Goal: Task Accomplishment & Management: Manage account settings

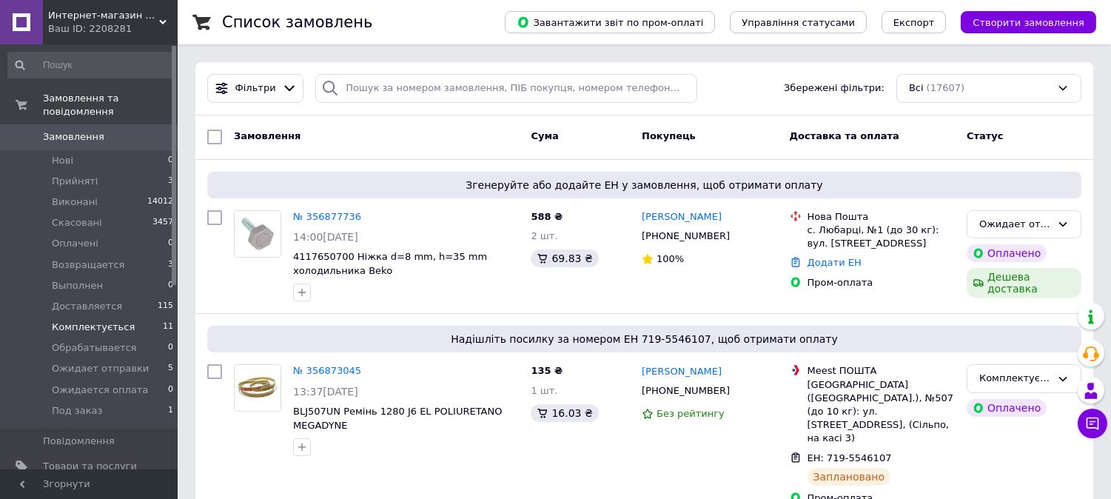
click at [97, 321] on span "Комплектується" at bounding box center [93, 327] width 83 height 13
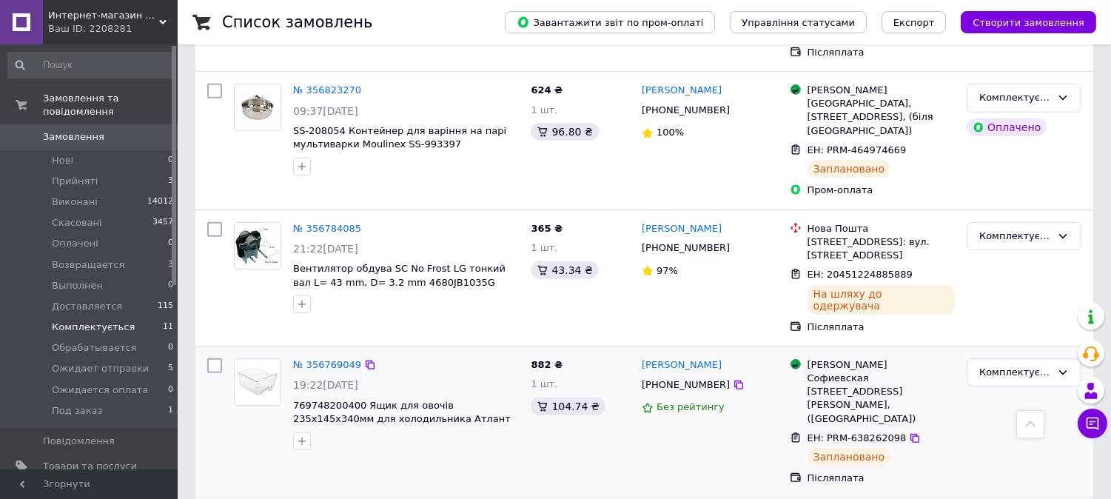
scroll to position [1417, 0]
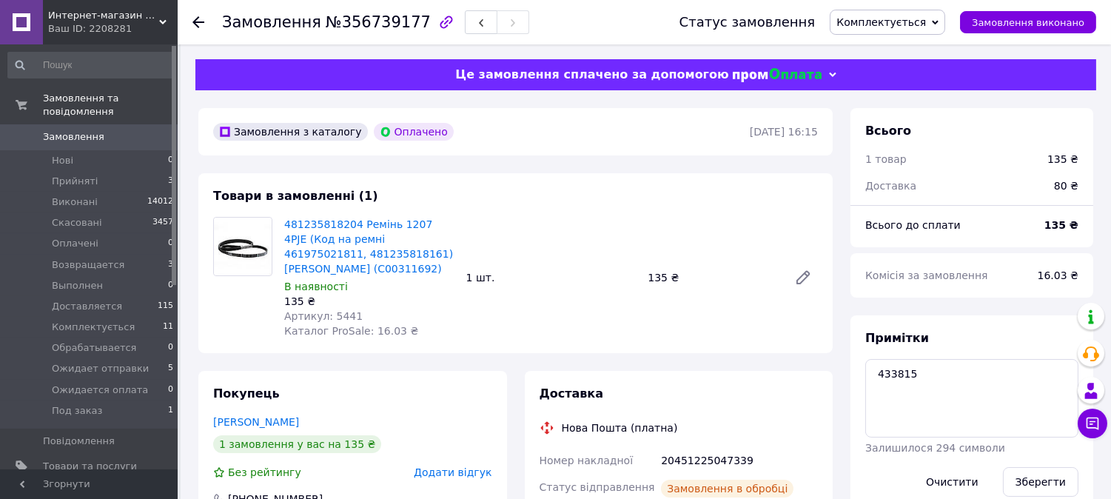
click at [879, 19] on span "Комплектується" at bounding box center [882, 22] width 90 height 12
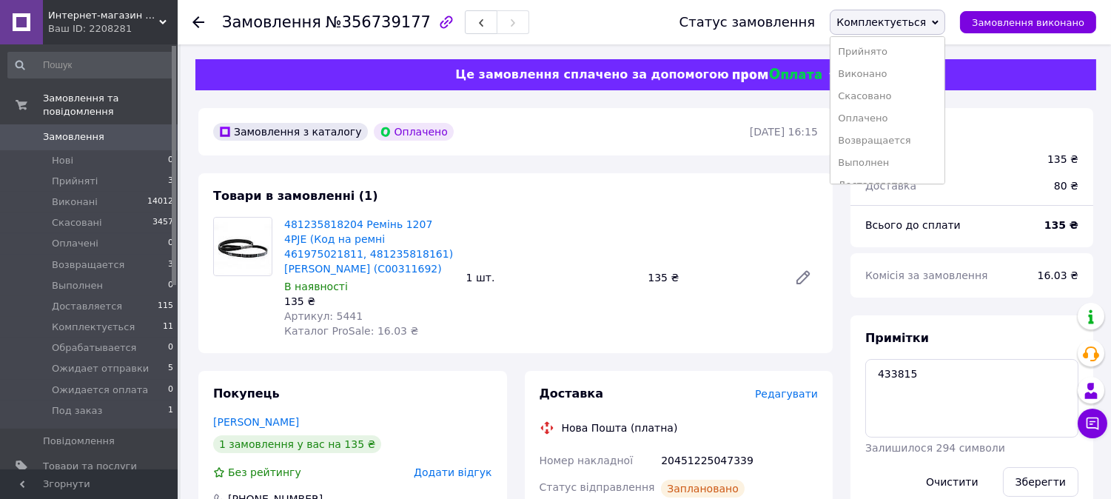
scroll to position [82, 0]
click at [906, 100] on li "Доставляется" at bounding box center [888, 103] width 114 height 22
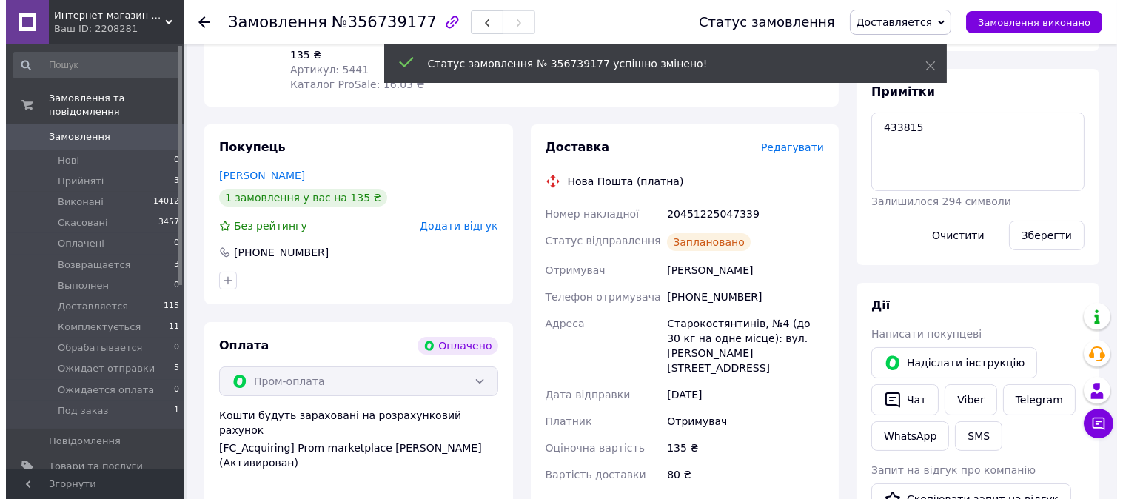
scroll to position [411, 0]
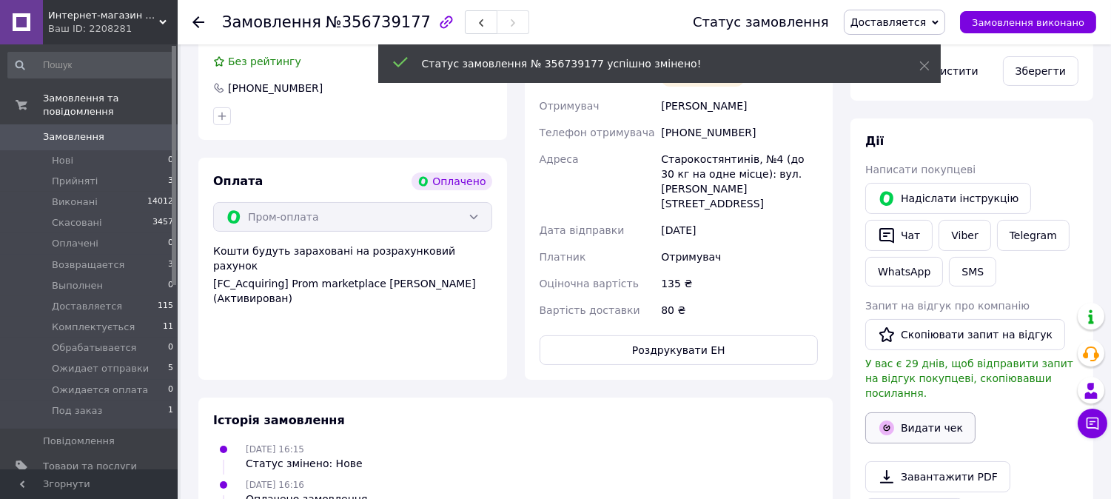
click at [927, 412] on button "Видати чек" at bounding box center [921, 427] width 110 height 31
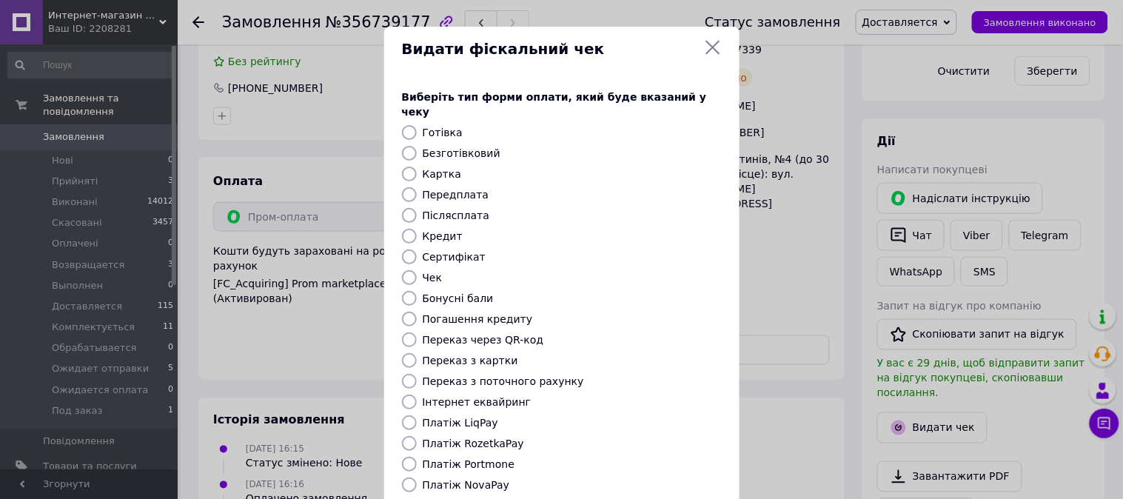
click at [469, 147] on label "Безготівковий" at bounding box center [462, 153] width 78 height 12
click at [417, 146] on input "Безготівковий" at bounding box center [409, 153] width 15 height 15
radio input "true"
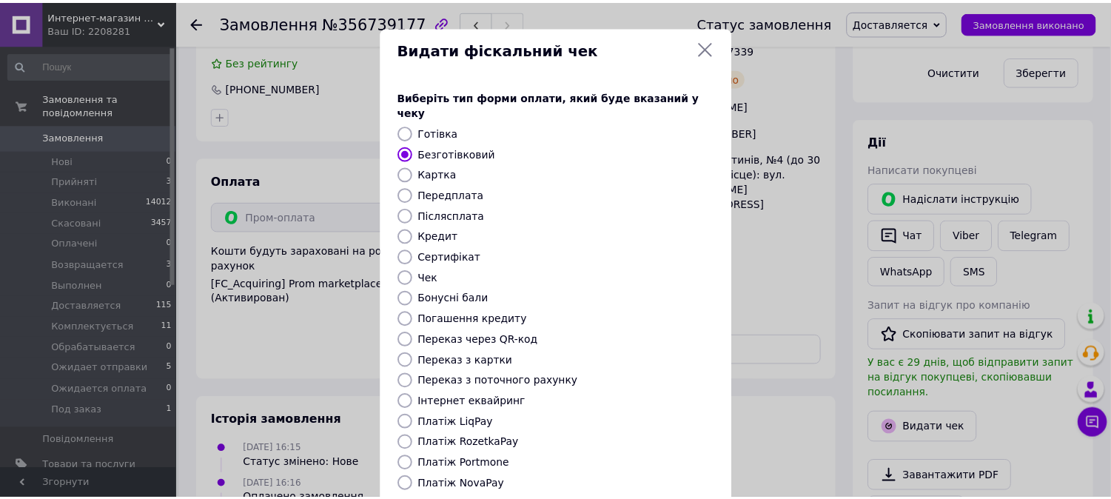
scroll to position [137, 0]
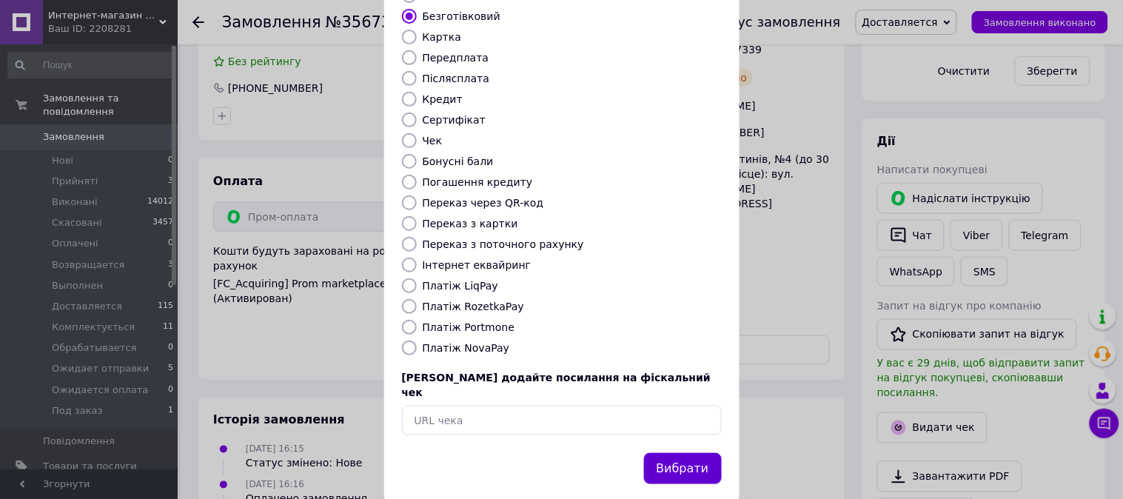
click at [689, 453] on button "Вибрати" at bounding box center [683, 469] width 78 height 32
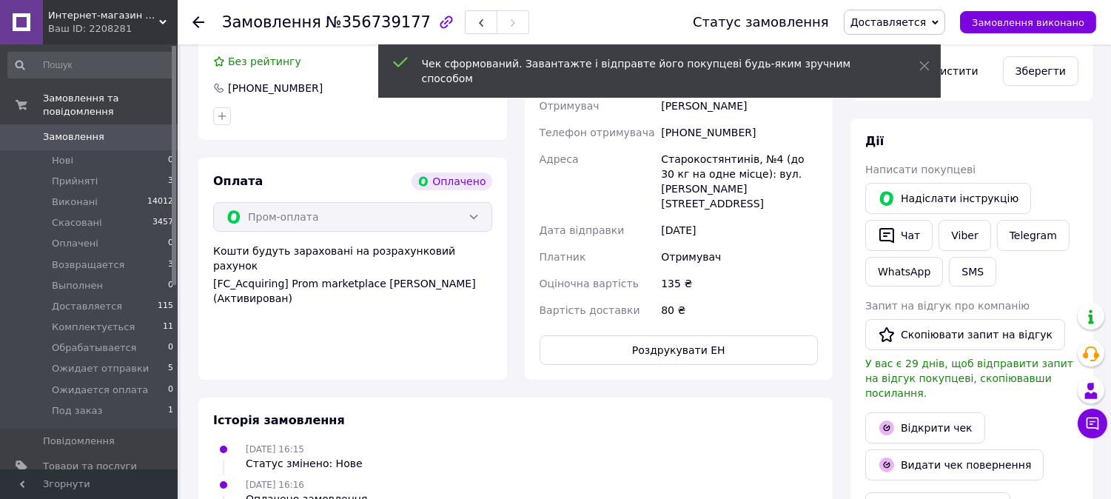
click at [193, 19] on icon at bounding box center [199, 22] width 12 height 12
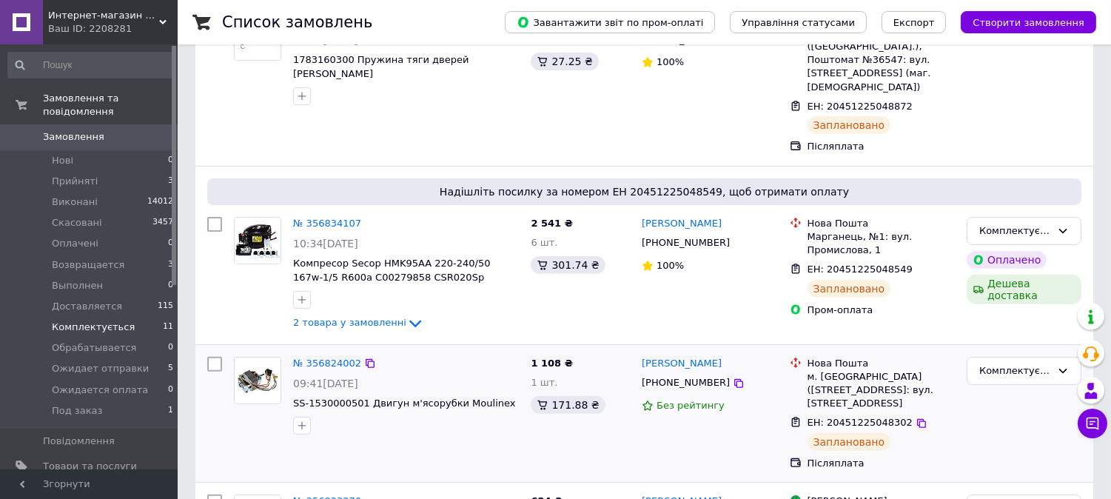
scroll to position [1417, 0]
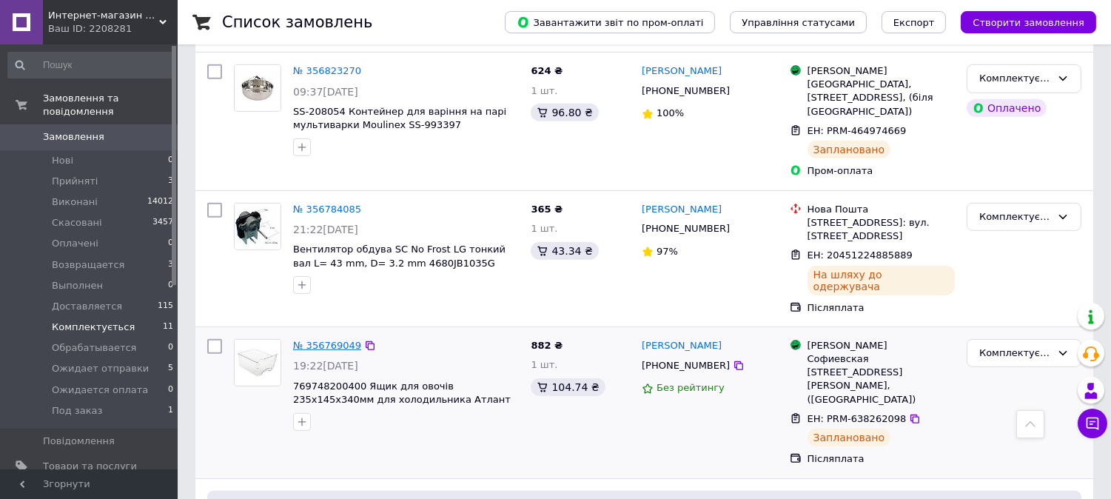
click at [328, 340] on link "№ 356769049" at bounding box center [327, 345] width 68 height 11
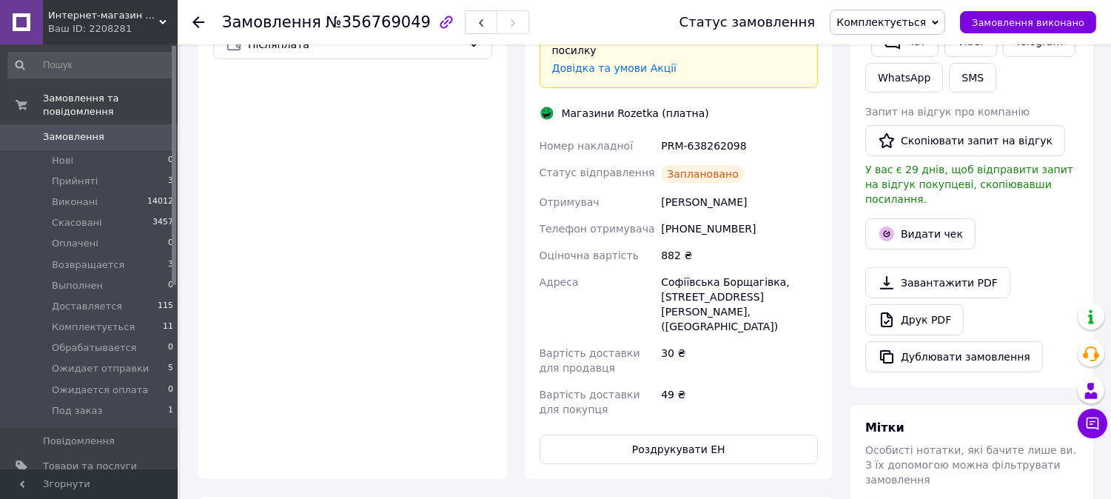
scroll to position [749, 0]
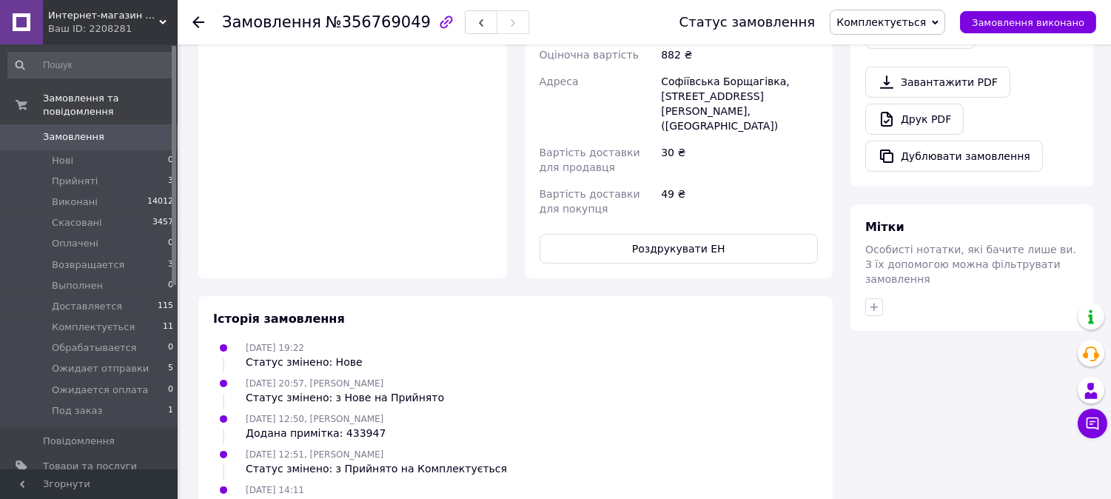
click at [896, 19] on span "Комплектується" at bounding box center [882, 22] width 90 height 12
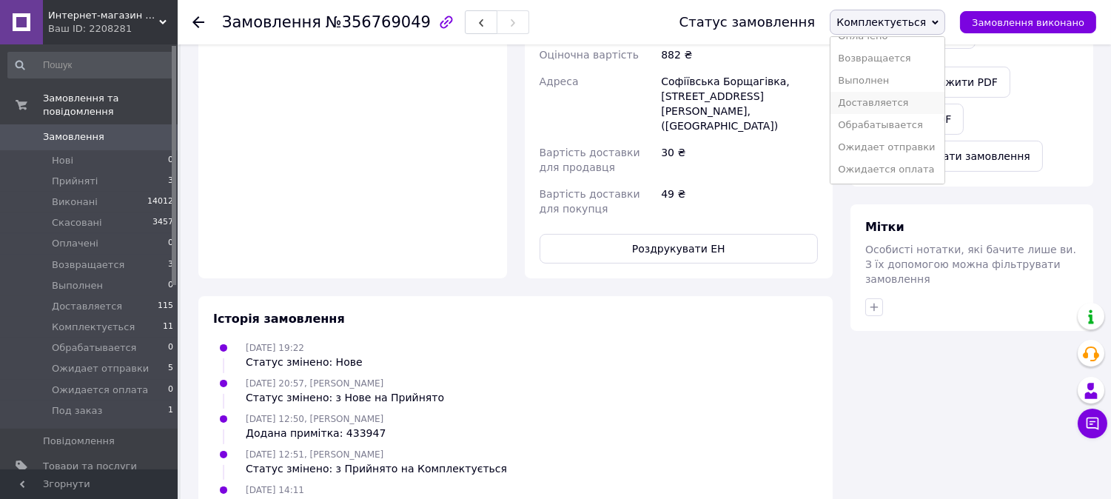
click at [913, 98] on li "Доставляется" at bounding box center [888, 103] width 114 height 22
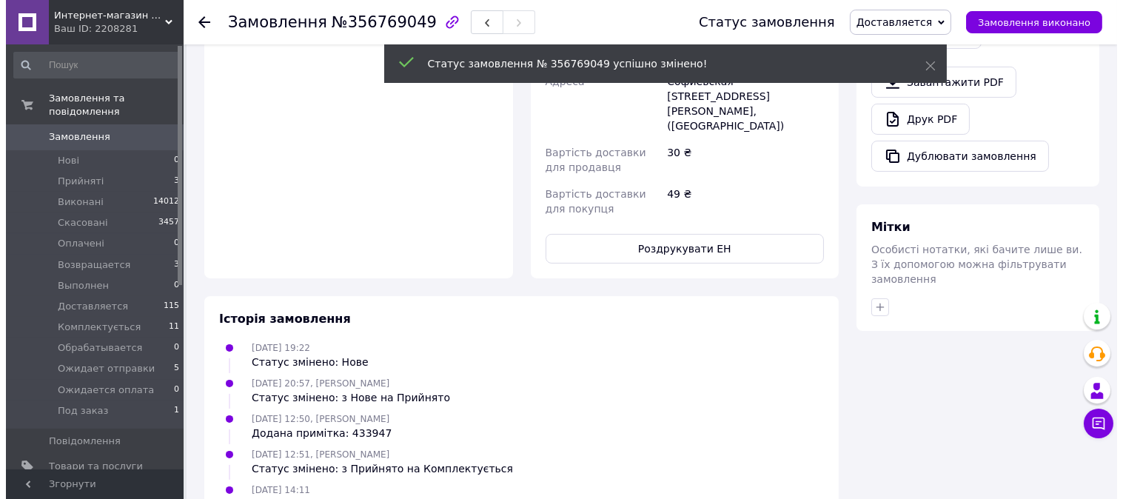
scroll to position [667, 0]
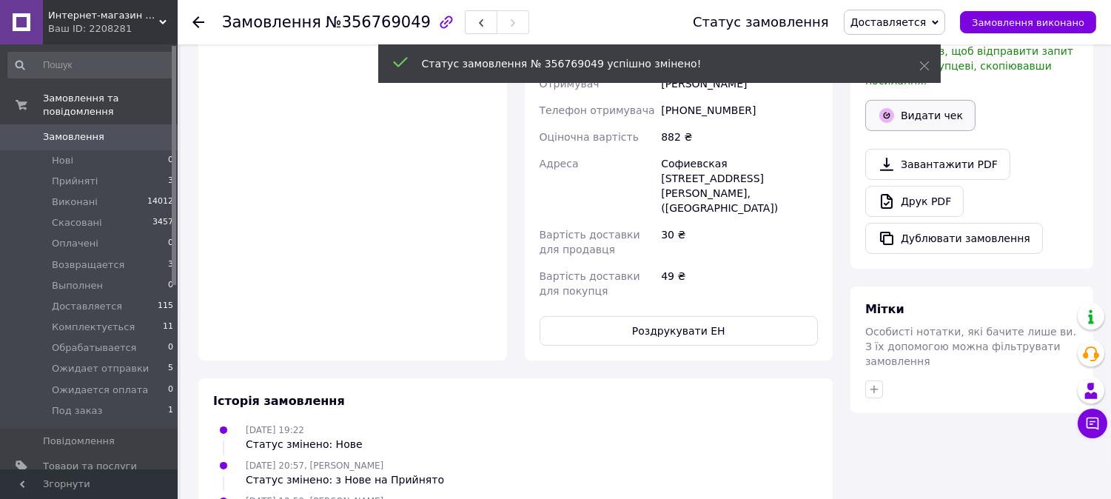
click at [940, 100] on button "Видати чек" at bounding box center [921, 115] width 110 height 31
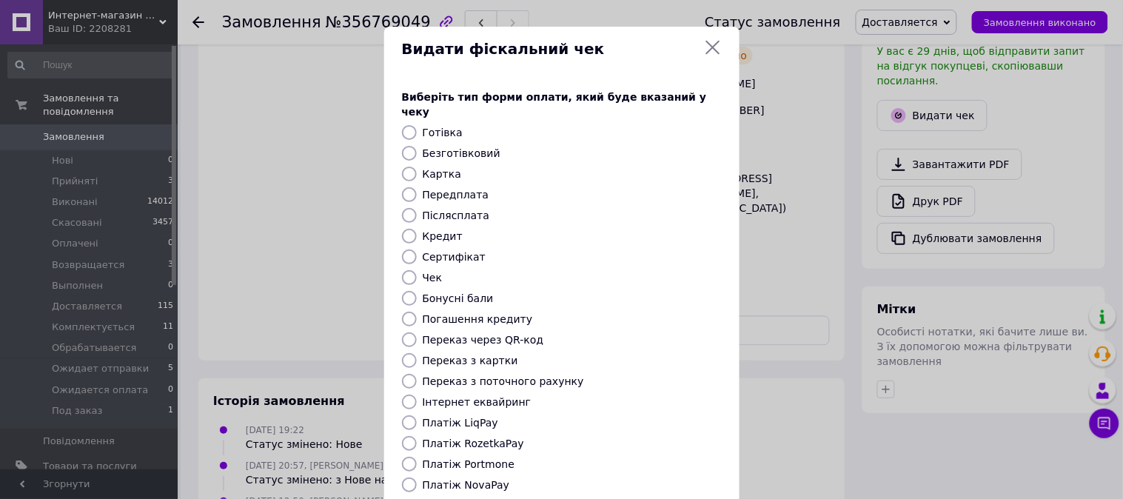
click at [472, 147] on label "Безготівковий" at bounding box center [462, 153] width 78 height 12
click at [417, 146] on input "Безготівковий" at bounding box center [409, 153] width 15 height 15
radio input "true"
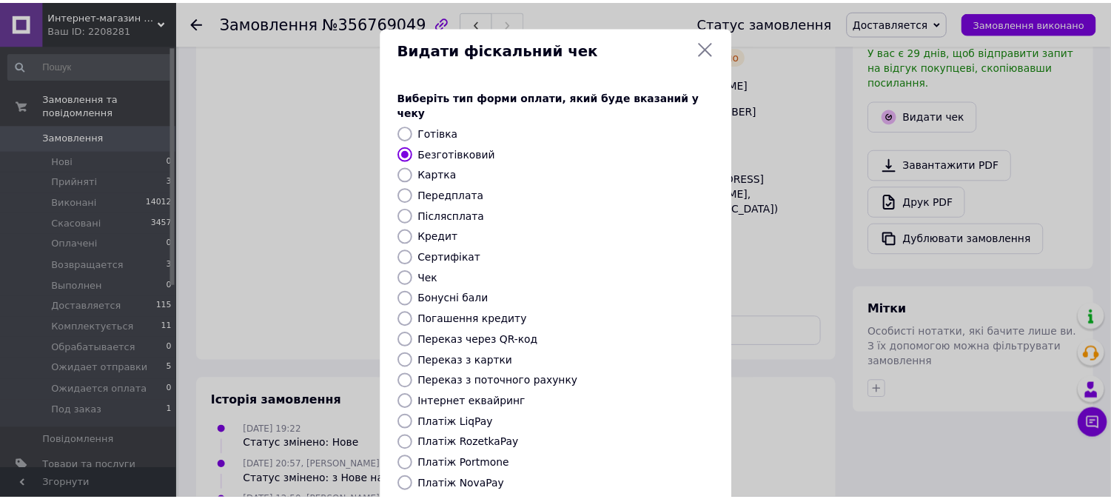
scroll to position [137, 0]
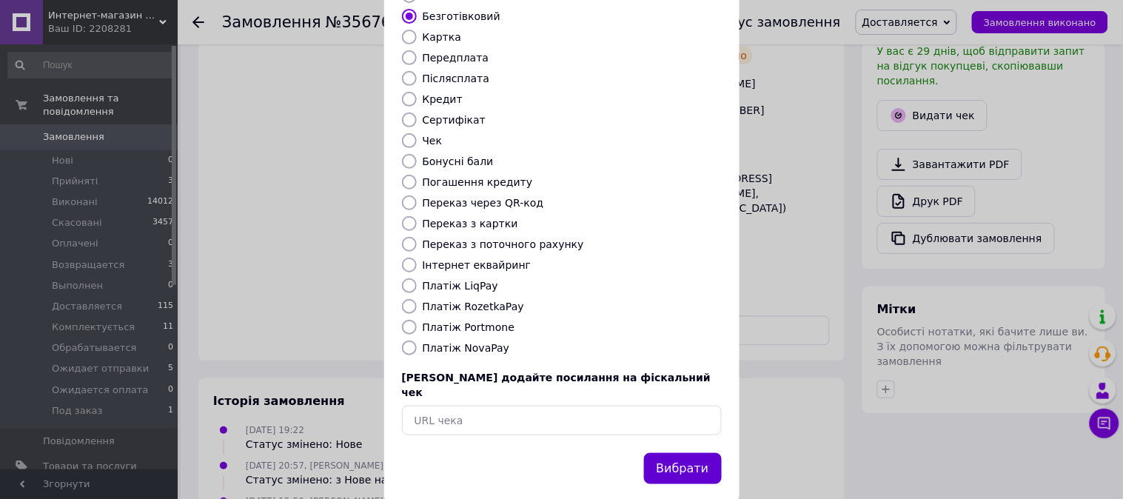
click at [675, 453] on button "Вибрати" at bounding box center [683, 469] width 78 height 32
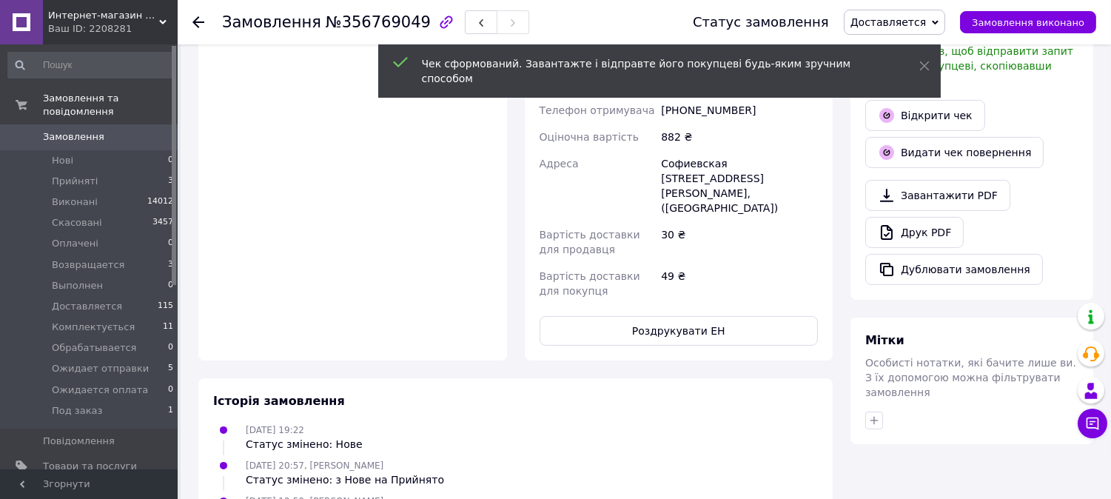
scroll to position [338, 0]
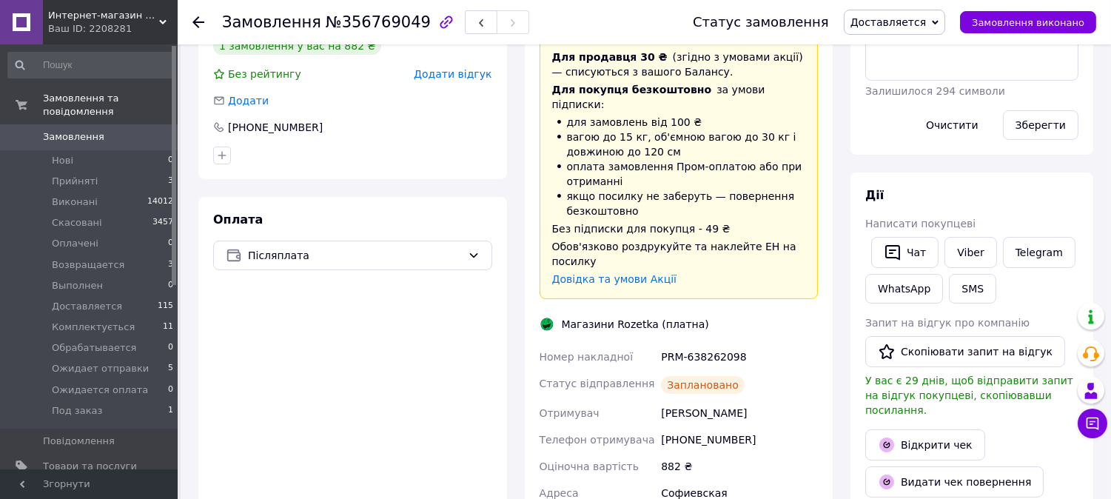
click at [200, 19] on icon at bounding box center [199, 22] width 12 height 12
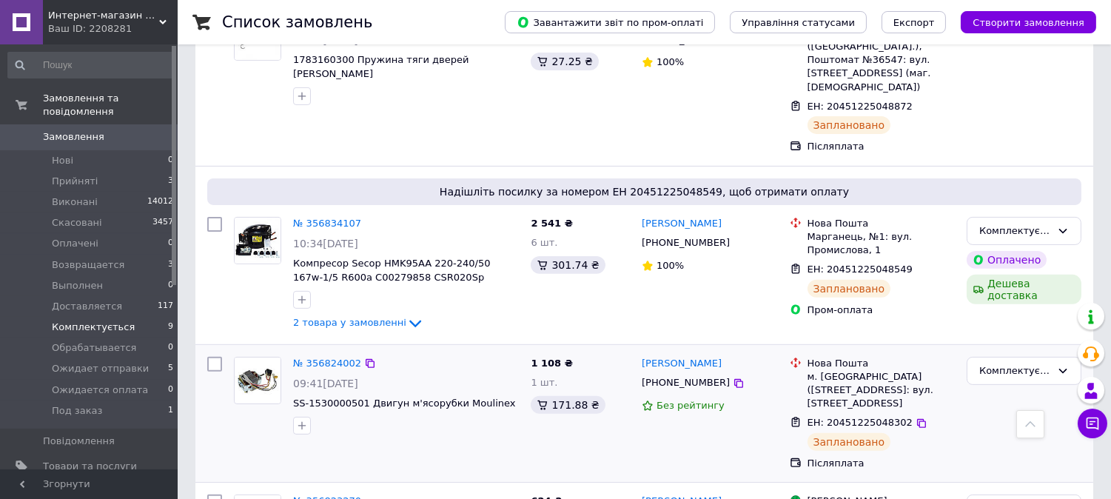
scroll to position [1102, 0]
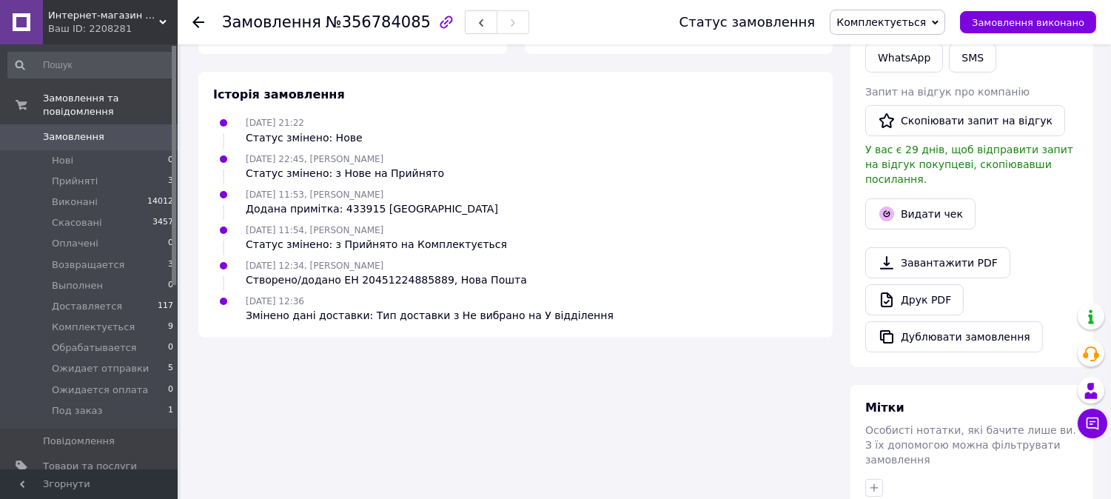
scroll to position [240, 0]
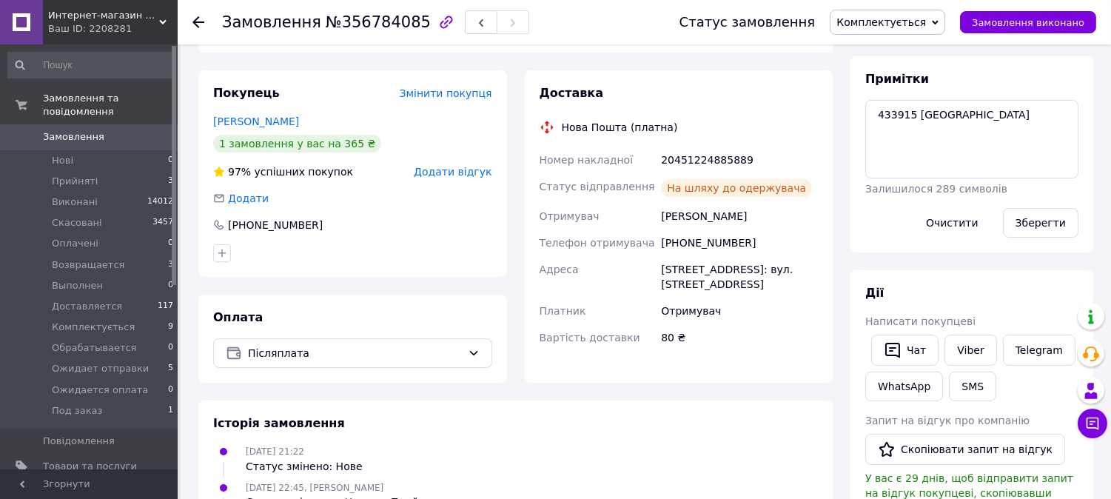
click at [698, 152] on div "20451224885889" at bounding box center [739, 160] width 163 height 27
copy div "20451224885889"
click at [971, 383] on button "SMS" at bounding box center [972, 387] width 47 height 30
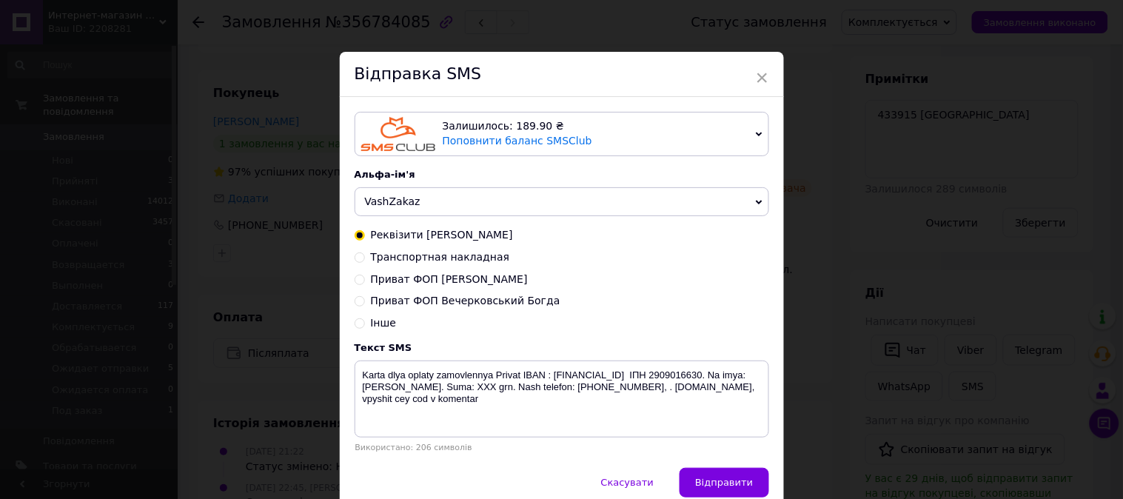
click at [445, 260] on span "Транспортная накладная" at bounding box center [440, 257] width 139 height 12
click at [365, 260] on input "Транспортная накладная" at bounding box center [360, 256] width 10 height 10
radio input "true"
radio input "false"
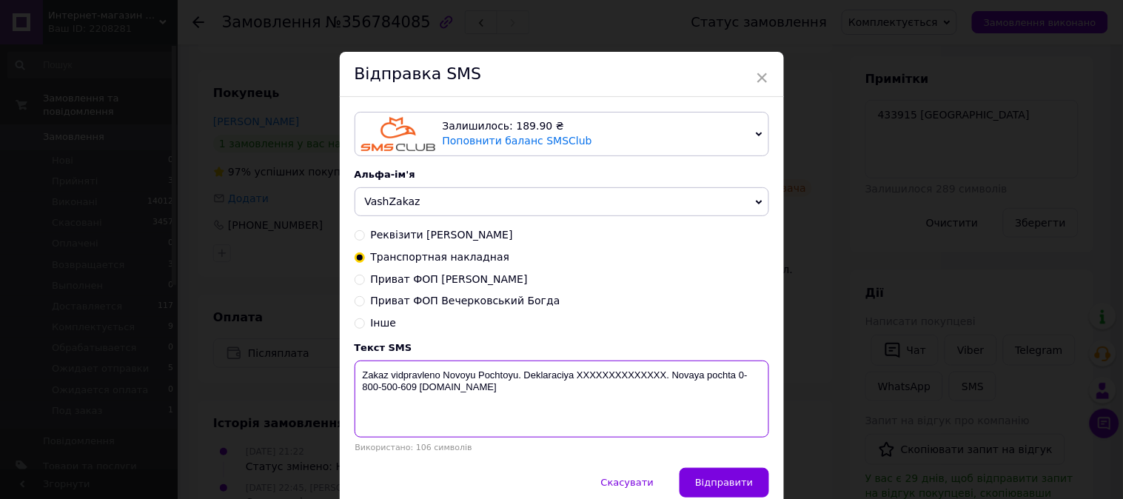
click at [626, 379] on textarea "Zakaz vidpravleno Novoyu Pochtoyu. Deklaraciya XXXXXXXXXXXXXX. Novaya pochta 0-…" at bounding box center [562, 399] width 415 height 77
paste textarea "20451224885889"
drag, startPoint x: 361, startPoint y: 378, endPoint x: 496, endPoint y: 400, distance: 136.6
click at [496, 400] on textarea "Zakaz vidpravleno Novoyu Pochtoyu. Deklaraciya 20451224885889. Novaya pochta 0-…" at bounding box center [562, 399] width 415 height 77
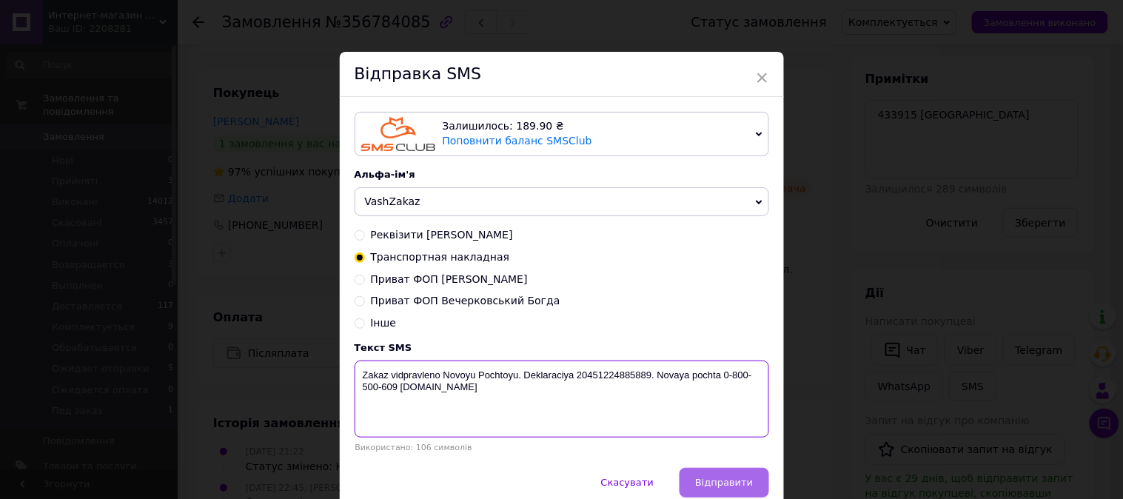
type textarea "Zakaz vidpravleno Novoyu Pochtoyu. Deklaraciya 20451224885889. Novaya pochta 0-…"
click at [716, 488] on span "Відправити" at bounding box center [724, 482] width 58 height 11
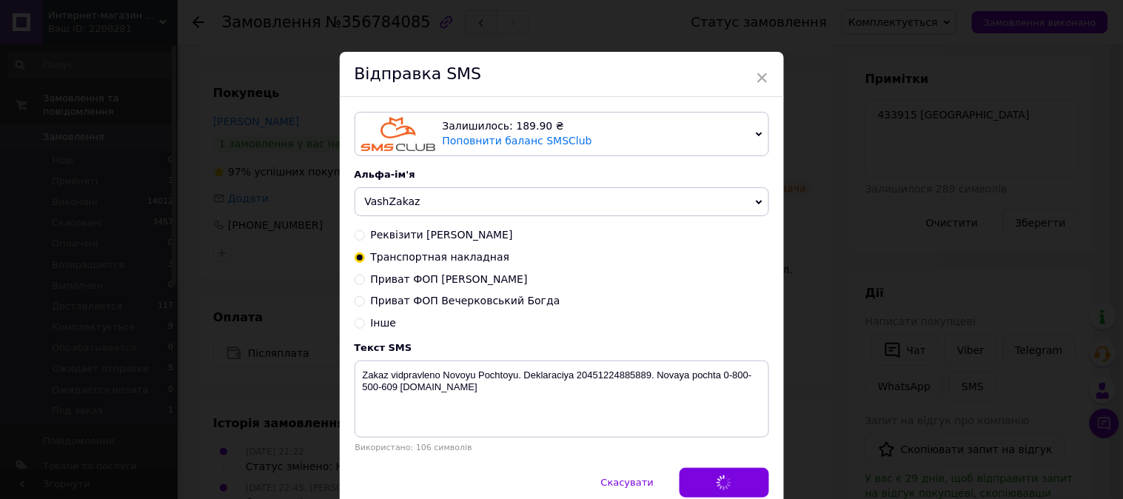
click at [816, 343] on div "× Відправка SMS Залишилось: 189.90 ₴ Поповнити баланс SMSClub Підключити LetsAd…" at bounding box center [561, 249] width 1123 height 499
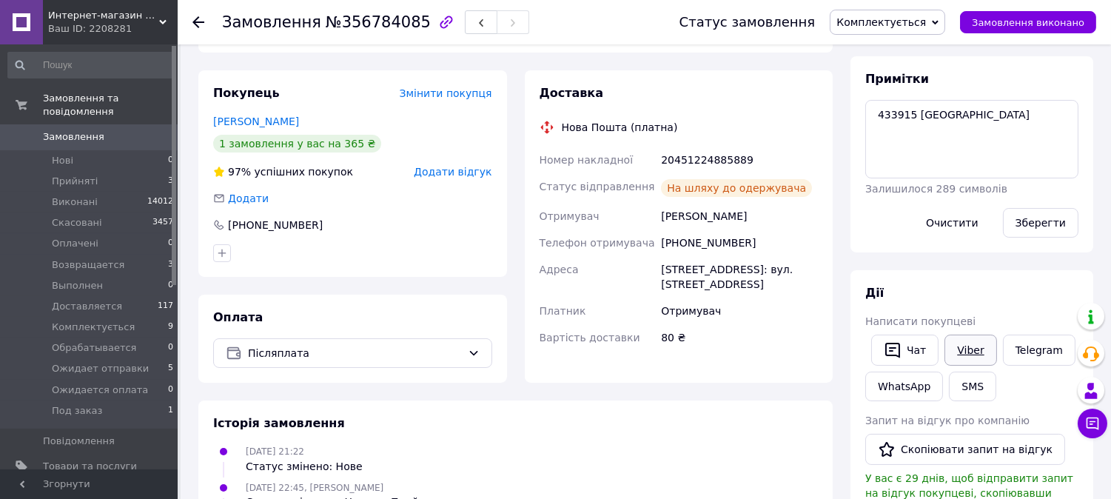
click at [963, 344] on link "Viber" at bounding box center [971, 350] width 52 height 31
click at [1032, 350] on link "Telegram" at bounding box center [1039, 350] width 73 height 31
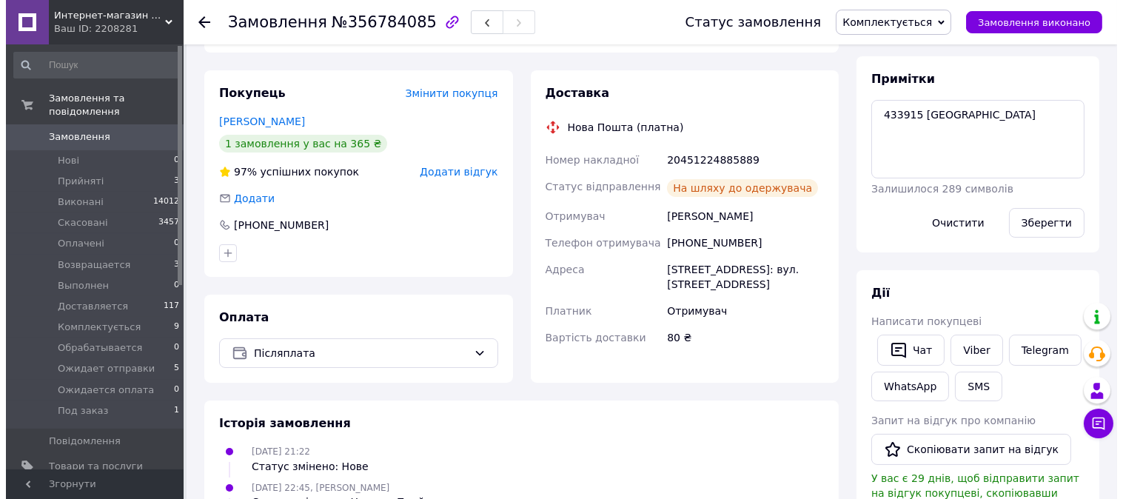
scroll to position [404, 0]
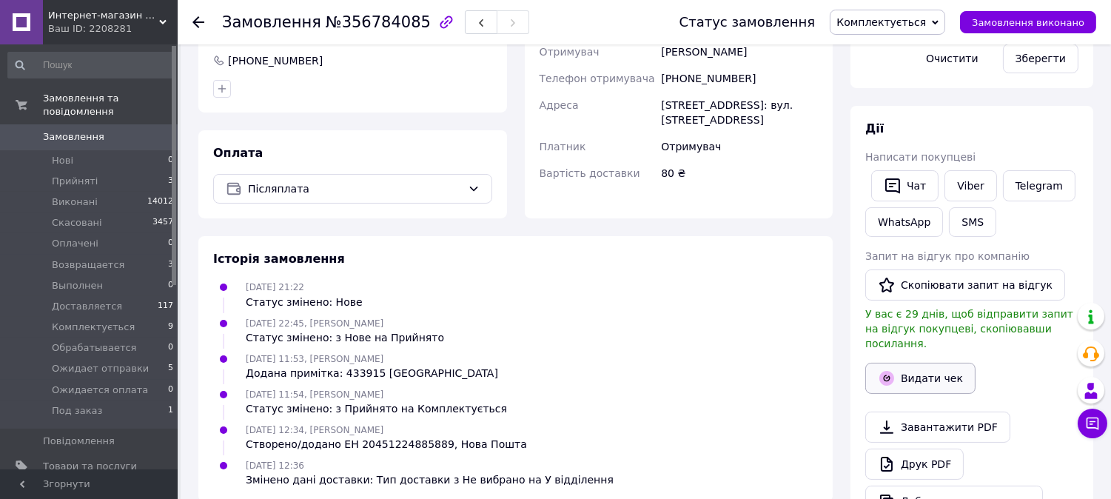
click at [917, 363] on button "Видати чек" at bounding box center [921, 378] width 110 height 31
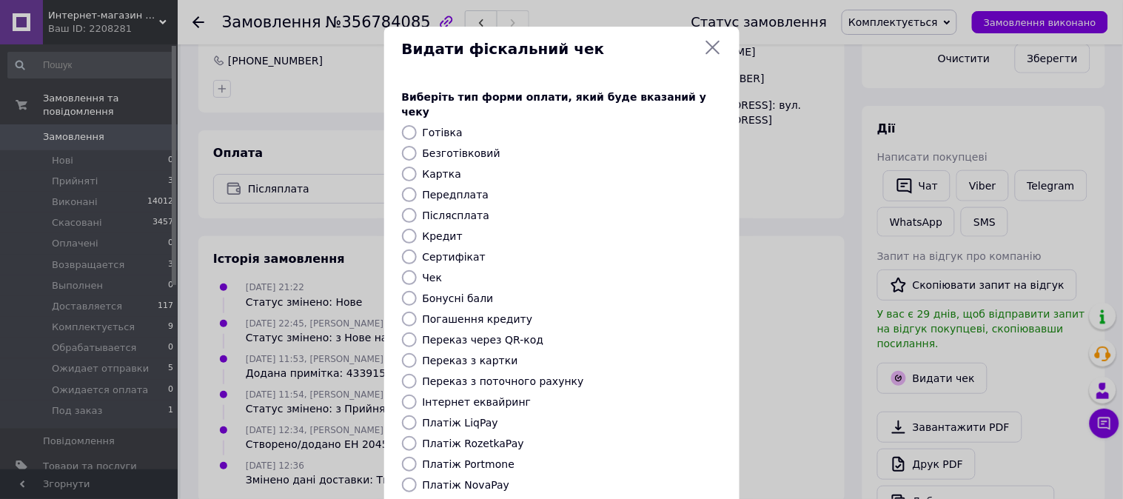
click at [471, 210] on label "Післясплата" at bounding box center [456, 216] width 67 height 12
click at [417, 208] on input "Післясплата" at bounding box center [409, 215] width 15 height 15
radio input "true"
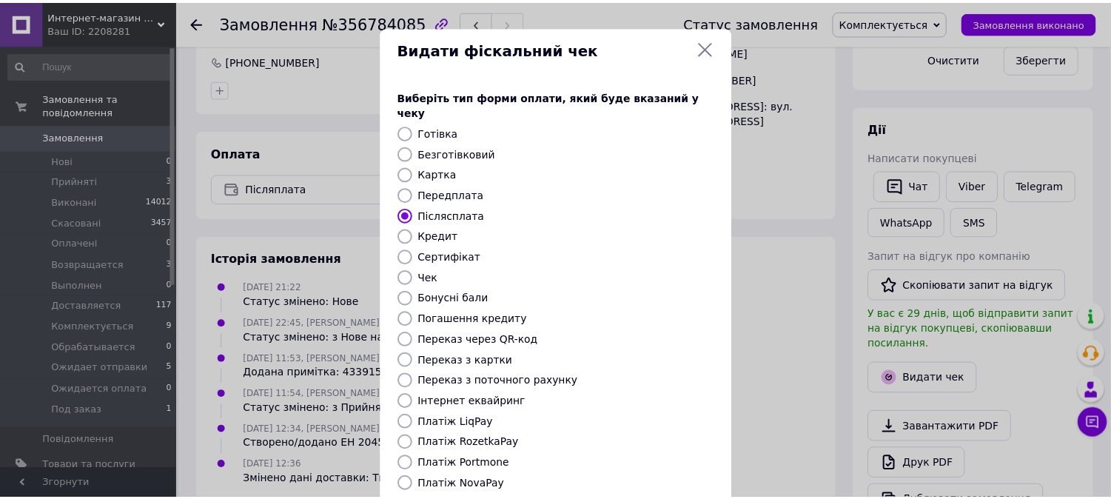
scroll to position [82, 0]
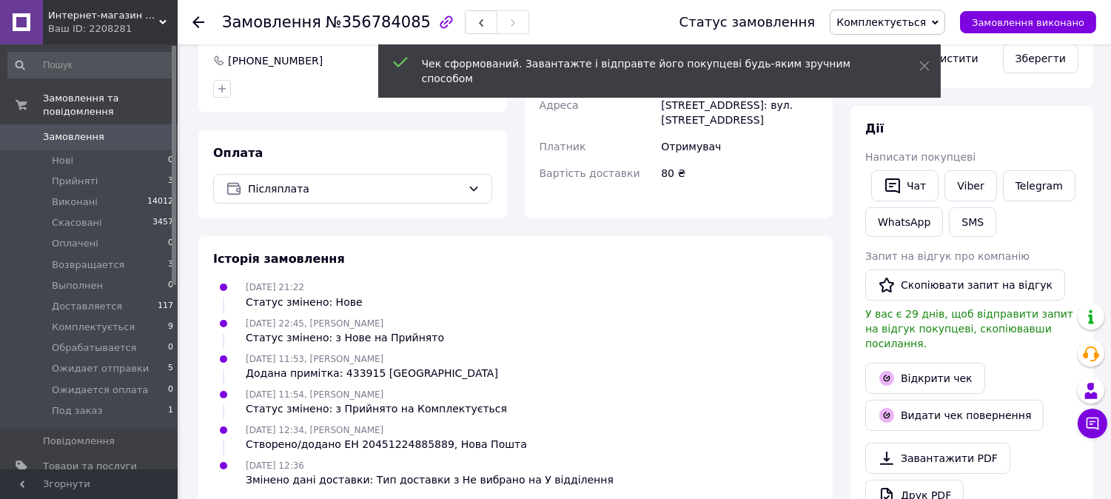
click at [193, 25] on icon at bounding box center [199, 22] width 12 height 12
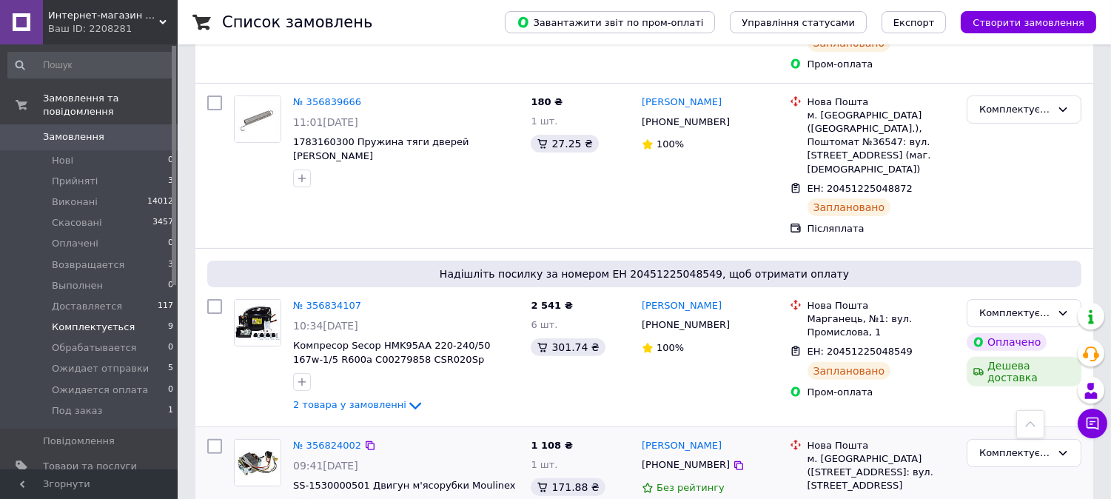
scroll to position [1102, 0]
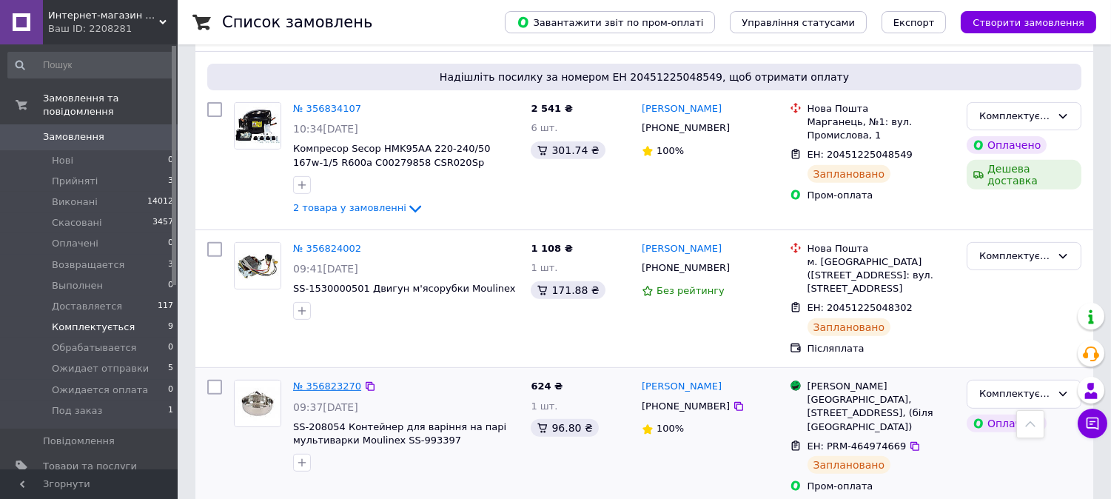
click at [329, 381] on link "№ 356823270" at bounding box center [327, 386] width 68 height 11
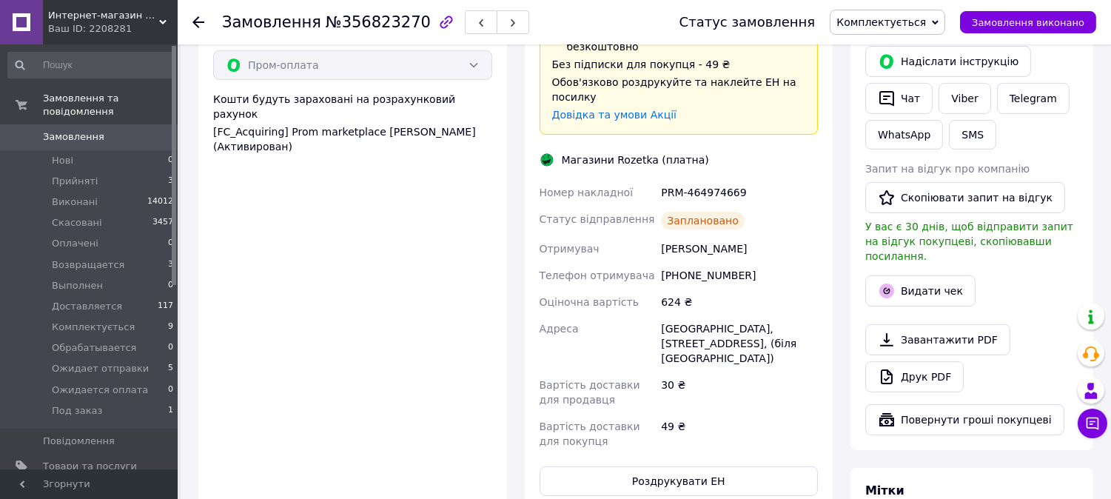
scroll to position [218, 0]
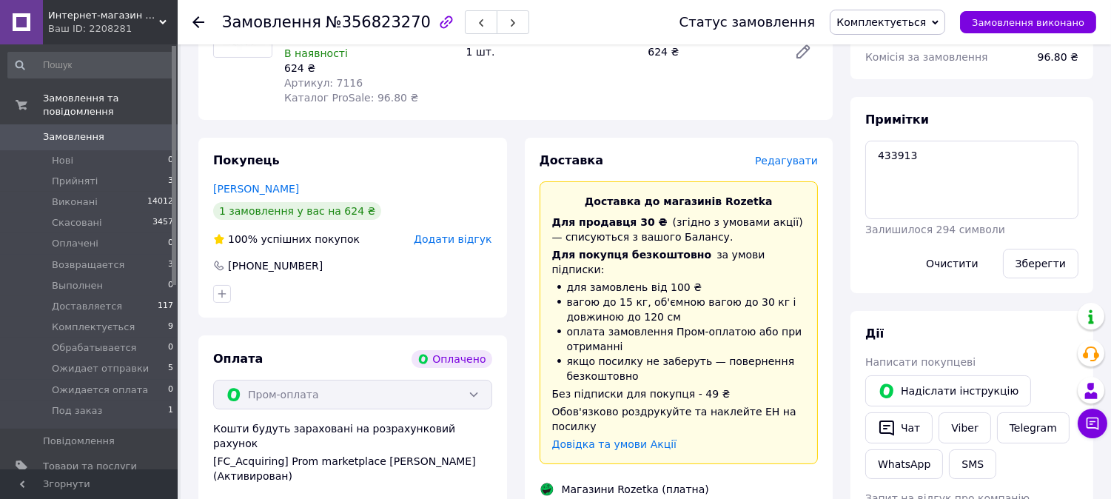
click at [922, 24] on span "Комплектується" at bounding box center [882, 22] width 90 height 12
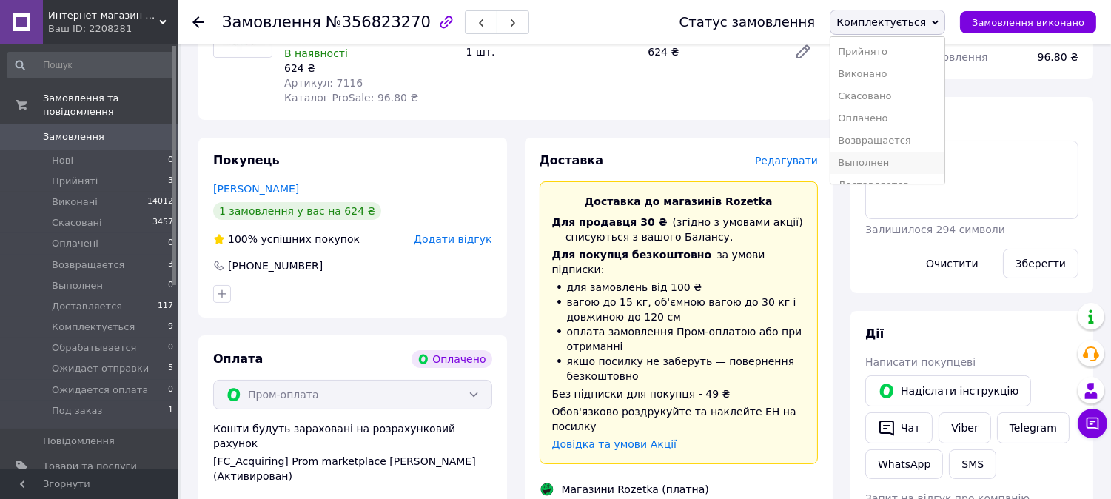
scroll to position [82, 0]
click at [895, 99] on li "Доставляется" at bounding box center [888, 103] width 114 height 22
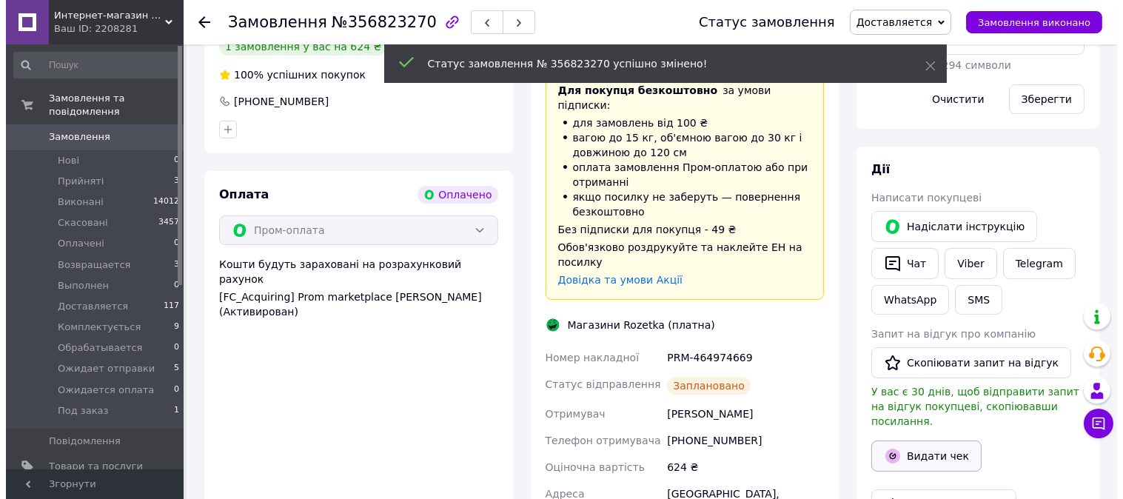
scroll to position [630, 0]
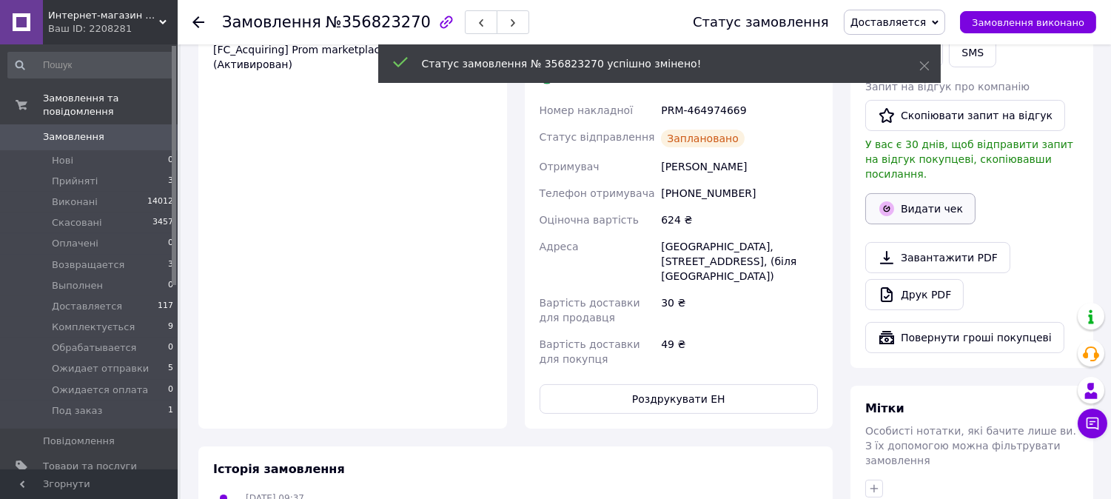
click at [914, 193] on button "Видати чек" at bounding box center [921, 208] width 110 height 31
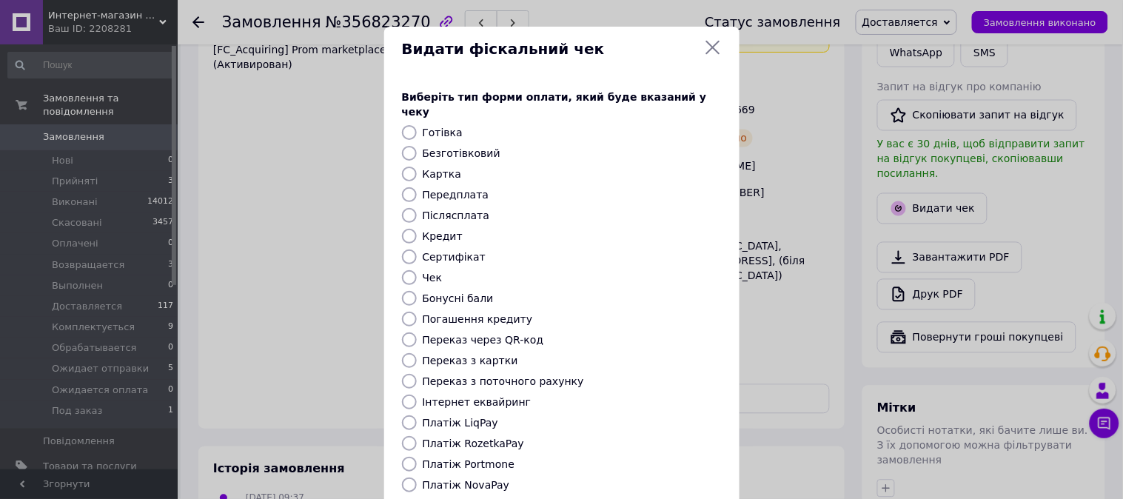
click at [459, 147] on label "Безготівковий" at bounding box center [462, 153] width 78 height 12
click at [417, 146] on input "Безготівковий" at bounding box center [409, 153] width 15 height 15
radio input "true"
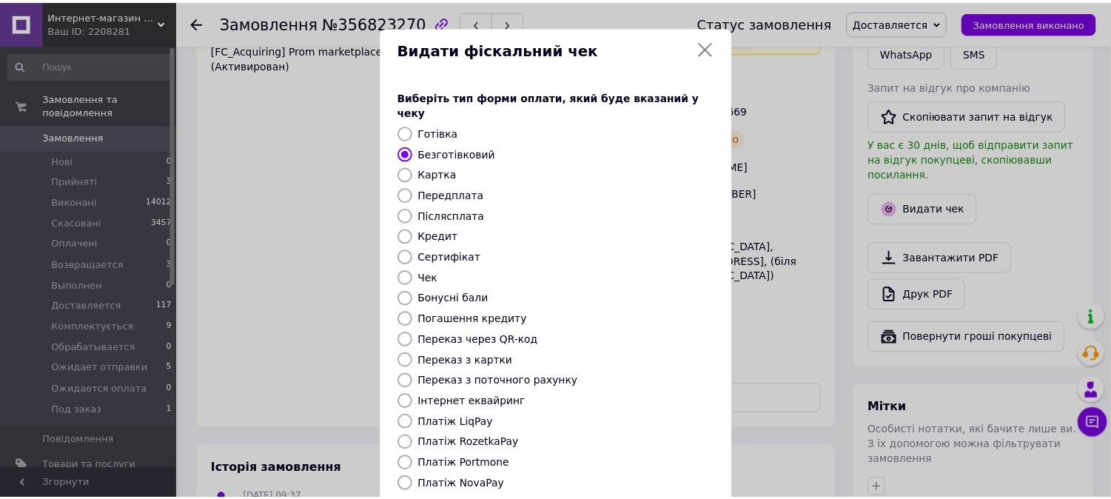
scroll to position [137, 0]
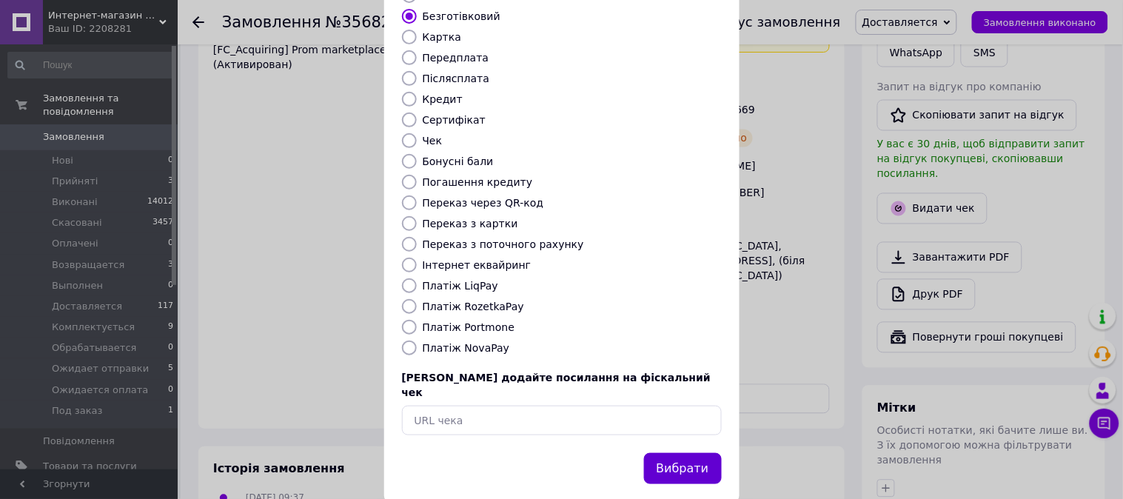
click at [686, 453] on button "Вибрати" at bounding box center [683, 469] width 78 height 32
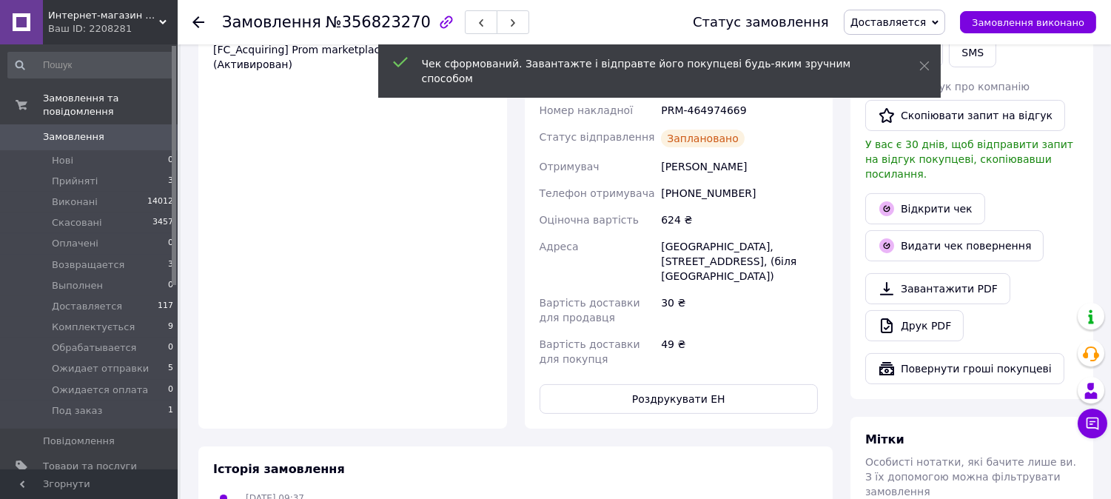
click at [195, 19] on use at bounding box center [199, 22] width 12 height 12
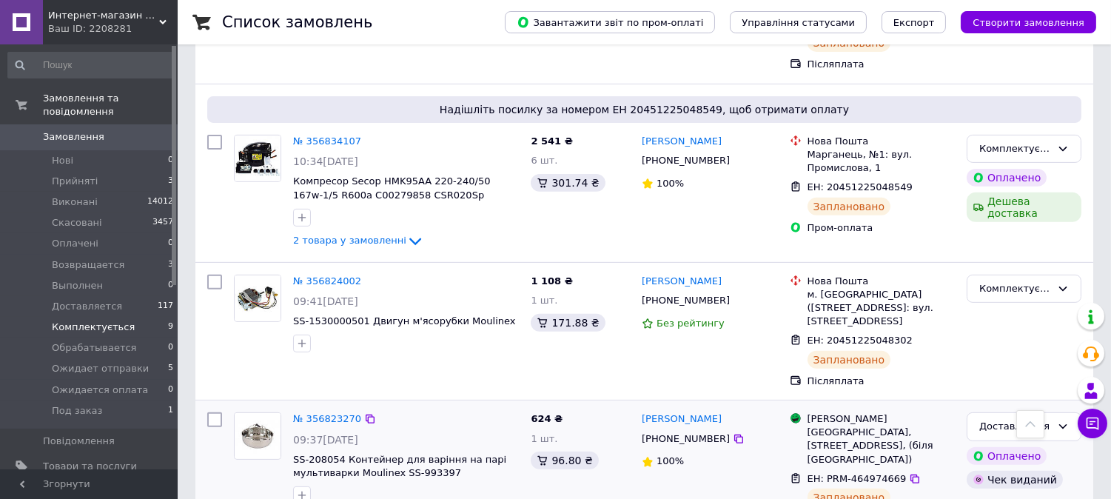
scroll to position [1102, 0]
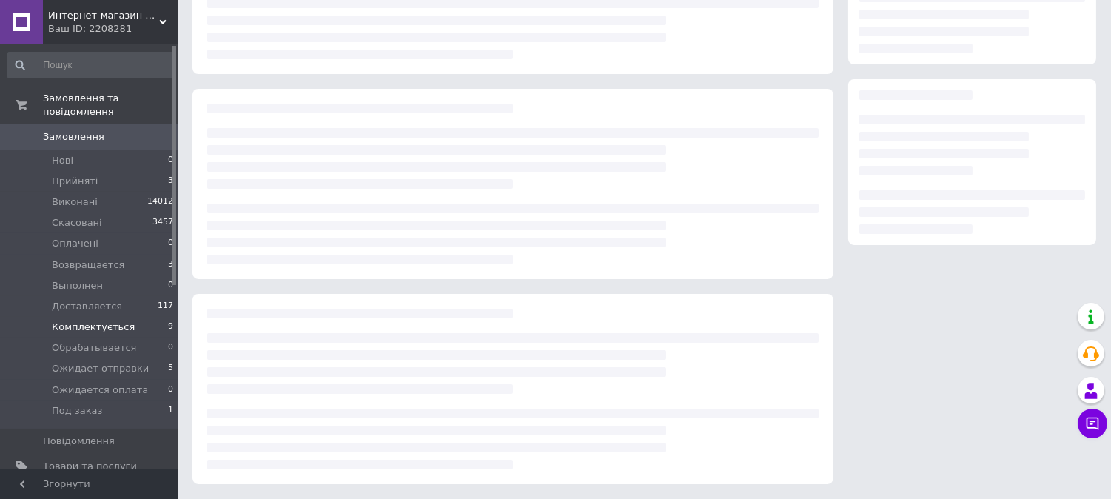
scroll to position [178, 0]
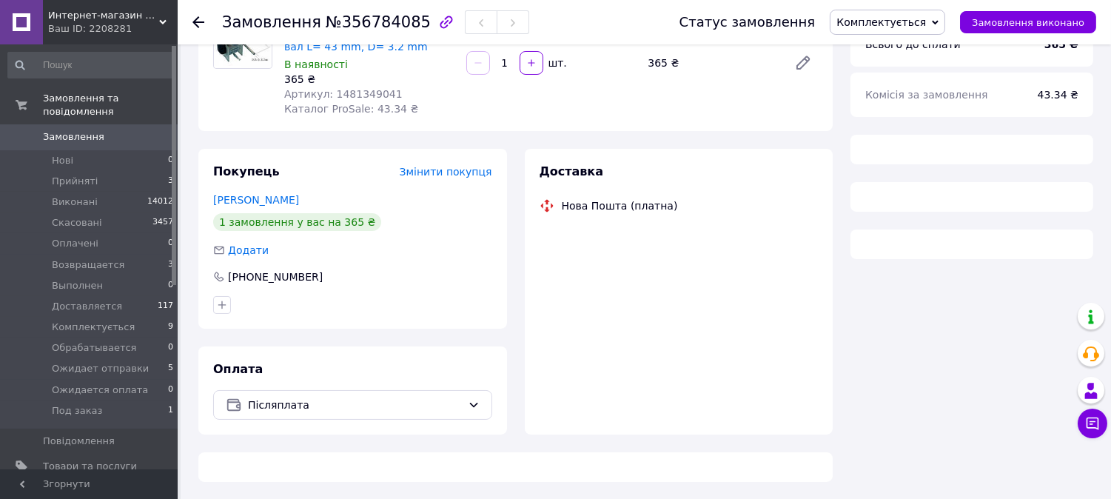
click at [898, 32] on span "Комплектується" at bounding box center [888, 22] width 116 height 25
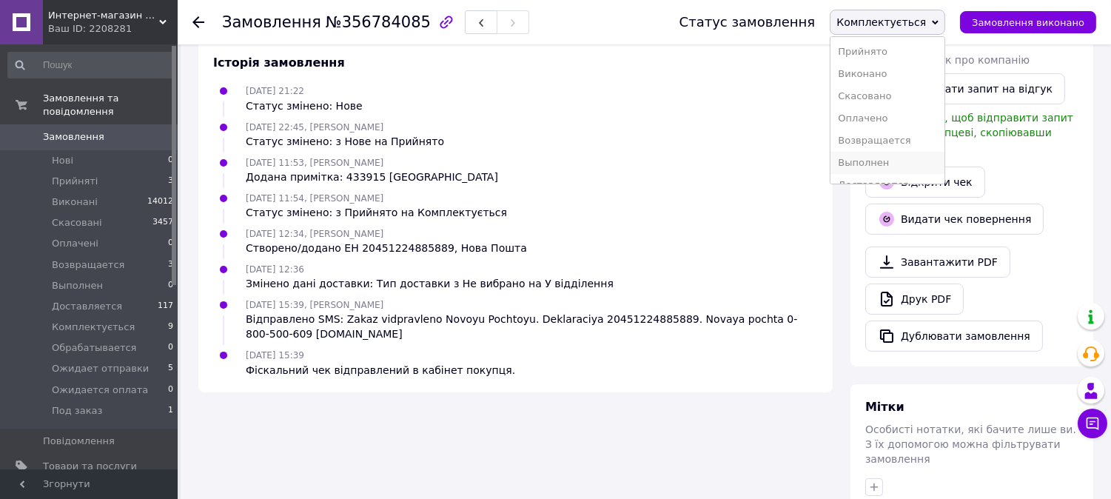
scroll to position [82, 0]
click at [897, 101] on li "Доставляется" at bounding box center [888, 103] width 114 height 22
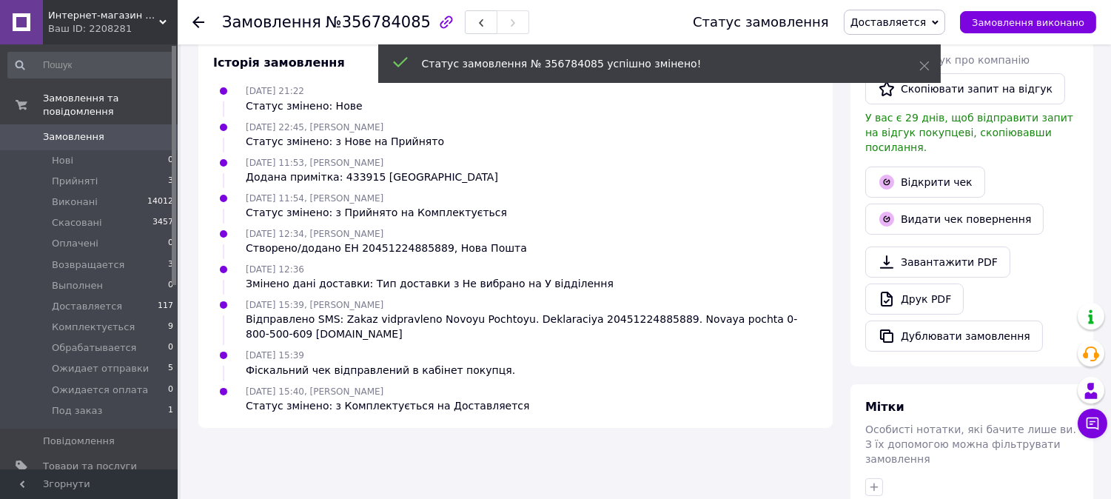
click at [194, 18] on icon at bounding box center [199, 22] width 12 height 12
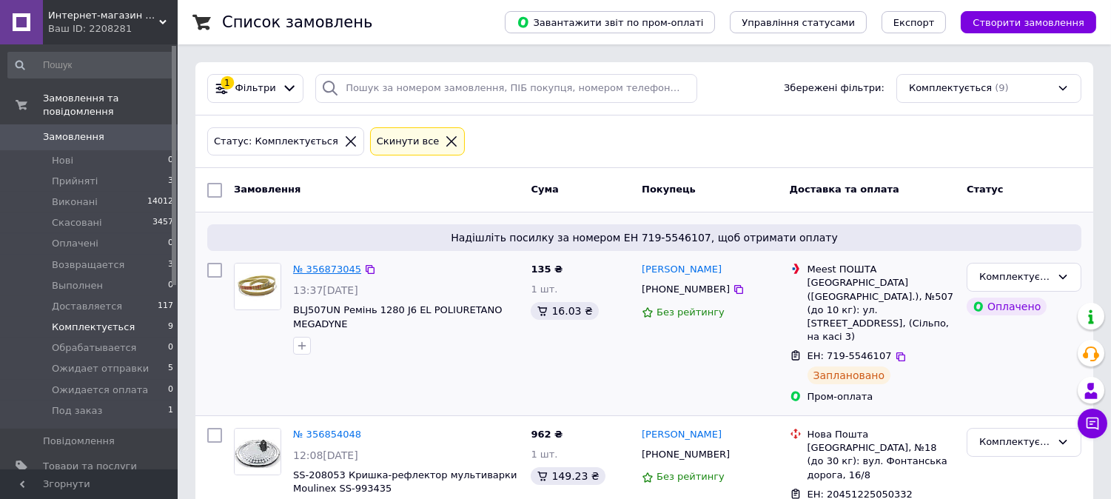
click at [327, 267] on link "№ 356873045" at bounding box center [327, 269] width 68 height 11
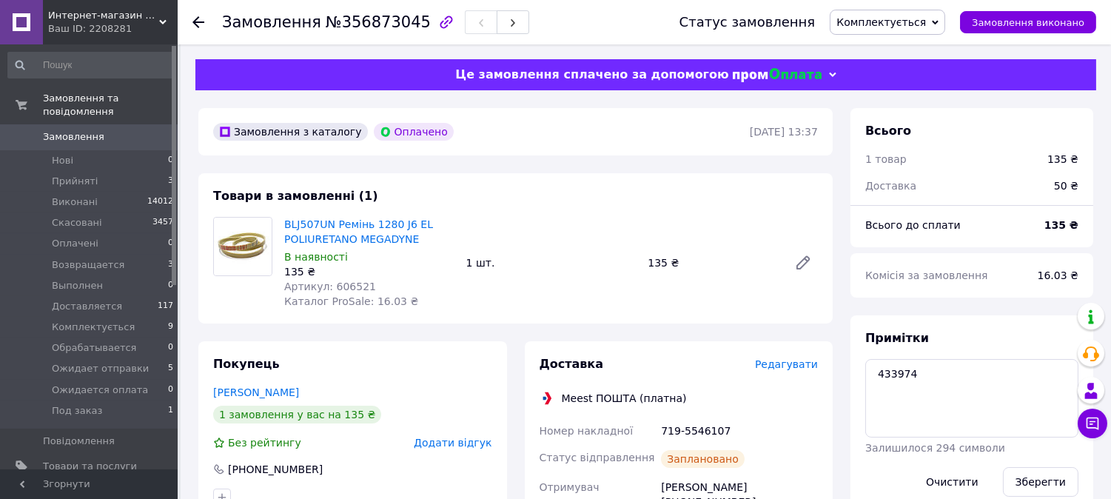
click at [912, 16] on span "Комплектується" at bounding box center [882, 22] width 90 height 12
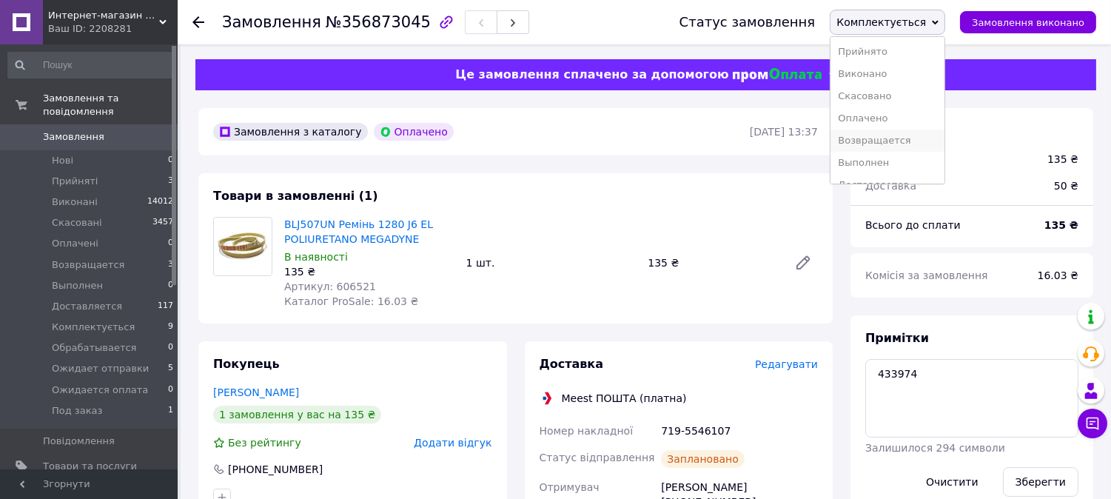
scroll to position [82, 0]
click at [902, 100] on li "Доставляется" at bounding box center [888, 103] width 114 height 22
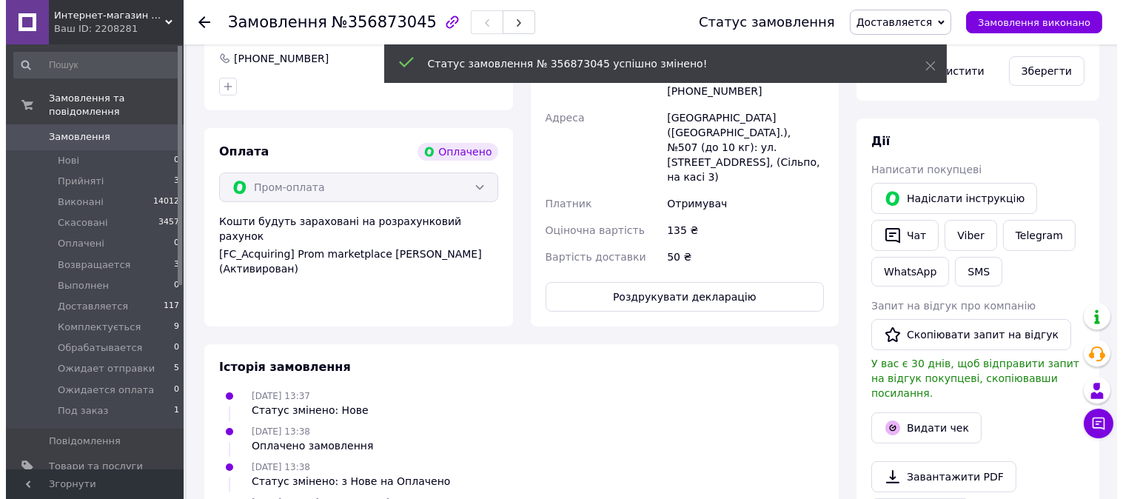
scroll to position [493, 0]
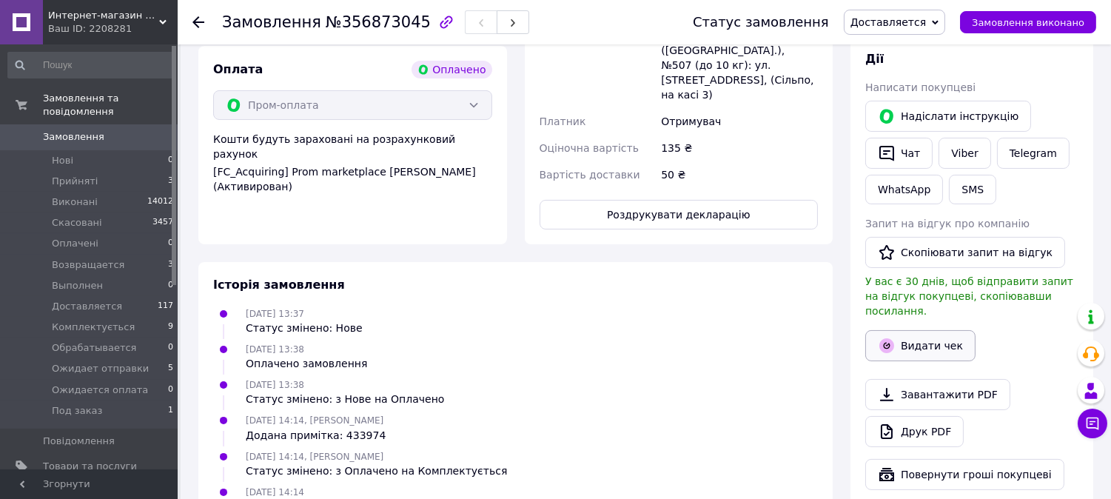
click at [922, 330] on button "Видати чек" at bounding box center [921, 345] width 110 height 31
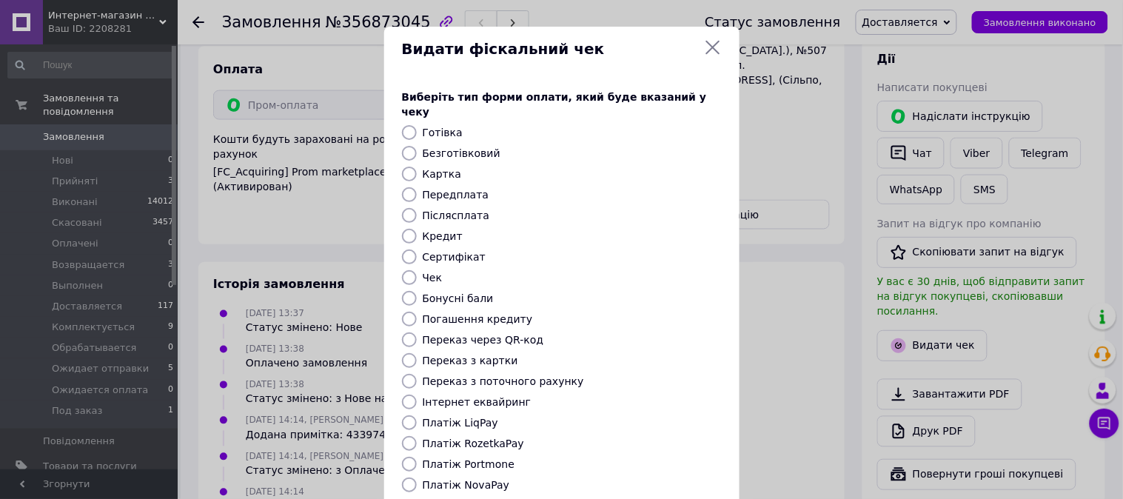
click at [460, 147] on label "Безготівковий" at bounding box center [462, 153] width 78 height 12
click at [417, 146] on input "Безготівковий" at bounding box center [409, 153] width 15 height 15
radio input "true"
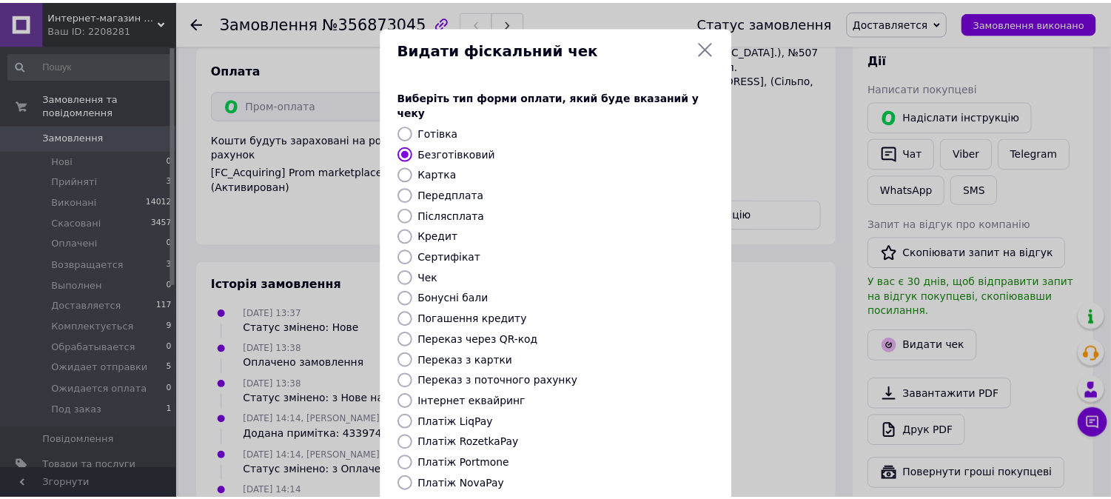
scroll to position [137, 0]
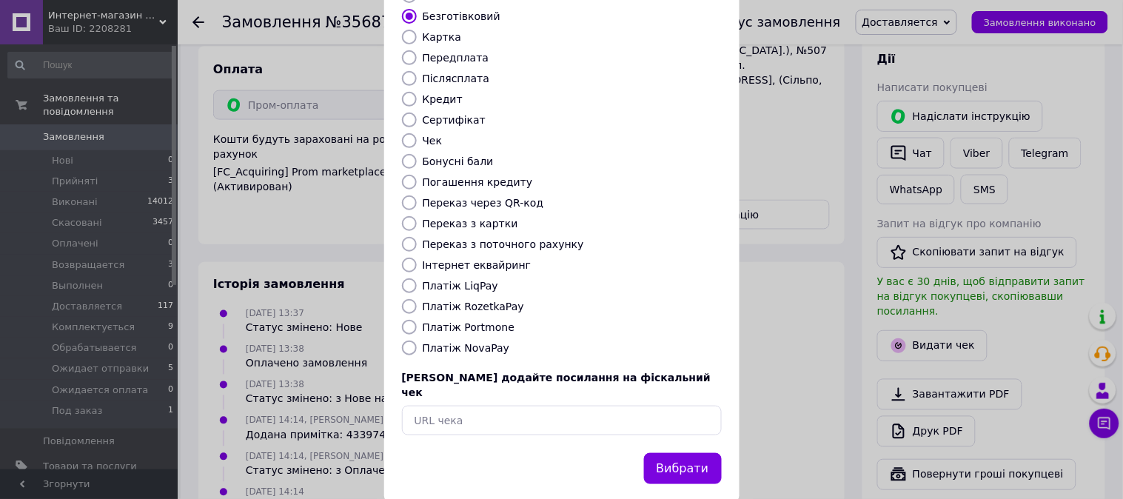
click at [675, 453] on button "Вибрати" at bounding box center [683, 469] width 78 height 32
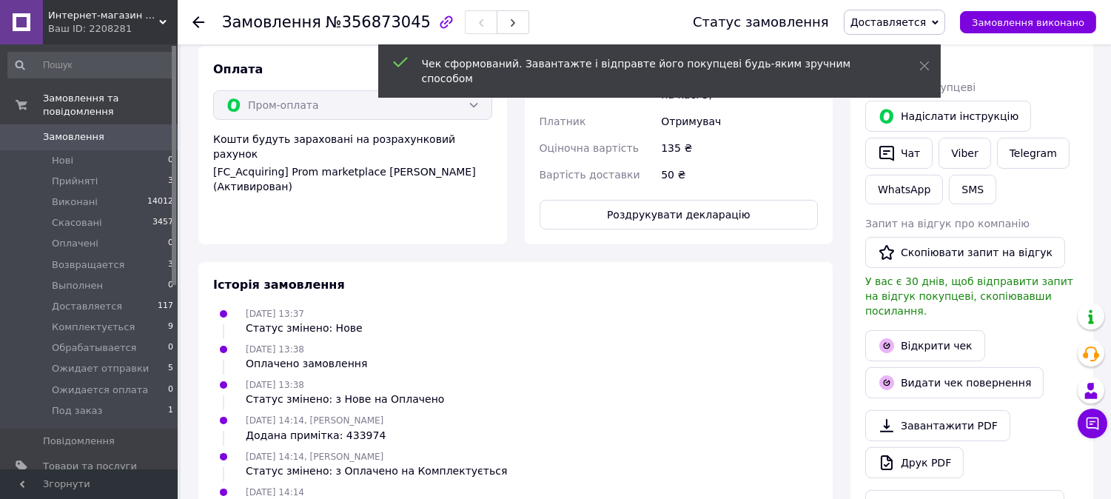
click at [200, 17] on icon at bounding box center [199, 22] width 12 height 12
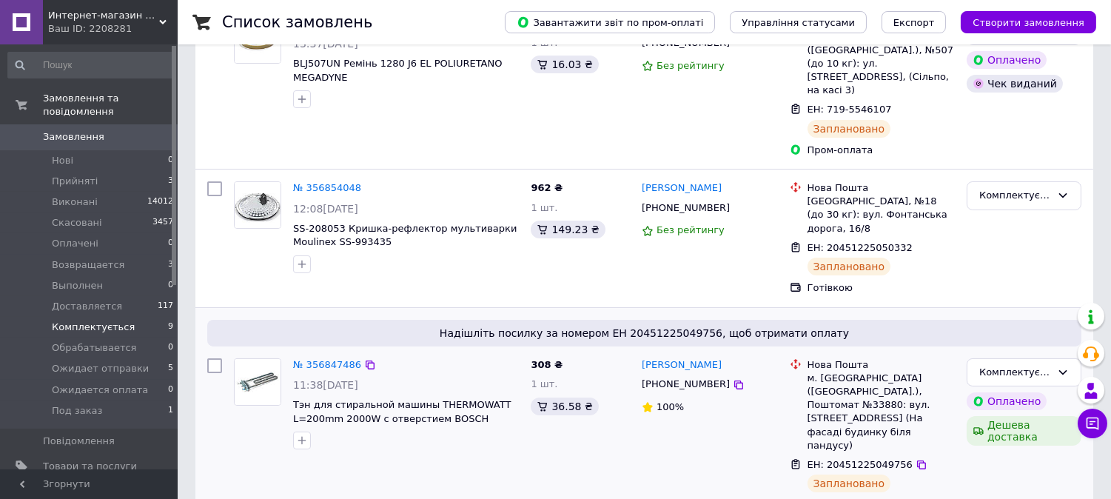
scroll to position [329, 0]
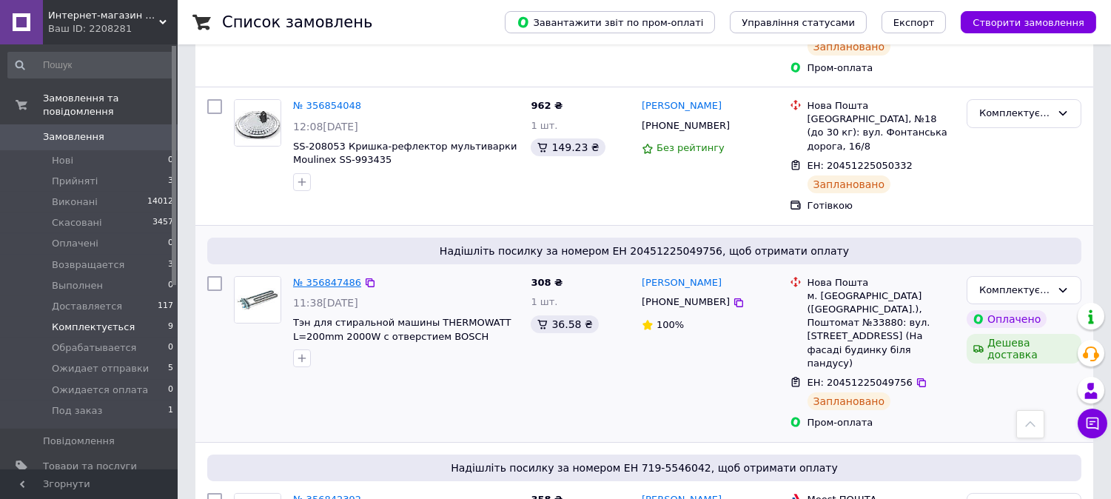
click at [330, 277] on link "№ 356847486" at bounding box center [327, 282] width 68 height 11
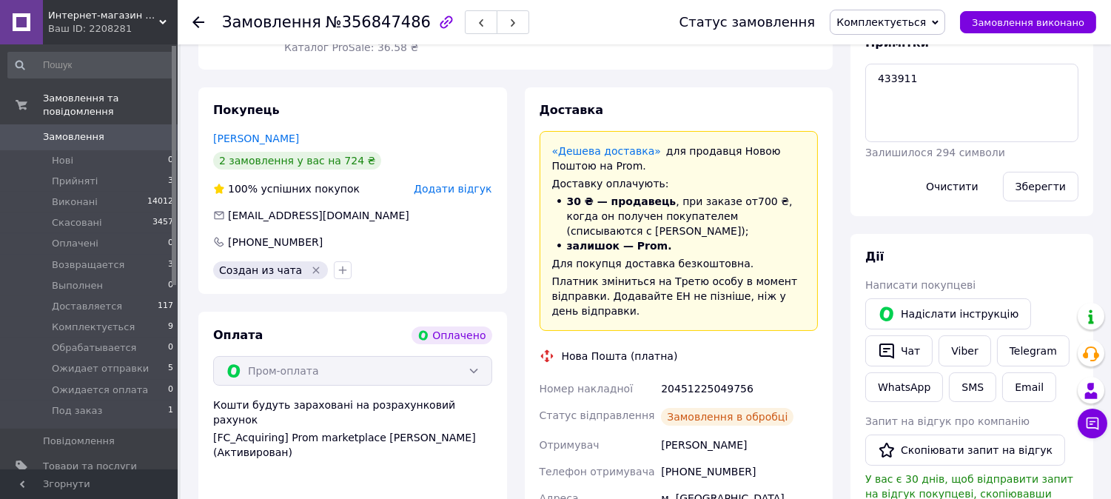
scroll to position [329, 0]
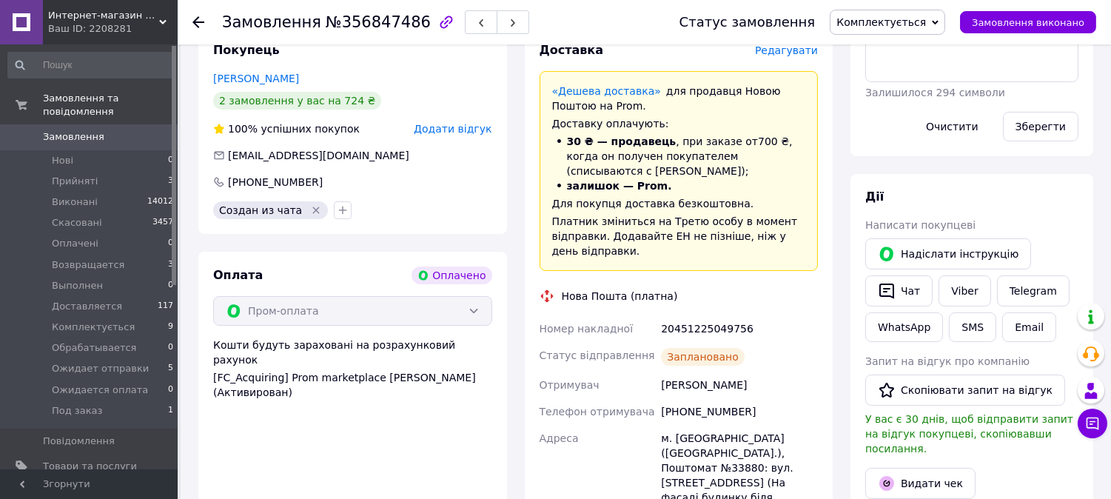
click at [905, 26] on span "Комплектується" at bounding box center [882, 22] width 90 height 12
click at [902, 81] on li "Доставляется" at bounding box center [888, 80] width 114 height 22
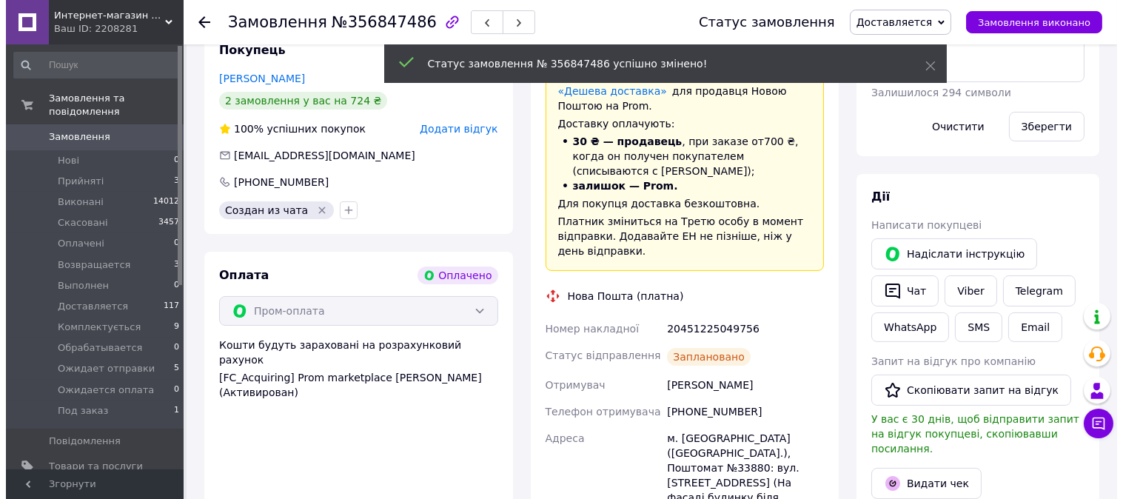
scroll to position [493, 0]
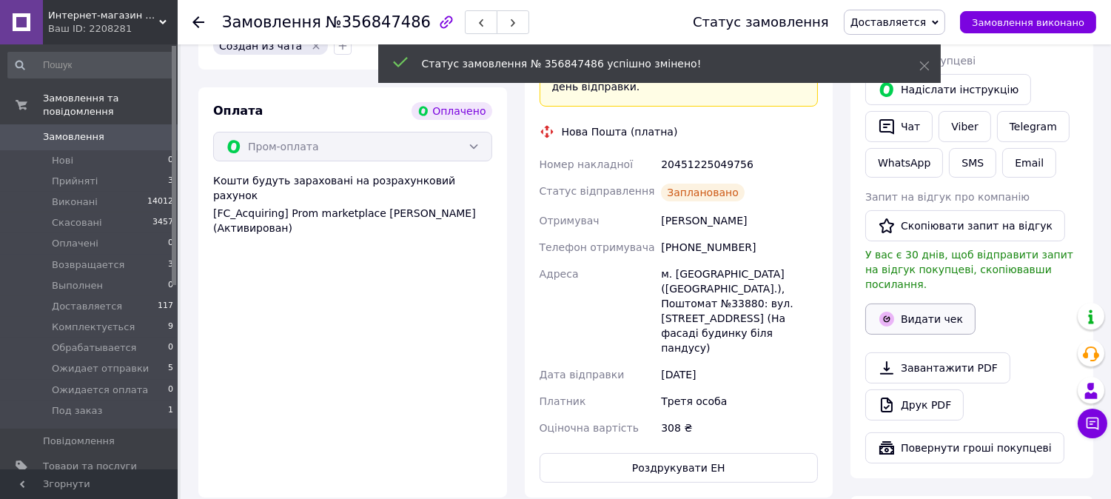
click at [912, 304] on button "Видати чек" at bounding box center [921, 319] width 110 height 31
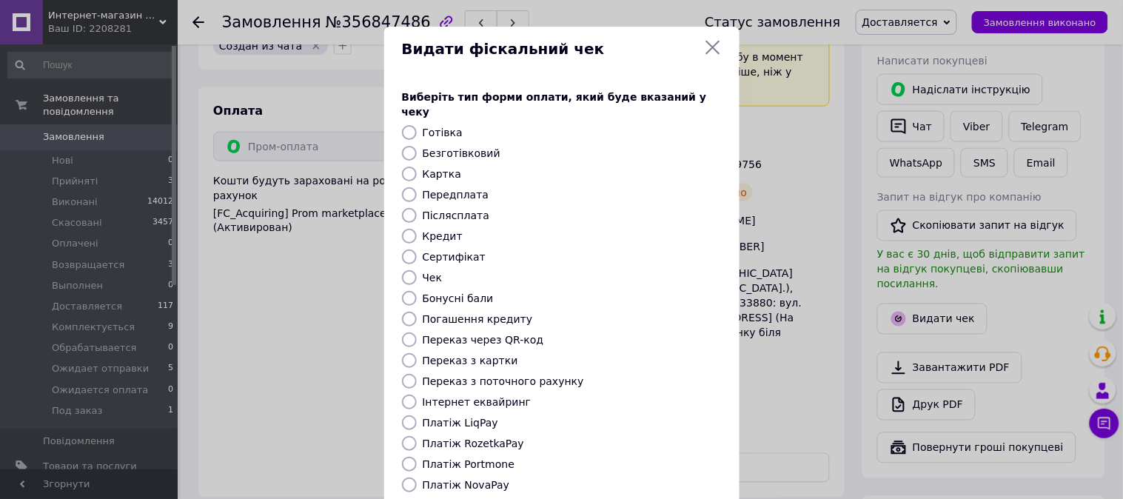
click at [461, 147] on label "Безготівковий" at bounding box center [462, 153] width 78 height 12
click at [417, 146] on input "Безготівковий" at bounding box center [409, 153] width 15 height 15
radio input "true"
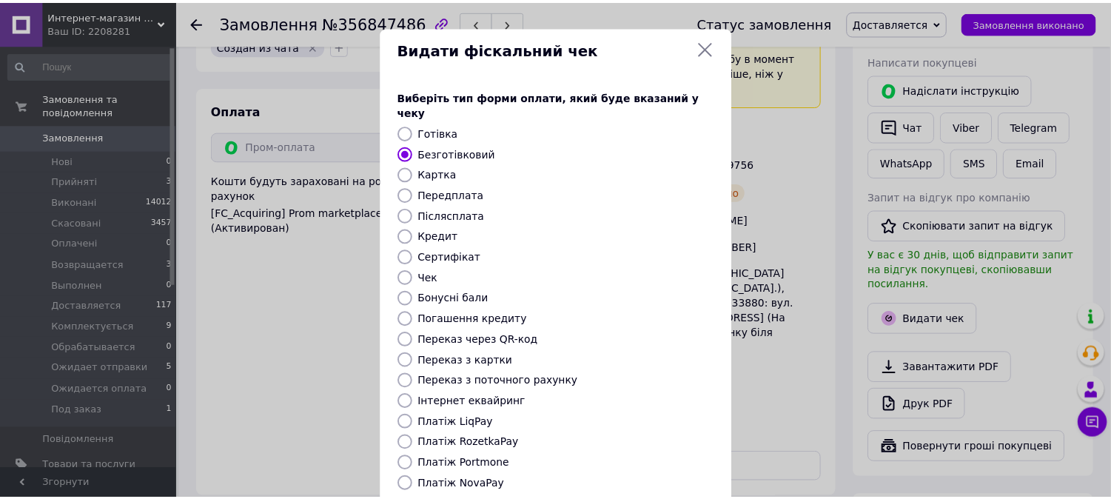
scroll to position [137, 0]
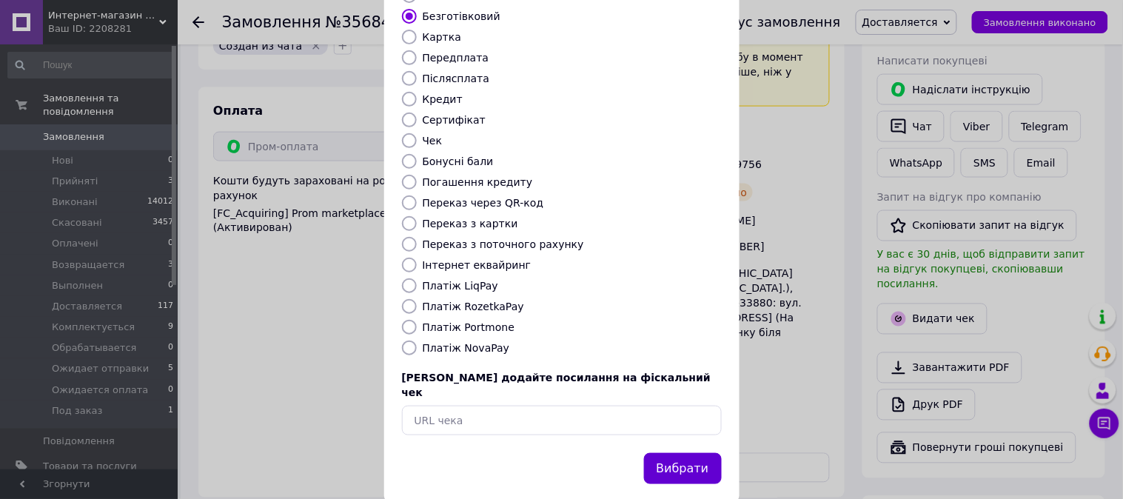
click at [678, 453] on button "Вибрати" at bounding box center [683, 469] width 78 height 32
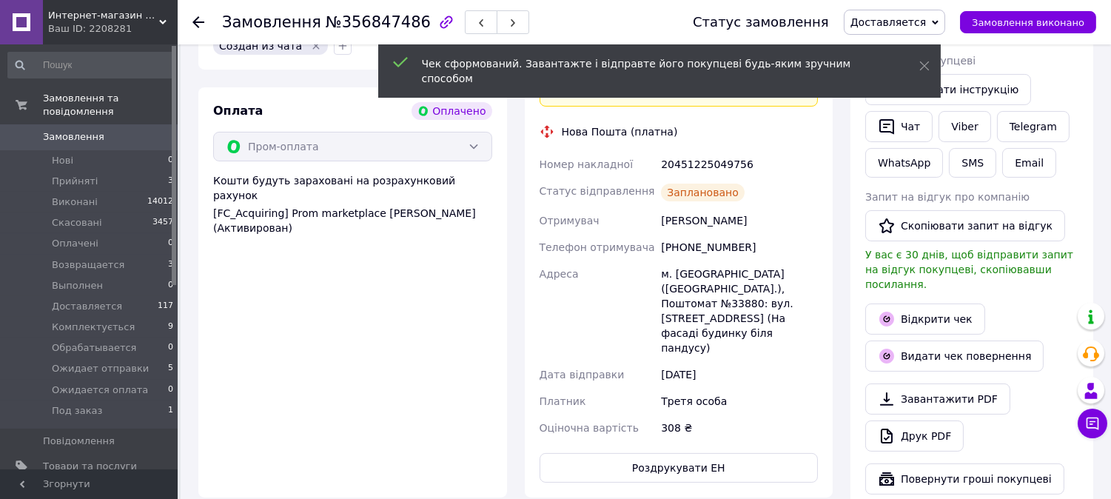
click at [195, 20] on use at bounding box center [199, 22] width 12 height 12
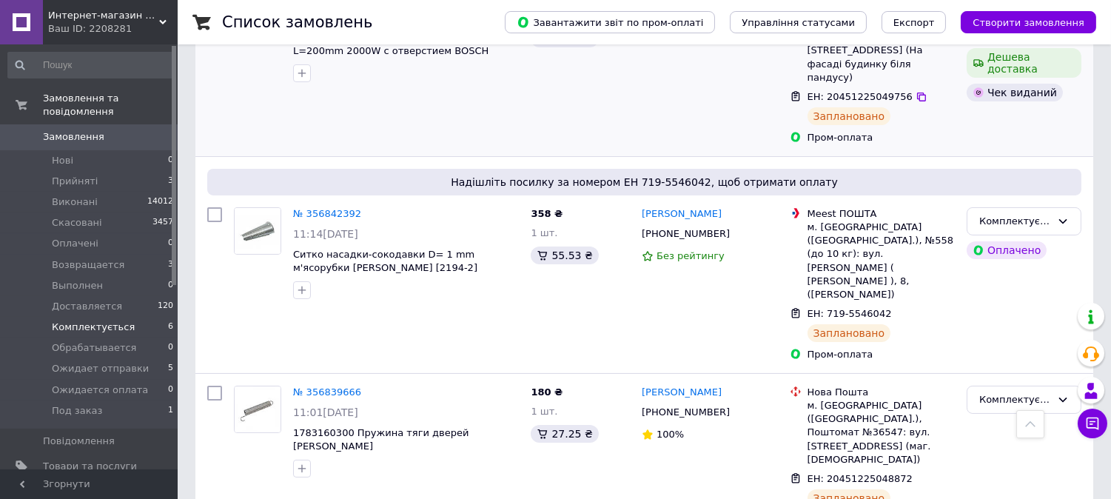
scroll to position [575, 0]
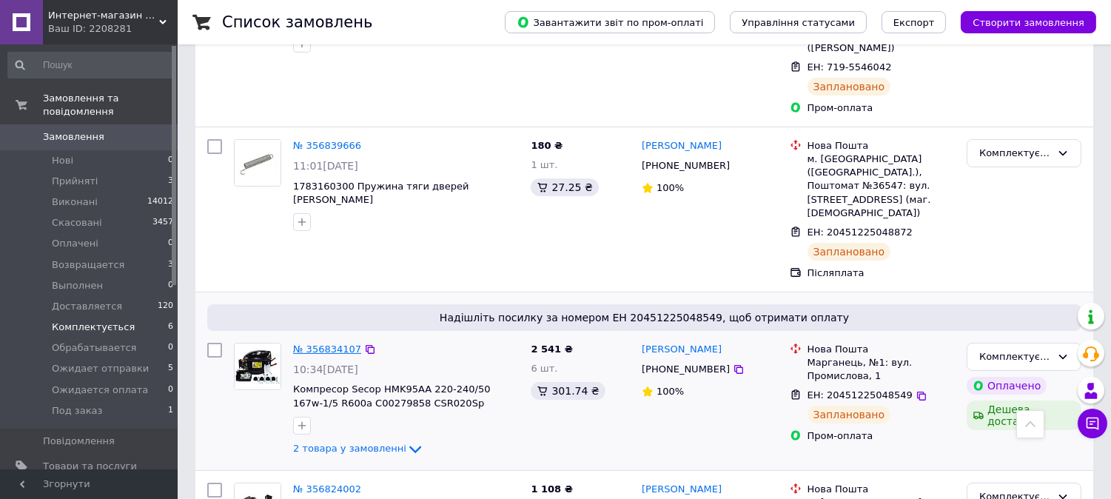
click at [335, 344] on link "№ 356834107" at bounding box center [327, 349] width 68 height 11
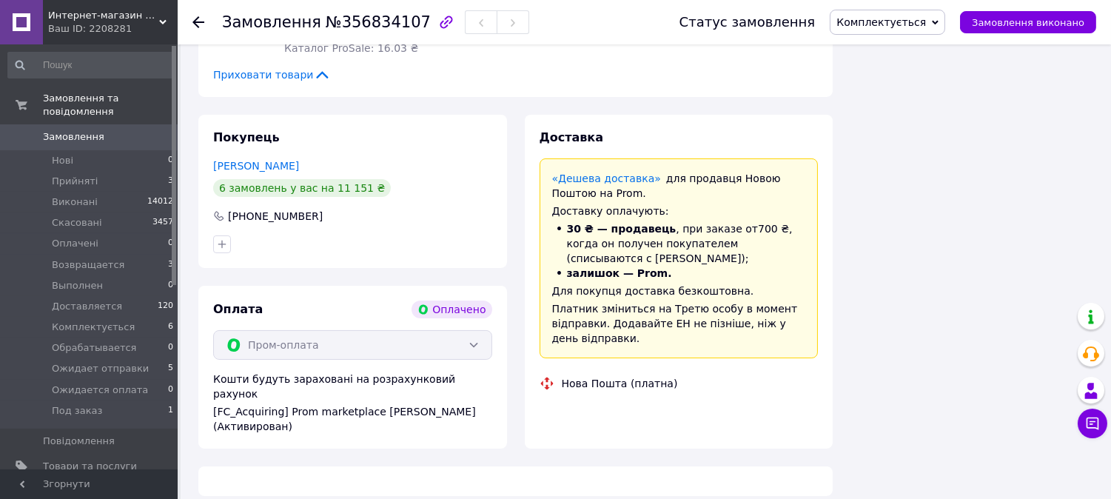
scroll to position [658, 0]
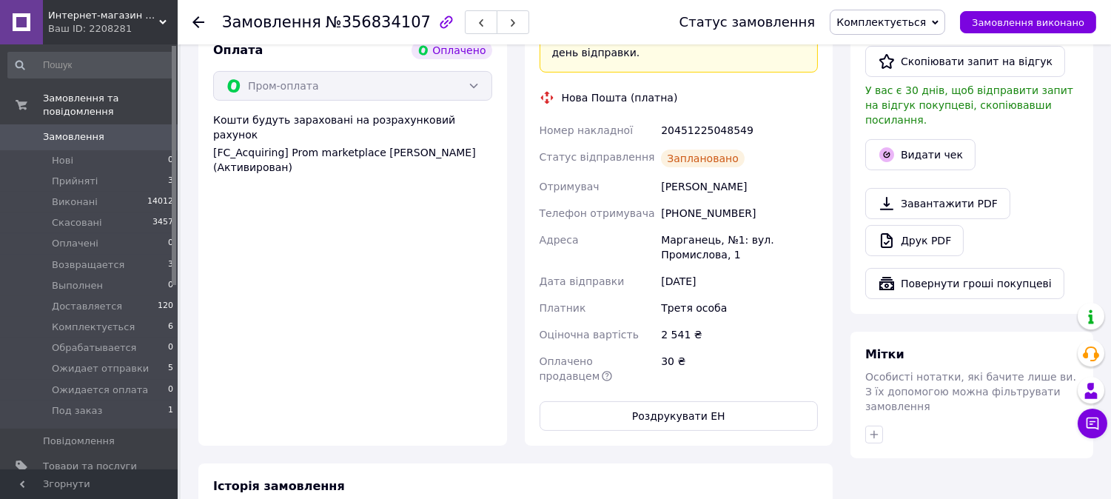
click at [914, 23] on span "Комплектується" at bounding box center [882, 22] width 90 height 12
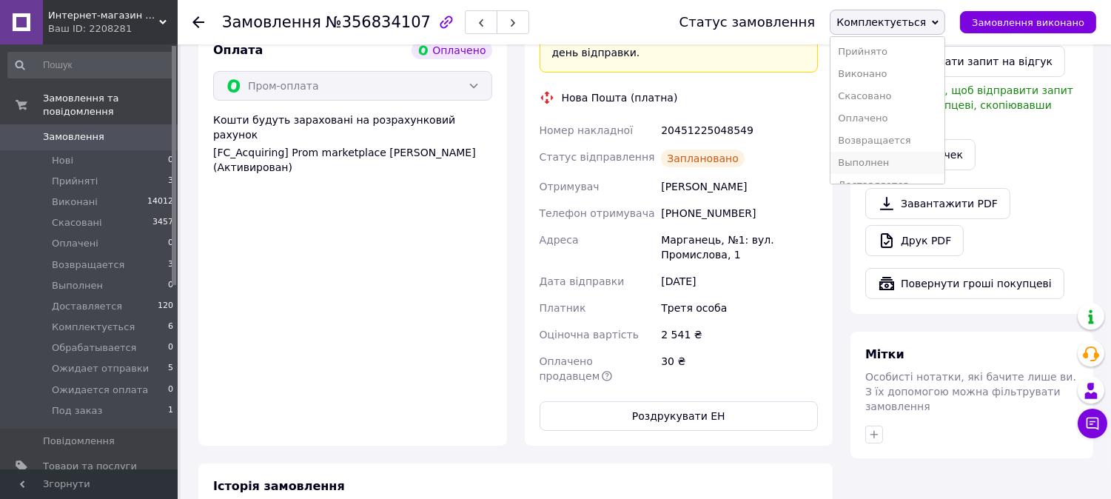
scroll to position [82, 0]
click at [912, 109] on li "Доставляется" at bounding box center [888, 103] width 114 height 22
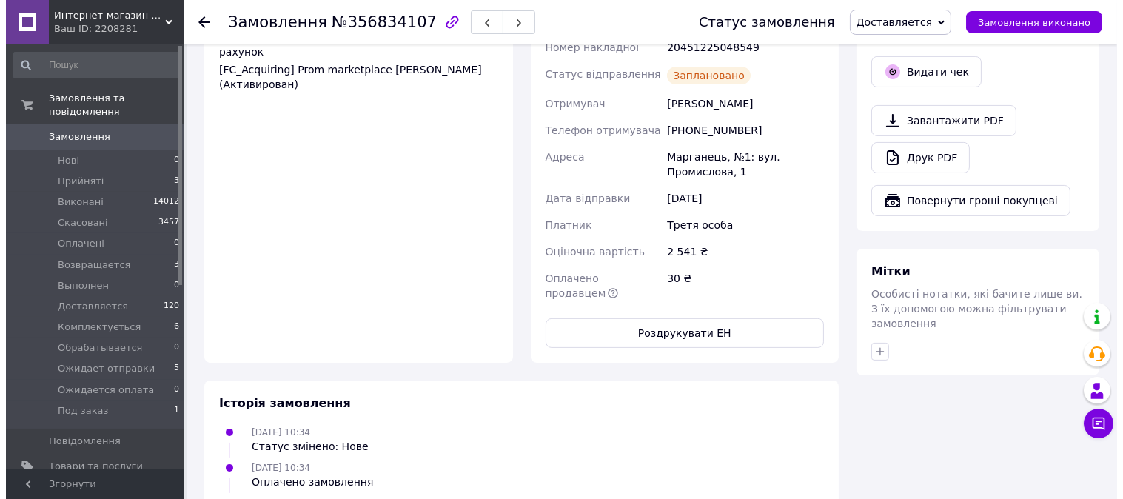
scroll to position [658, 0]
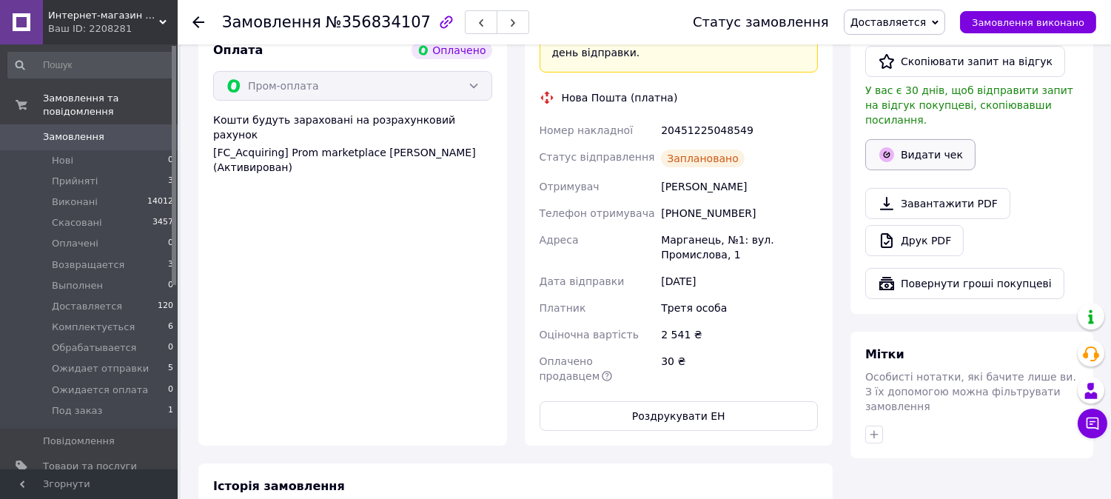
click at [916, 139] on button "Видати чек" at bounding box center [921, 154] width 110 height 31
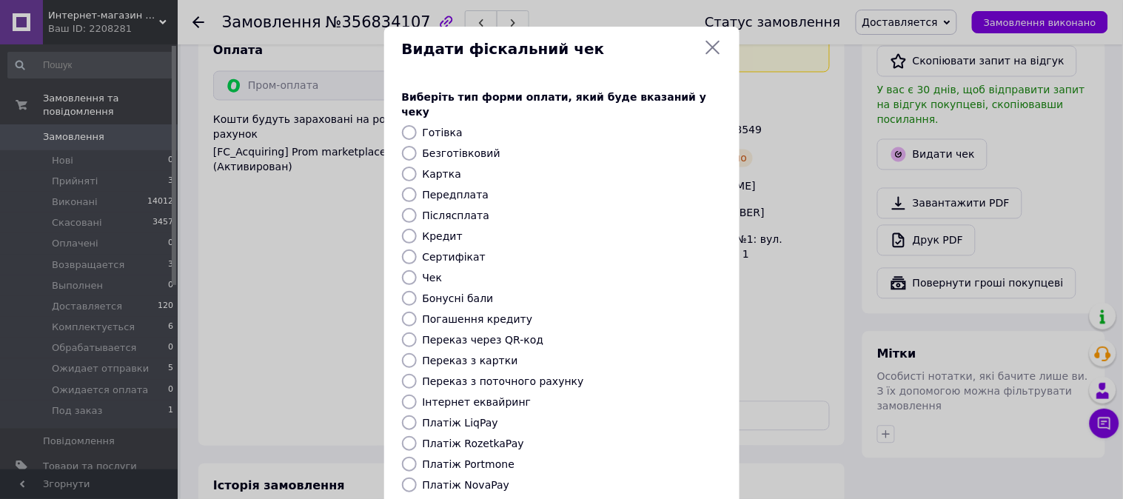
click at [478, 147] on label "Безготівковий" at bounding box center [462, 153] width 78 height 12
click at [417, 146] on input "Безготівковий" at bounding box center [409, 153] width 15 height 15
radio input "true"
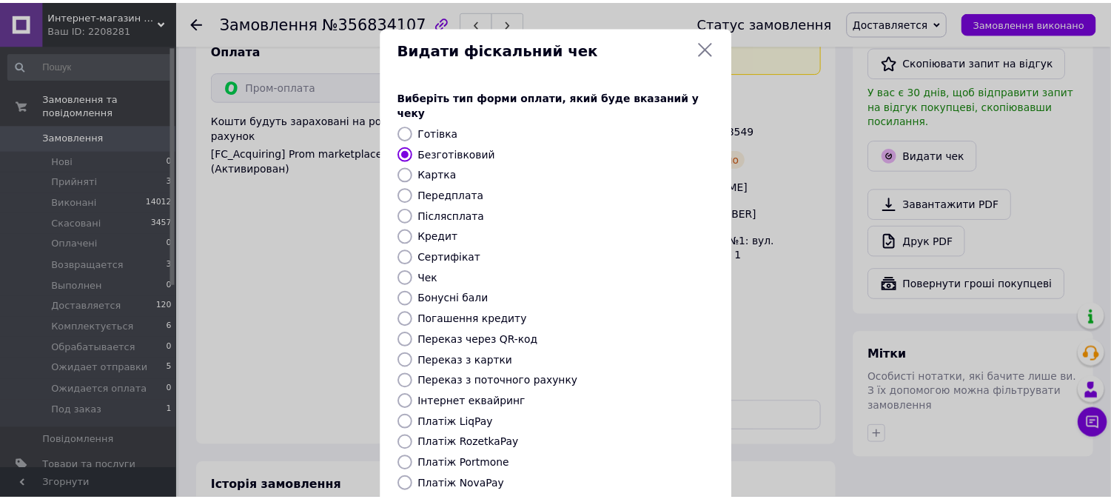
scroll to position [82, 0]
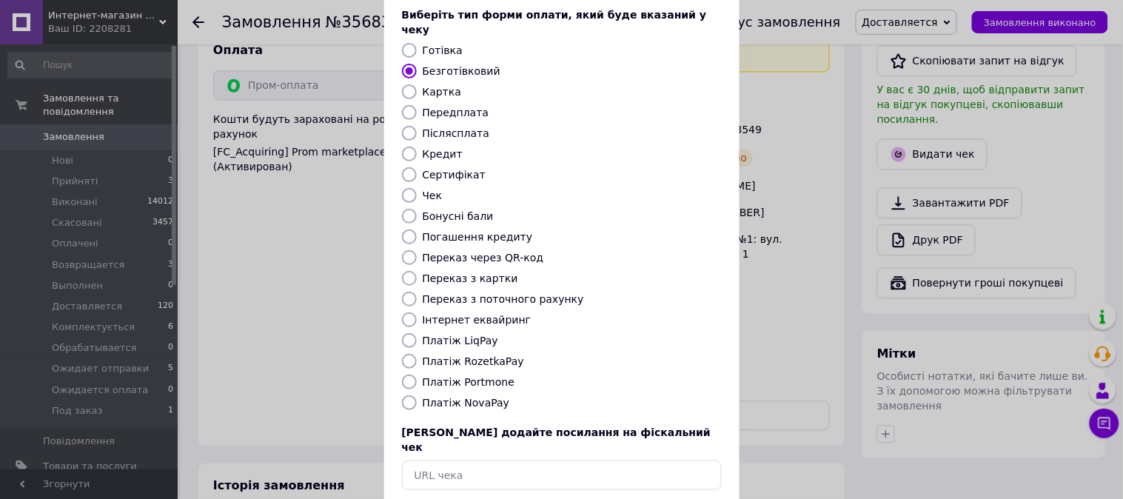
drag, startPoint x: 681, startPoint y: 484, endPoint x: 683, endPoint y: 476, distance: 7.7
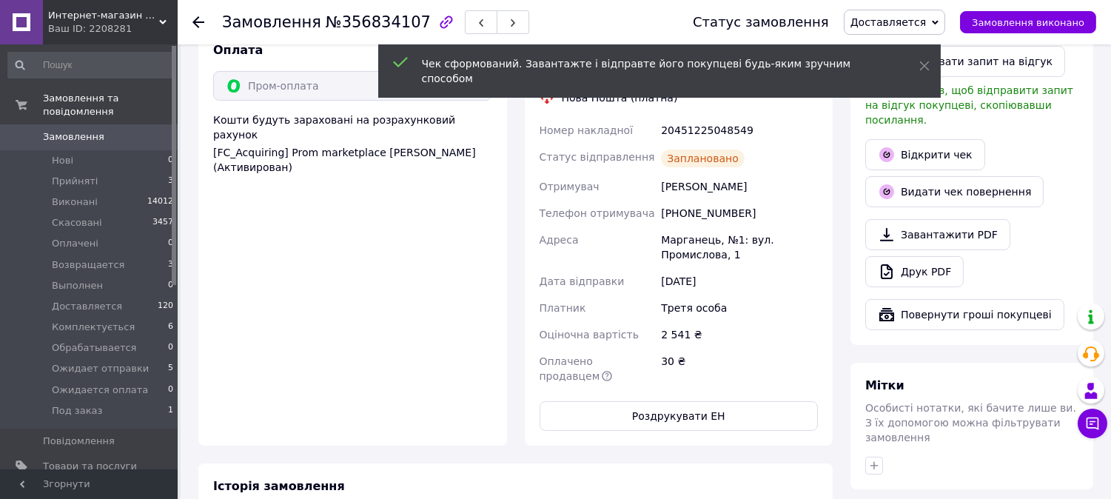
click at [200, 21] on icon at bounding box center [199, 22] width 12 height 12
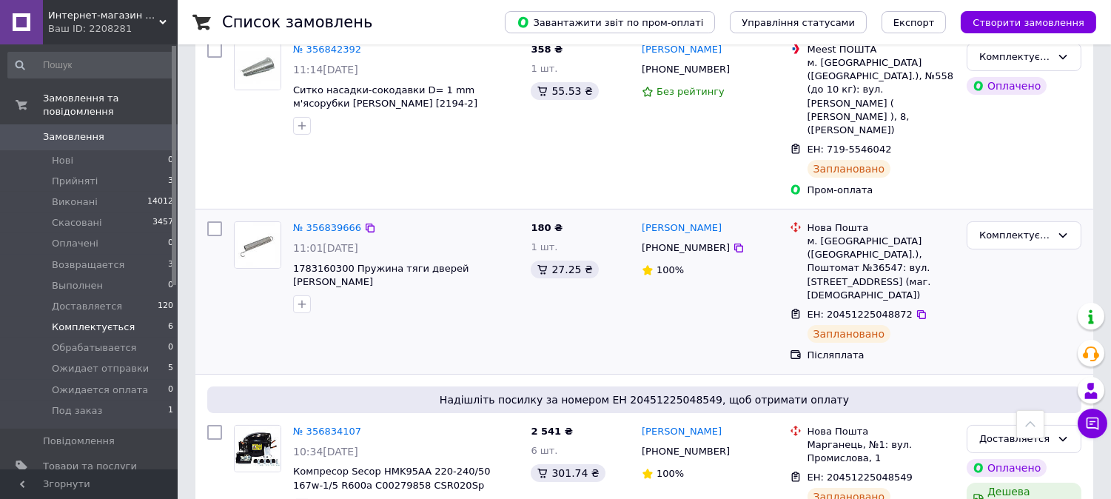
scroll to position [329, 0]
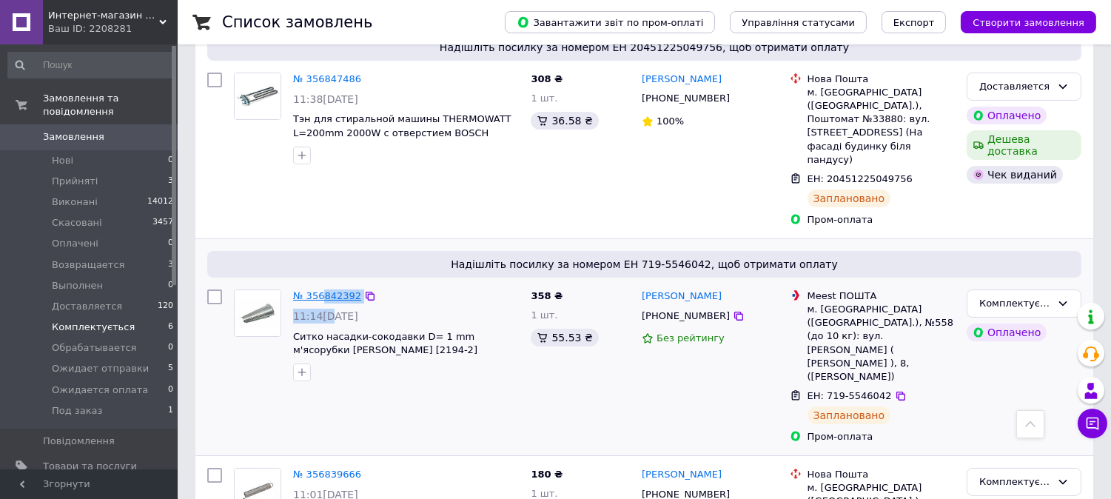
click at [324, 284] on div "№ 356842392 11:14, 12.08.2025 Ситко насадки-сокодавки D= 1 mm м'ясорубки Zelmer…" at bounding box center [406, 336] width 238 height 104
click at [324, 290] on link "№ 356842392" at bounding box center [327, 295] width 68 height 11
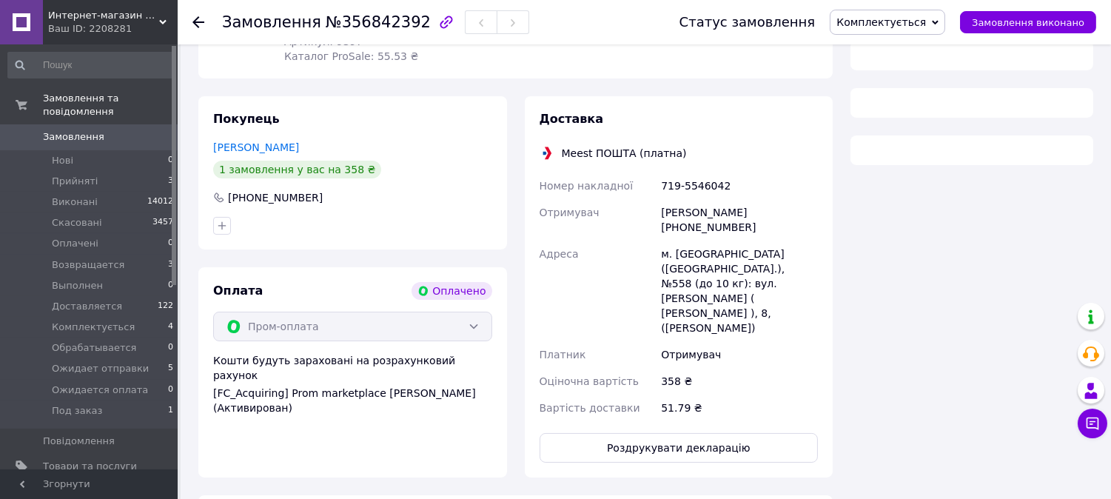
scroll to position [329, 0]
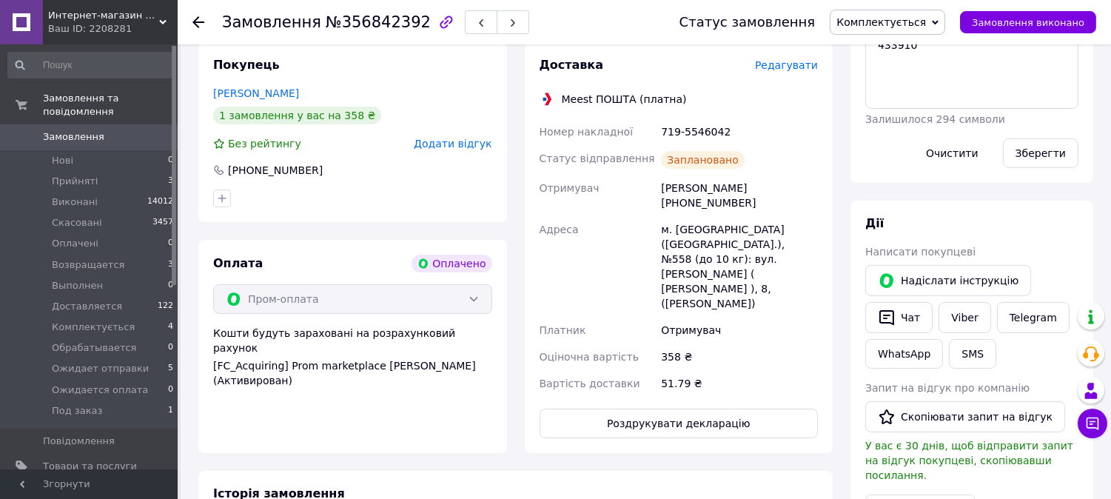
click at [719, 190] on div "Ірина Криворучко +380989048535" at bounding box center [739, 195] width 163 height 41
copy div "380989048535"
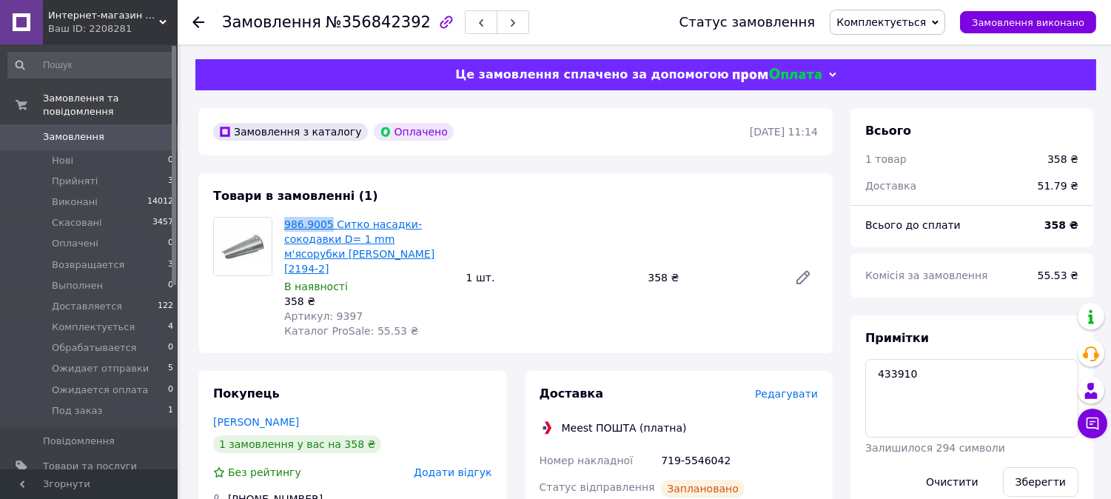
drag, startPoint x: 287, startPoint y: 222, endPoint x: 324, endPoint y: 221, distance: 37.8
click at [324, 221] on div "986.9005 Ситко насадки-сокодавки D= 1 mm м'ясорубки Zelmer [2194-2] В наявності…" at bounding box center [369, 277] width 182 height 127
copy link "986.9005"
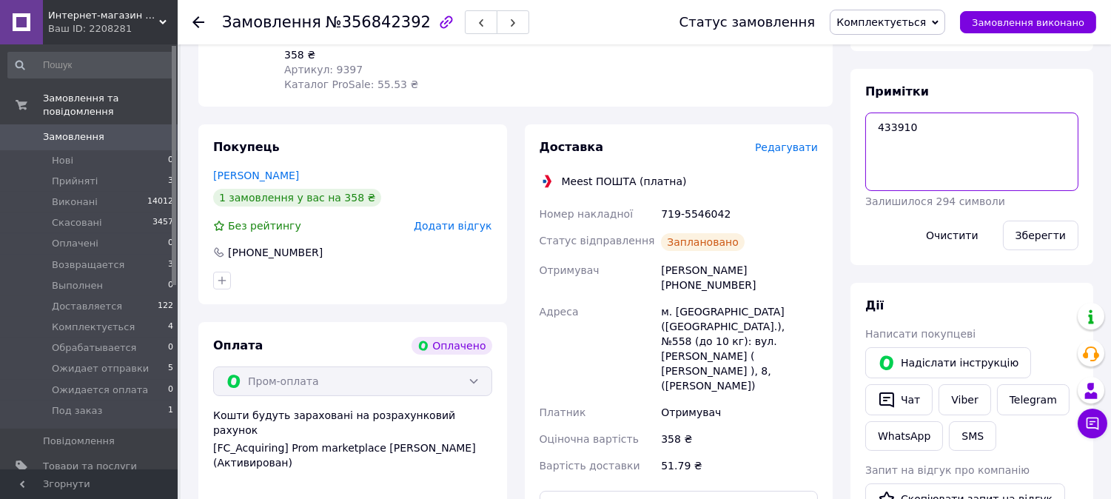
click at [889, 129] on textarea "433910" at bounding box center [972, 152] width 213 height 78
click at [906, 24] on span "Комплектується" at bounding box center [882, 22] width 90 height 12
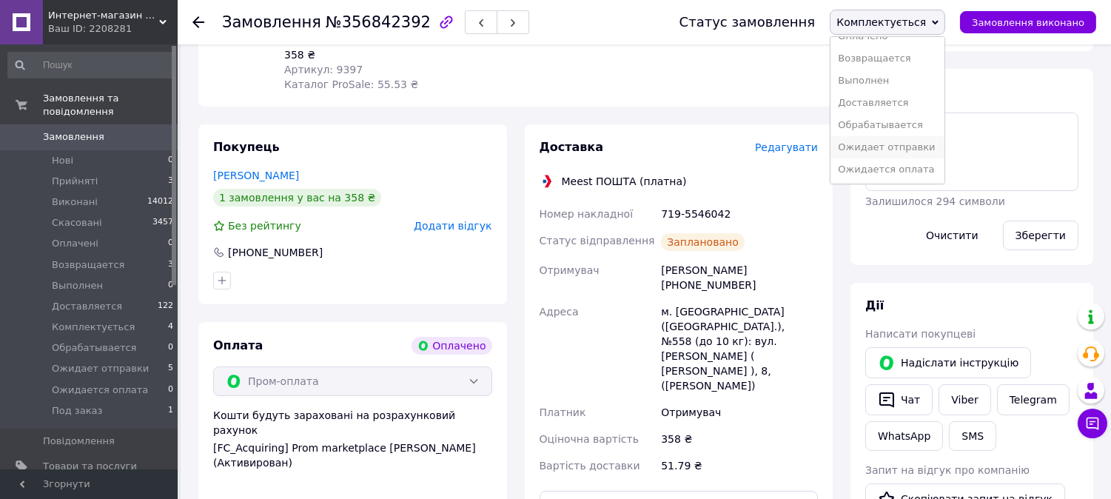
scroll to position [0, 0]
click at [908, 97] on li "Скасовано" at bounding box center [888, 96] width 114 height 22
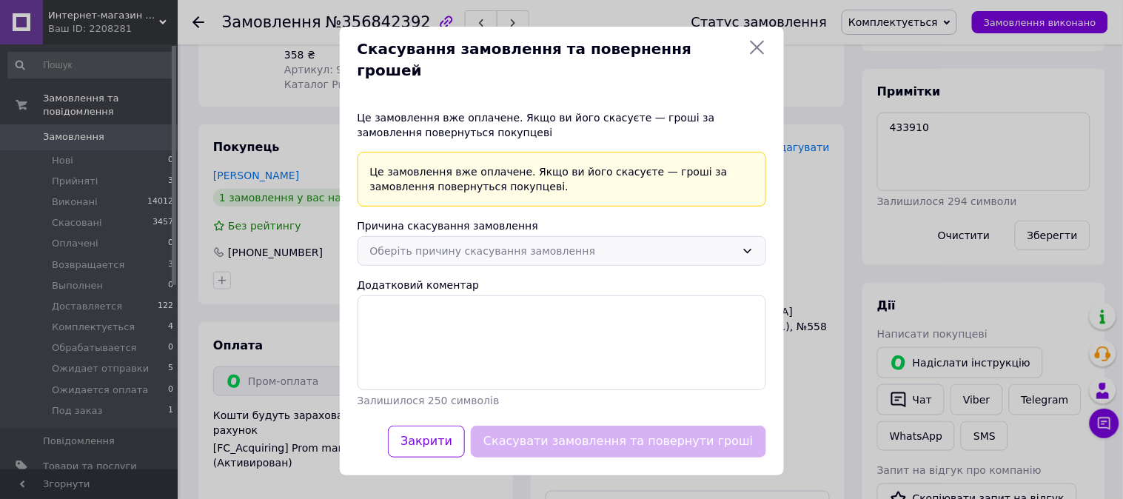
click at [563, 243] on div "Оберіть причину скасування замовлення" at bounding box center [553, 251] width 366 height 16
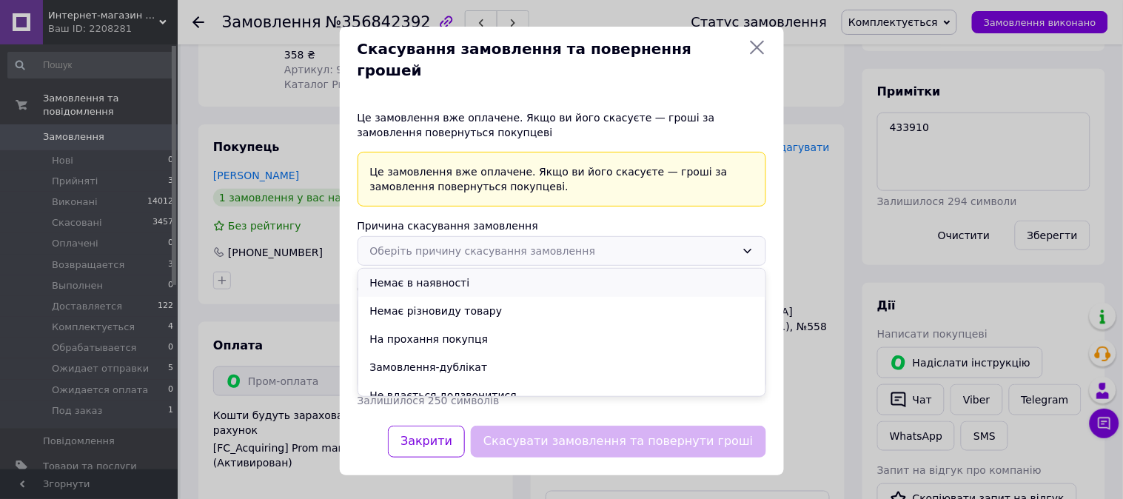
click at [478, 269] on li "Немає в наявності" at bounding box center [561, 283] width 407 height 28
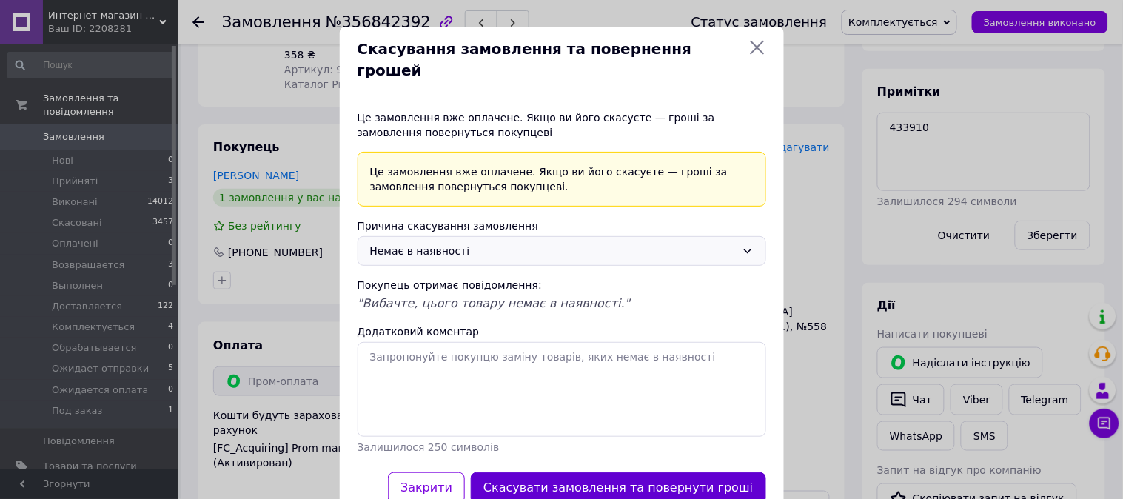
click at [615, 472] on button "Скасувати замовлення та повернути гроші" at bounding box center [618, 488] width 295 height 32
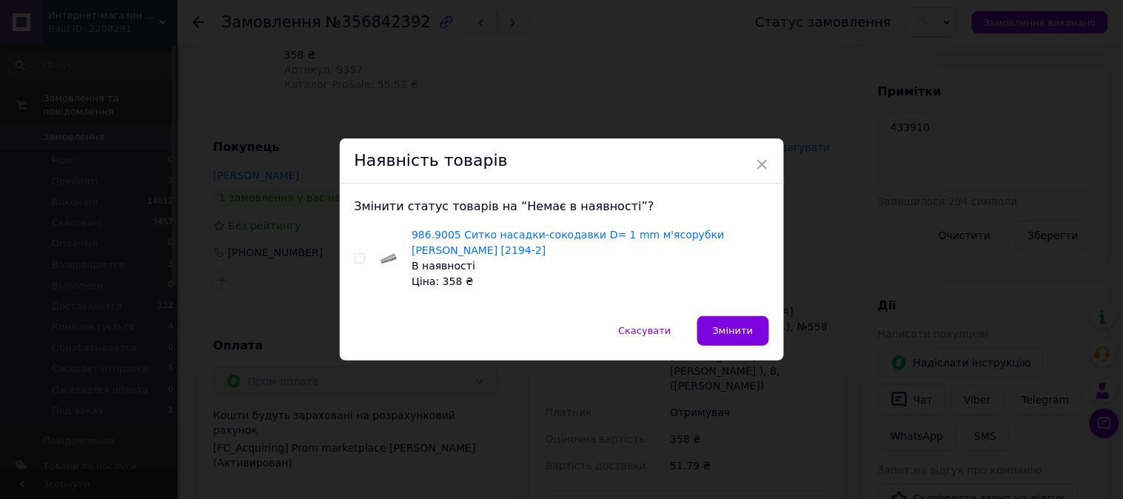
click at [361, 261] on input "checkbox" at bounding box center [360, 259] width 10 height 10
checkbox input "true"
click at [729, 316] on button "Змінити" at bounding box center [734, 331] width 72 height 30
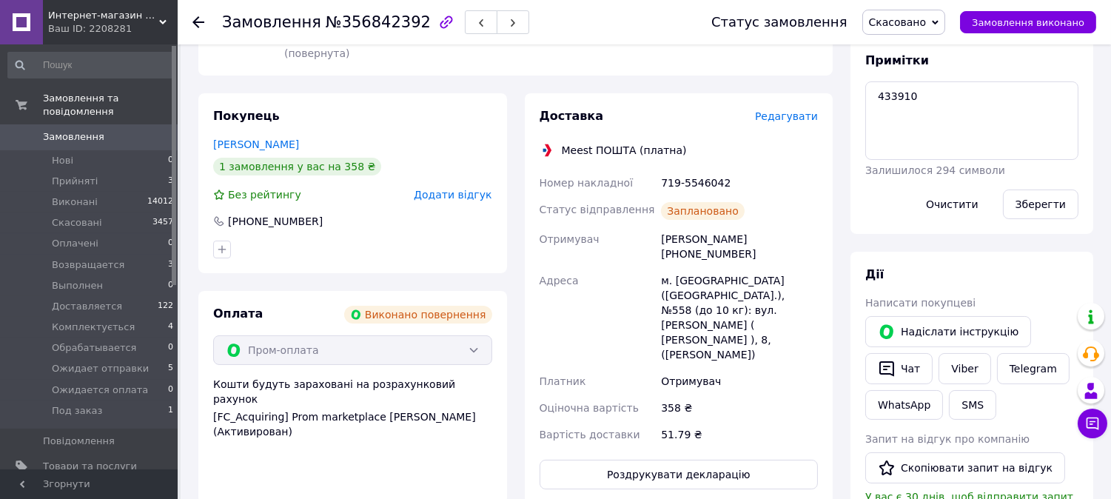
scroll to position [200, 0]
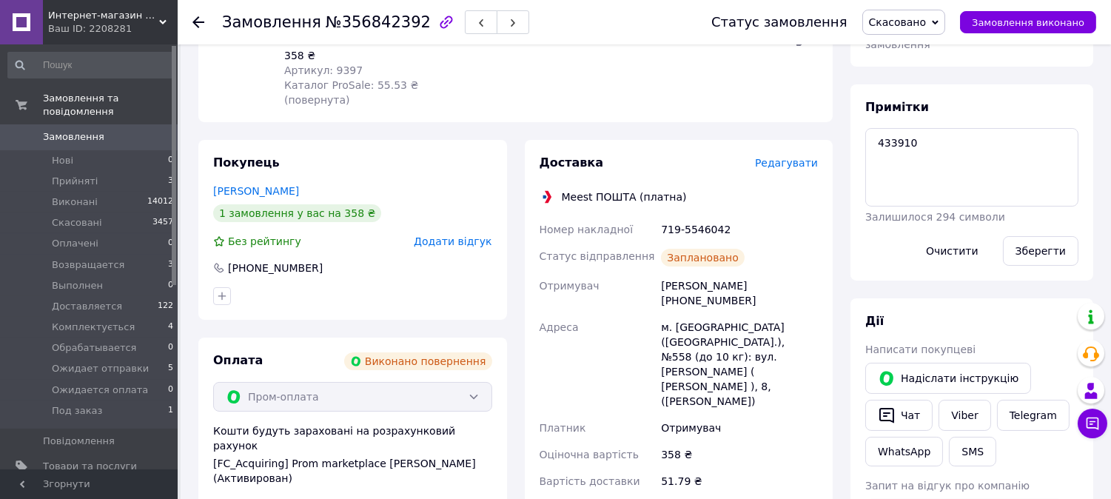
click at [195, 19] on use at bounding box center [199, 22] width 12 height 12
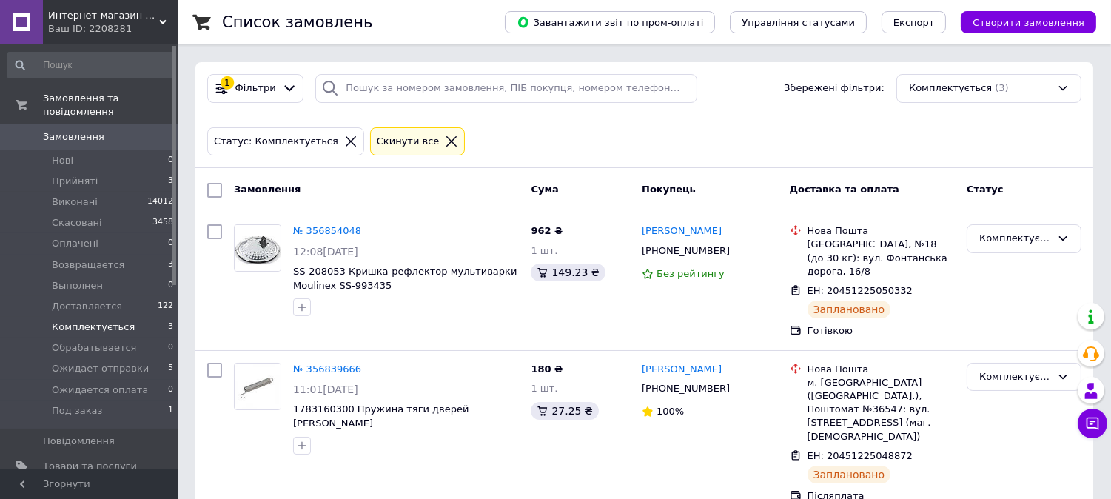
scroll to position [131, 0]
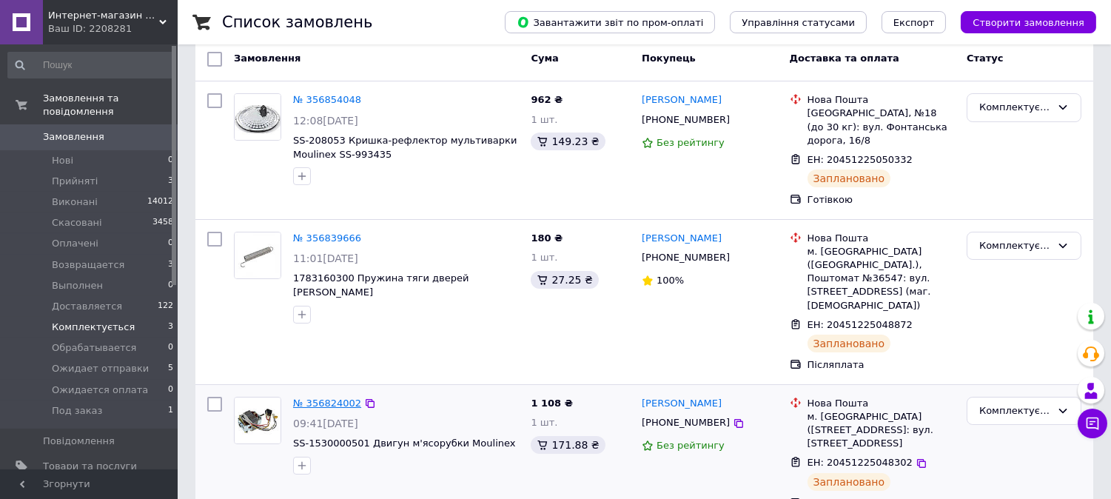
click at [329, 398] on link "№ 356824002" at bounding box center [327, 403] width 68 height 11
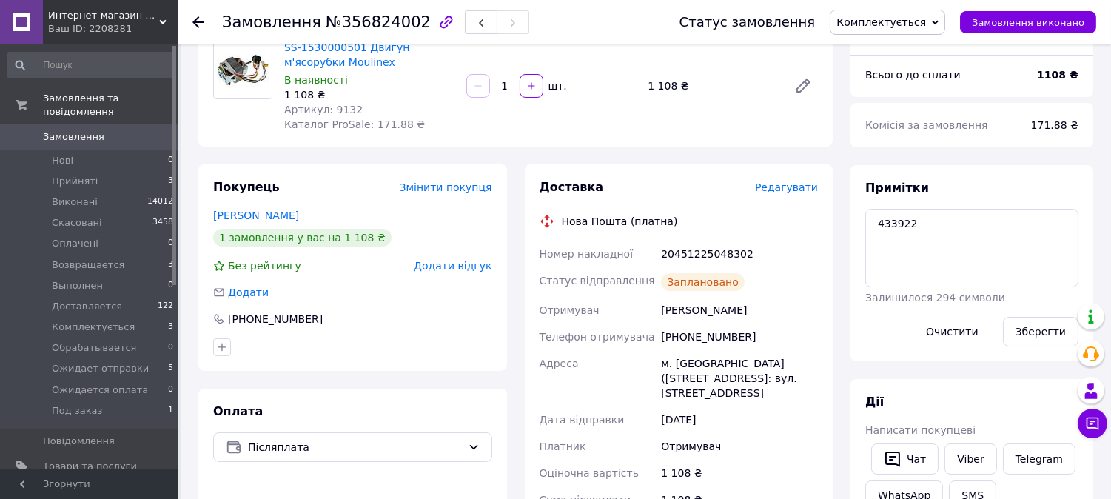
click at [700, 248] on div "20451225048302" at bounding box center [739, 254] width 163 height 27
copy div "20451225048302"
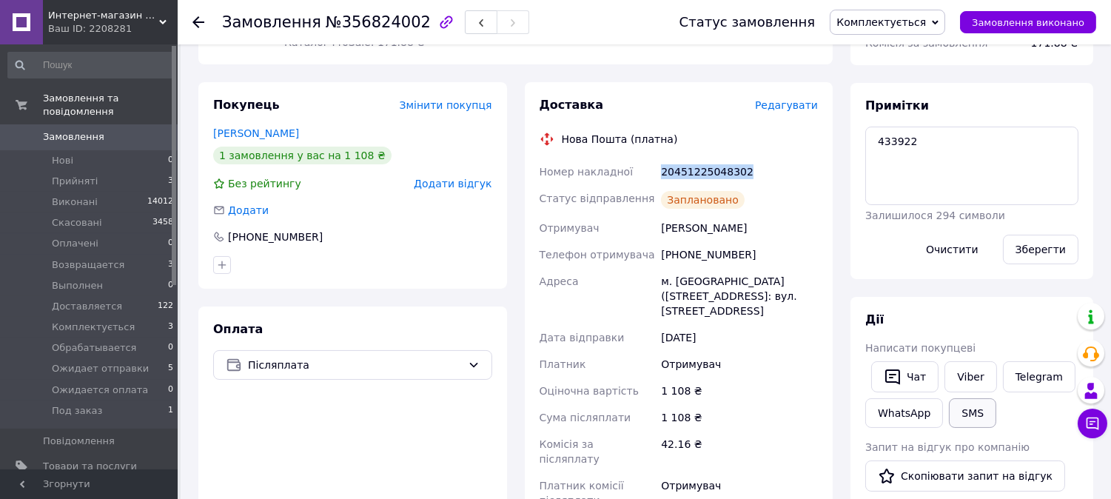
click at [957, 410] on button "SMS" at bounding box center [972, 413] width 47 height 30
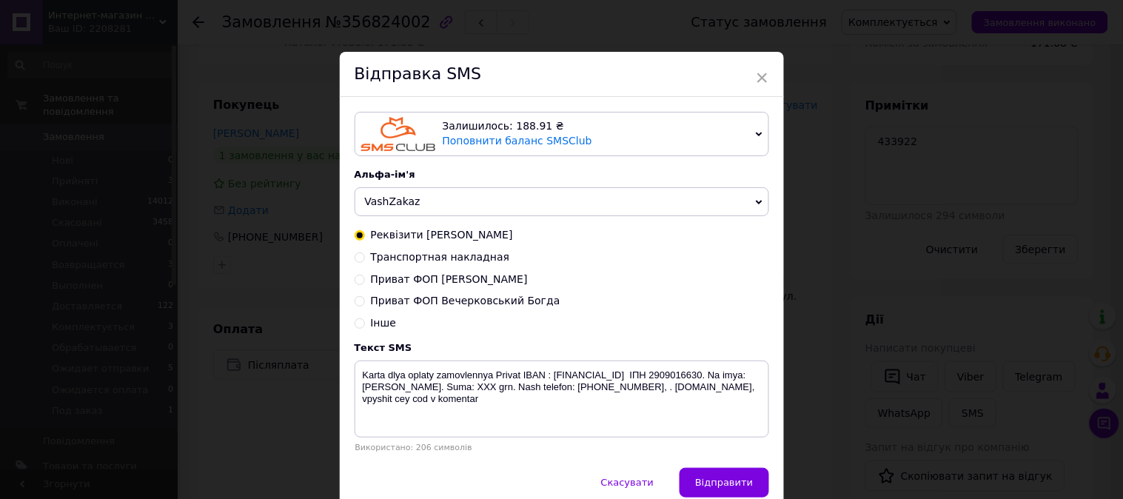
click at [418, 260] on span "Транспортная накладная" at bounding box center [440, 257] width 139 height 12
click at [365, 260] on input "Транспортная накладная" at bounding box center [360, 256] width 10 height 10
radio input "true"
radio input "false"
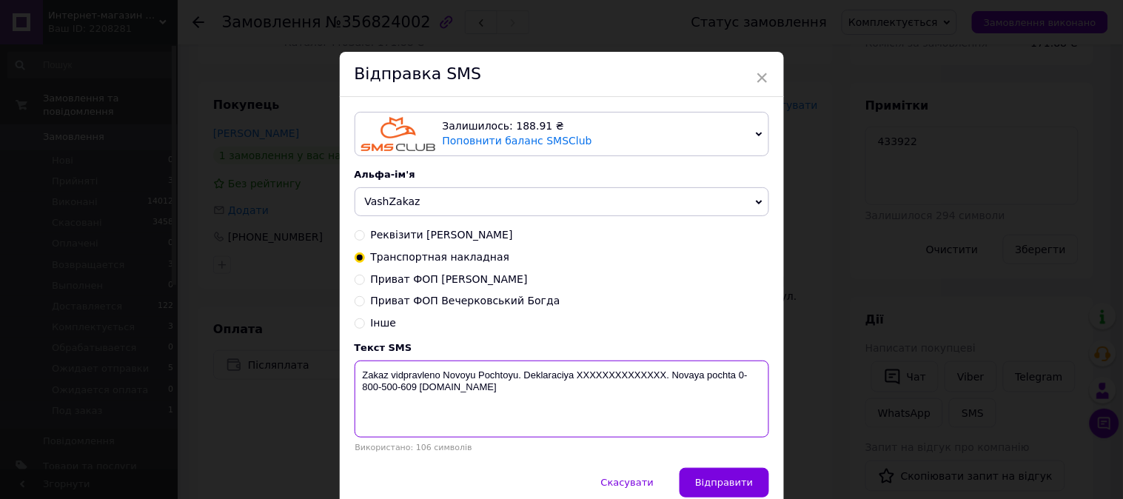
click at [601, 367] on textarea "Zakaz vidpravleno Novoyu Pochtoyu. Deklaraciya XXXXXXXXXXXXXX. Novaya pochta 0-…" at bounding box center [562, 399] width 415 height 77
paste textarea "20451225048302"
drag, startPoint x: 359, startPoint y: 378, endPoint x: 495, endPoint y: 391, distance: 136.2
click at [495, 391] on textarea "Zakaz vidpravleno Novoyu Pochtoyu. Deklaraciya 20451225048302. Novaya pochta 0-…" at bounding box center [562, 399] width 415 height 77
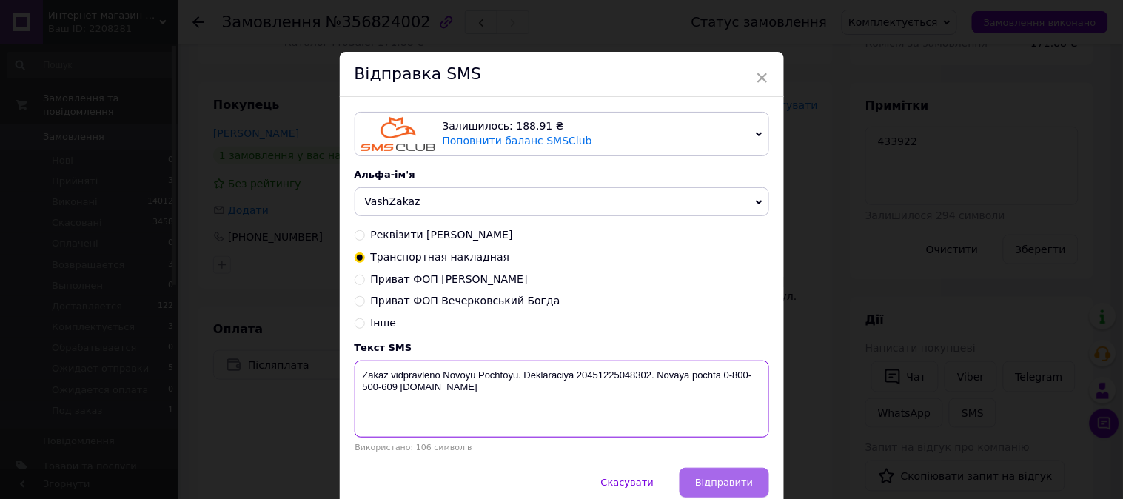
type textarea "Zakaz vidpravleno Novoyu Pochtoyu. Deklaraciya 20451225048302. Novaya pochta 0-…"
click at [711, 475] on button "Відправити" at bounding box center [724, 483] width 89 height 30
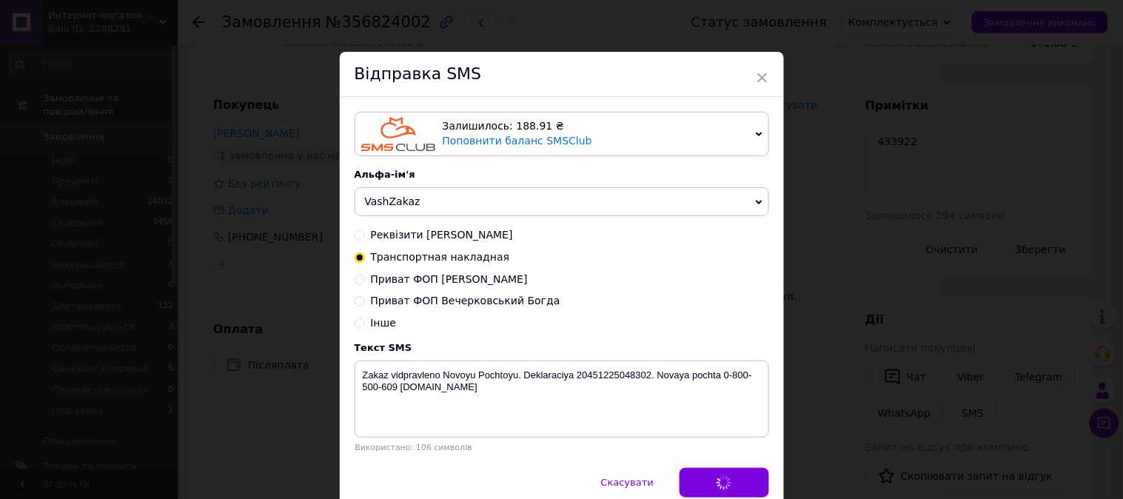
click at [820, 310] on div "× Відправка SMS Залишилось: 188.91 ₴ Поповнити баланс SMSClub Підключити LetsAd…" at bounding box center [561, 249] width 1123 height 499
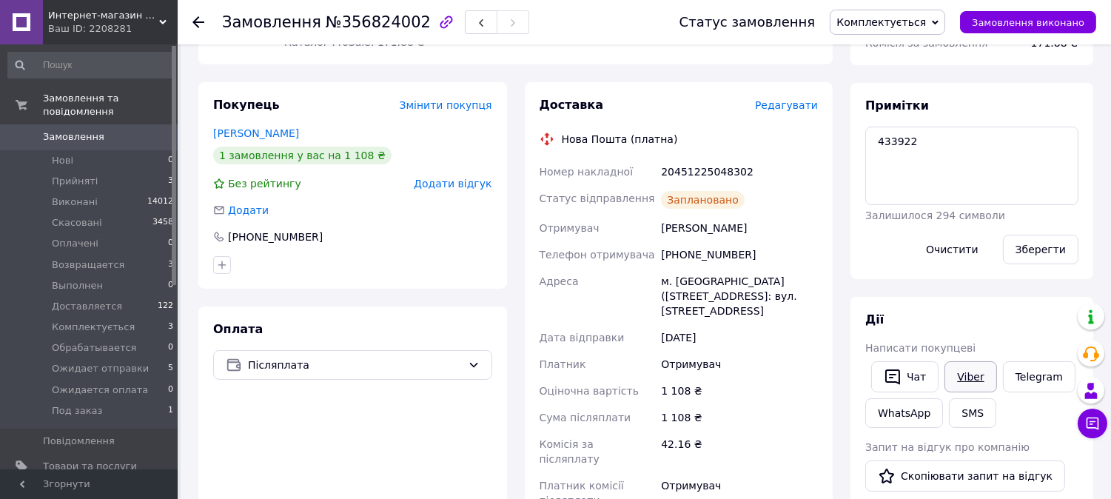
click at [953, 370] on link "Viber" at bounding box center [971, 376] width 52 height 31
click at [892, 156] on textarea "433922" at bounding box center [972, 166] width 213 height 78
click at [901, 27] on span "Комплектується" at bounding box center [882, 22] width 90 height 12
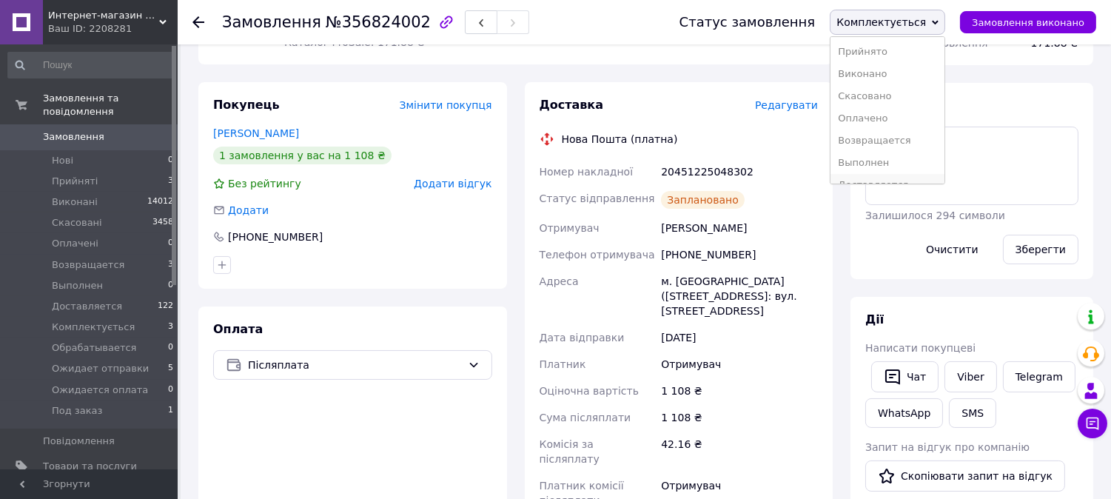
scroll to position [105, 0]
click at [884, 78] on li "Доставляется" at bounding box center [888, 80] width 114 height 22
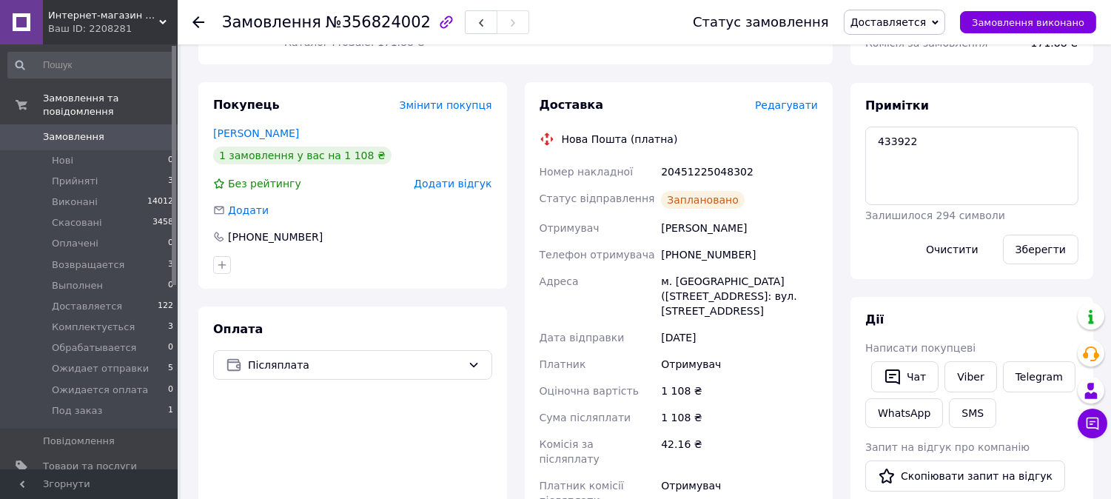
click at [684, 178] on div "20451225048302" at bounding box center [739, 171] width 163 height 27
copy div "20451225048302"
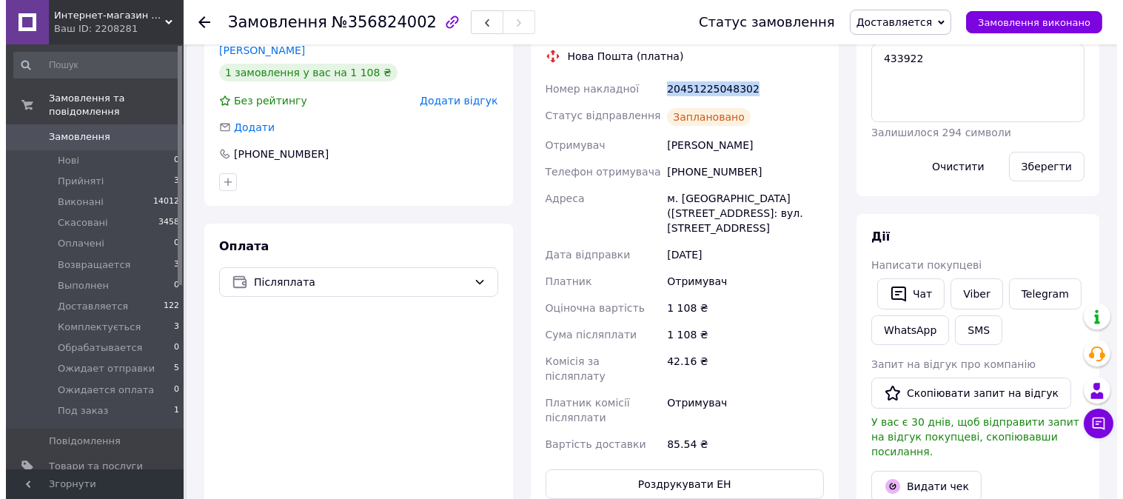
scroll to position [378, 0]
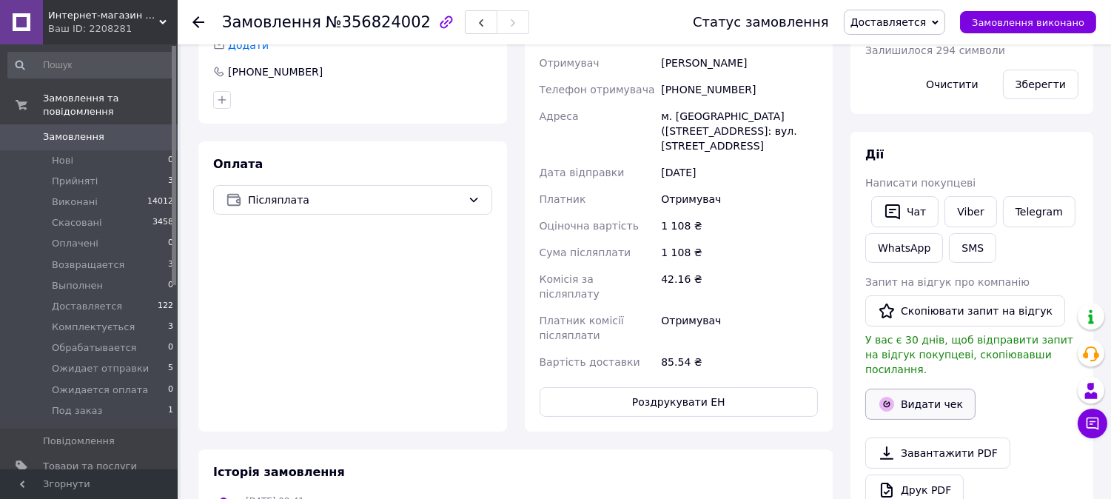
click at [926, 396] on button "Видати чек" at bounding box center [921, 404] width 110 height 31
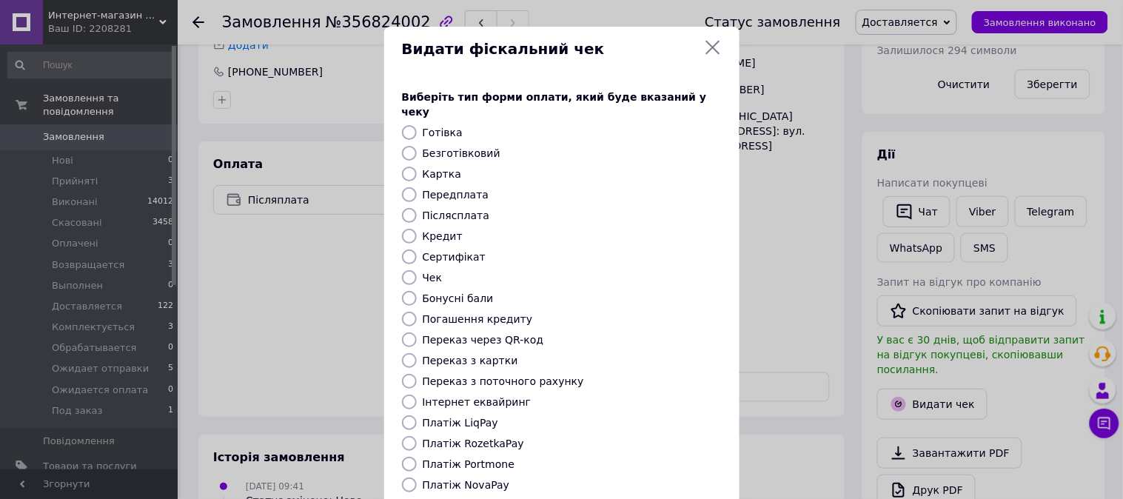
click at [455, 210] on label "Післясплата" at bounding box center [456, 216] width 67 height 12
click at [417, 208] on input "Післясплата" at bounding box center [409, 215] width 15 height 15
radio input "true"
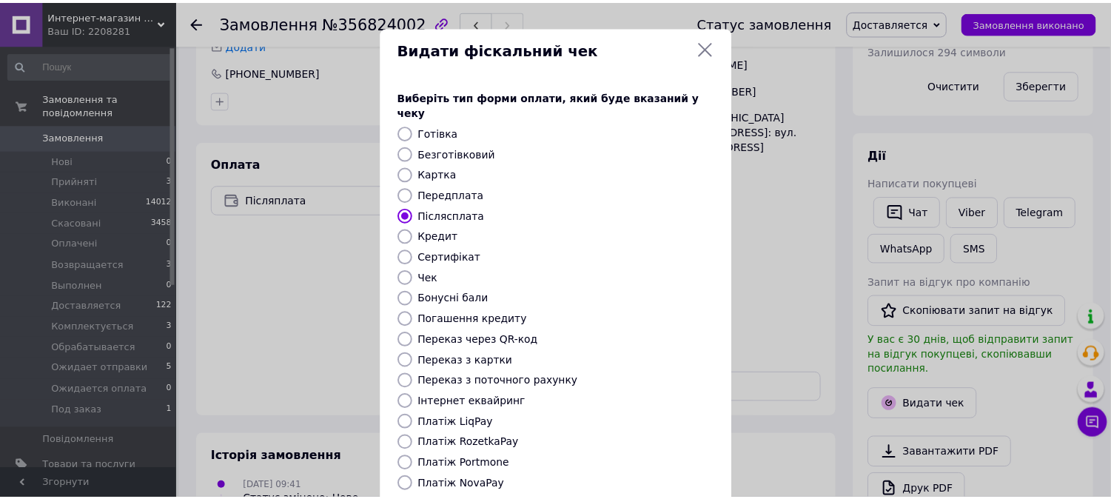
scroll to position [137, 0]
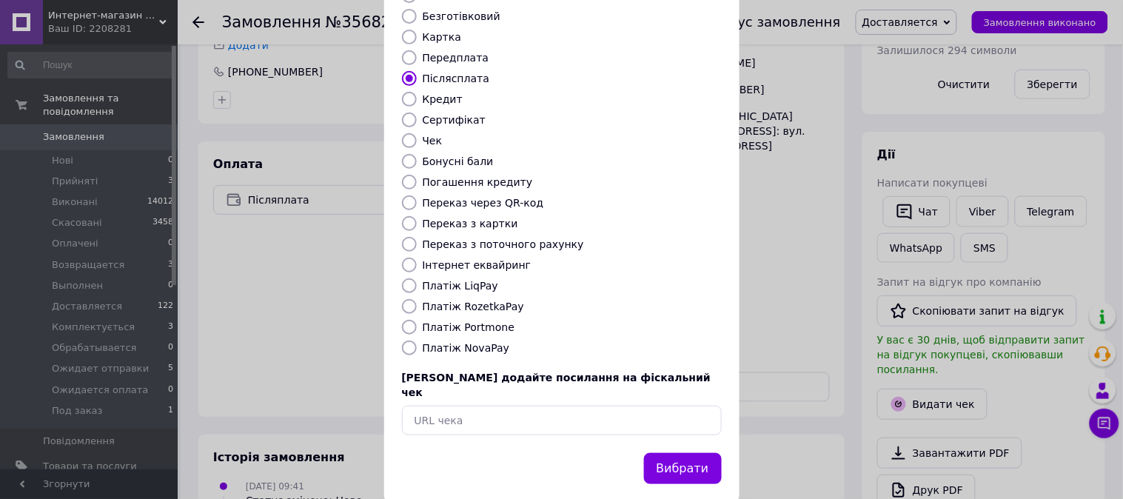
click at [672, 453] on button "Вибрати" at bounding box center [683, 469] width 78 height 32
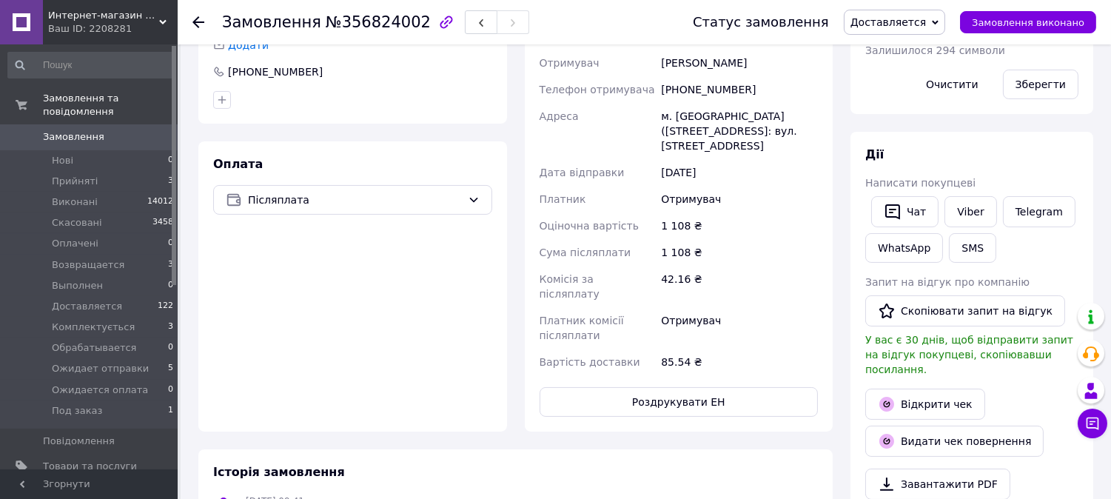
click at [188, 21] on div "Замовлення №356824002 Статус замовлення Доставляется Прийнято Виконано Скасован…" at bounding box center [645, 22] width 934 height 44
click at [195, 19] on use at bounding box center [199, 22] width 12 height 12
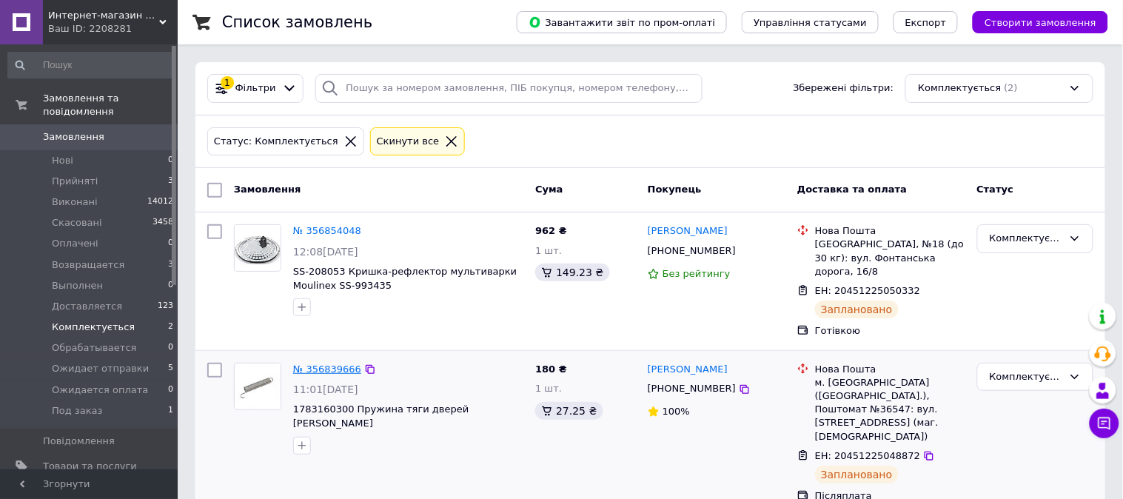
click at [316, 364] on link "№ 356839666" at bounding box center [327, 369] width 68 height 11
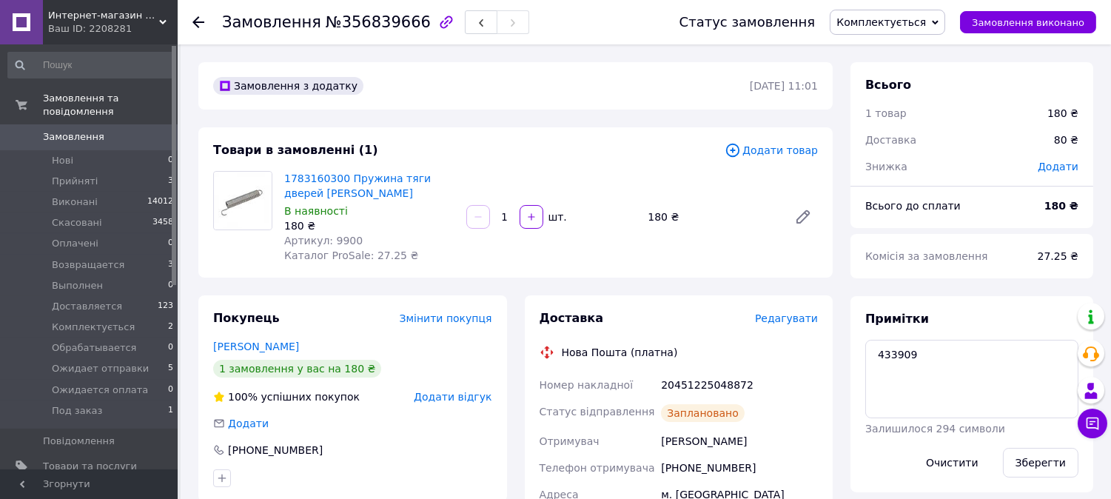
scroll to position [82, 0]
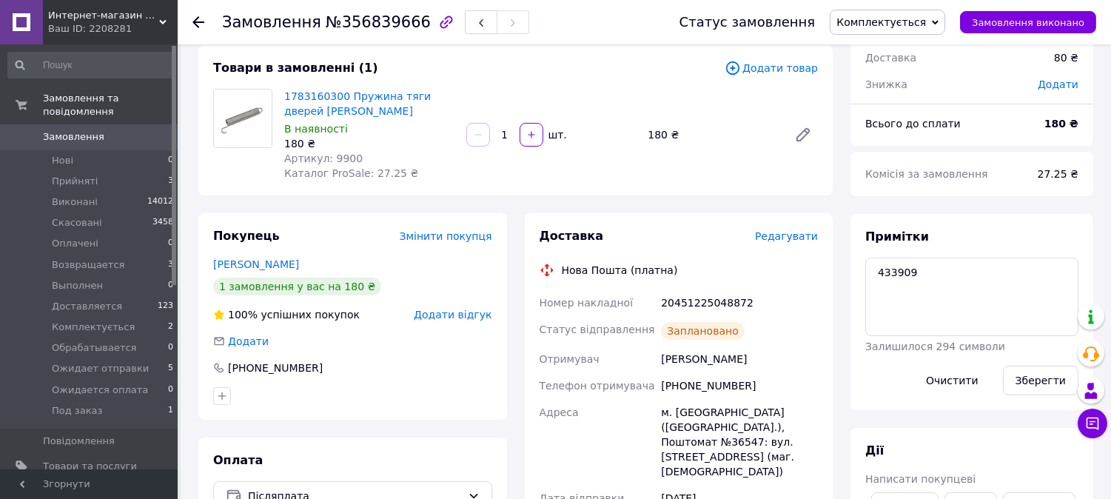
click at [680, 298] on div "20451225048872" at bounding box center [739, 303] width 163 height 27
click at [680, 299] on div "20451225048872" at bounding box center [739, 303] width 163 height 27
copy div "20451225048872"
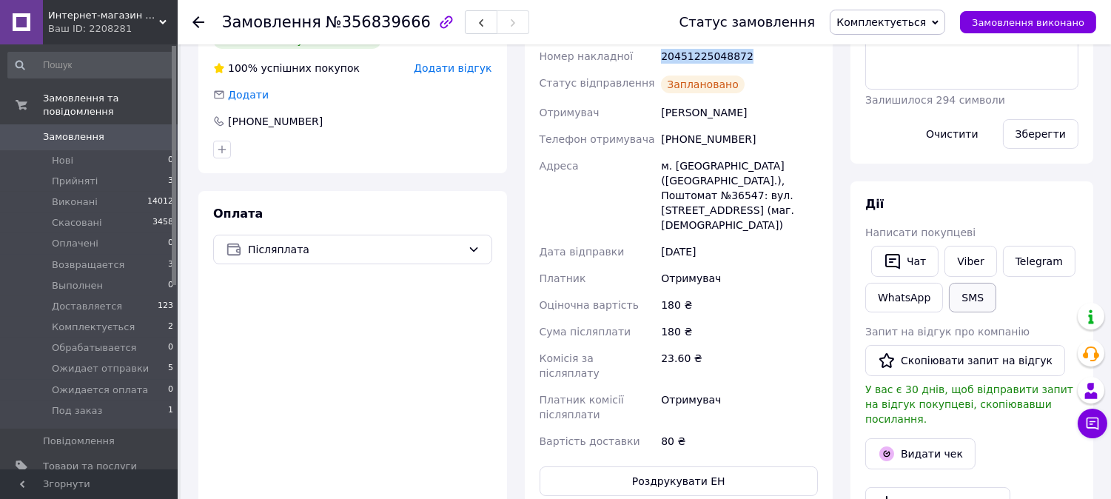
click at [972, 296] on button "SMS" at bounding box center [972, 298] width 47 height 30
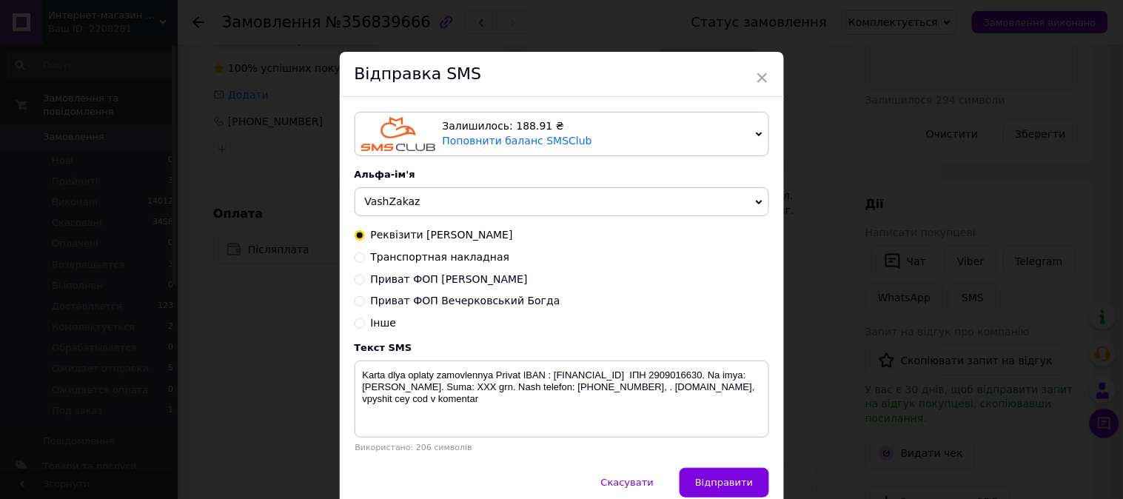
click at [468, 261] on span "Транспортная накладная" at bounding box center [440, 257] width 139 height 12
click at [365, 261] on input "Транспортная накладная" at bounding box center [360, 256] width 10 height 10
radio input "true"
radio input "false"
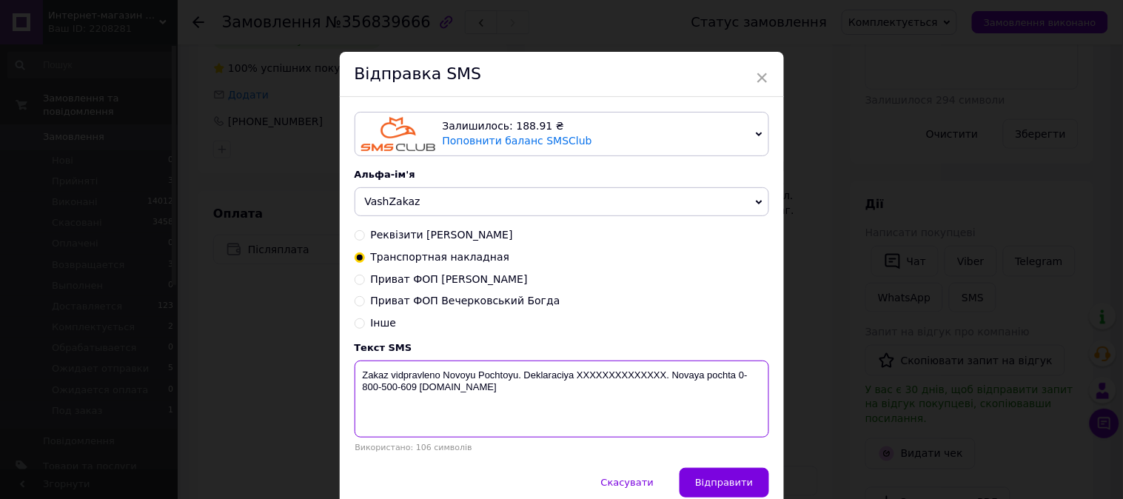
click at [600, 374] on textarea "Zakaz vidpravleno Novoyu Pochtoyu. Deklaraciya XXXXXXXXXXXXXX. Novaya pochta 0-…" at bounding box center [562, 399] width 415 height 77
paste textarea "20451225048872"
drag, startPoint x: 363, startPoint y: 375, endPoint x: 489, endPoint y: 401, distance: 128.7
click at [489, 401] on textarea "Zakaz vidpravleno Novoyu Pochtoyu. Deklaraciya 20451225048872. Novaya pochta 0-…" at bounding box center [562, 399] width 415 height 77
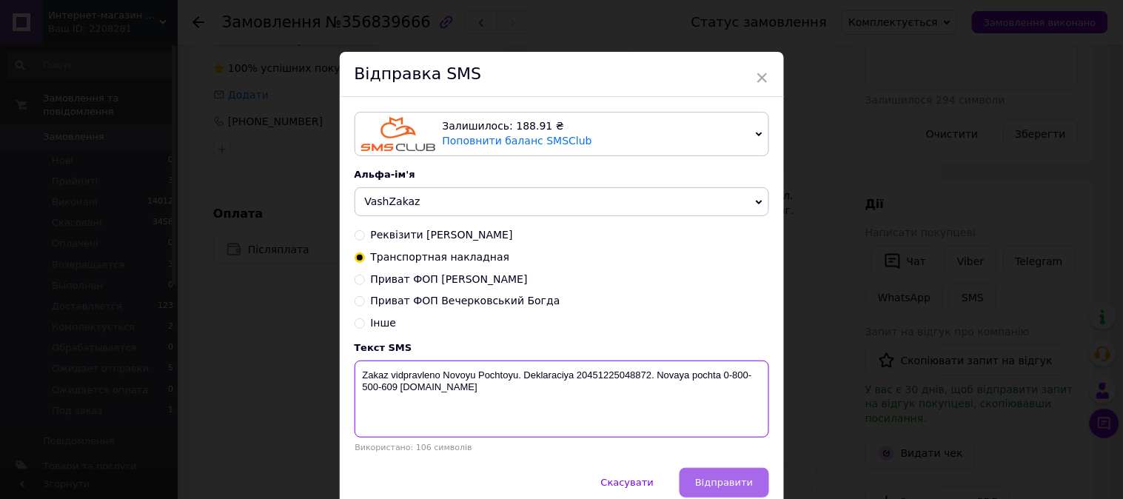
type textarea "Zakaz vidpravleno Novoyu Pochtoyu. Deklaraciya 20451225048872. Novaya pochta 0-…"
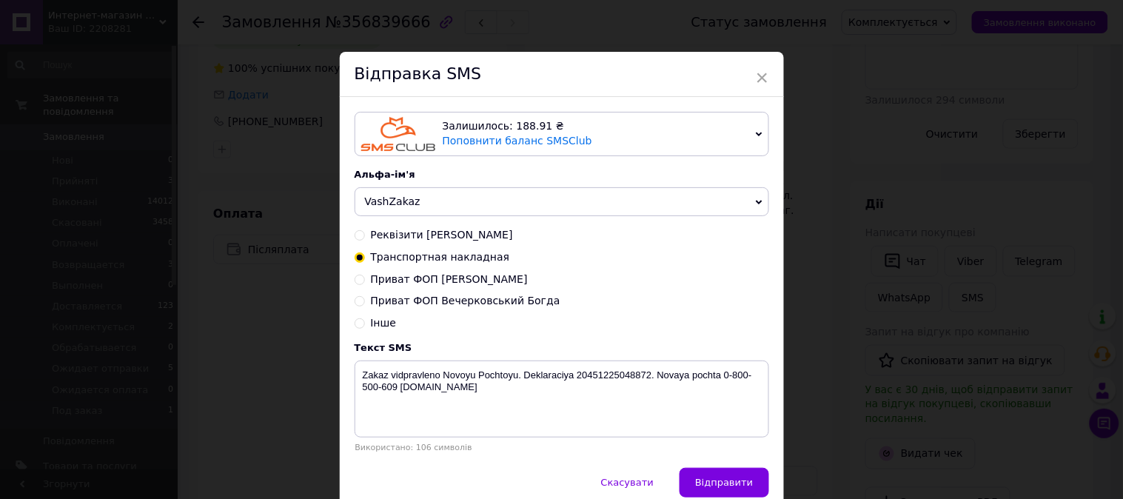
click at [717, 486] on span "Відправити" at bounding box center [724, 482] width 58 height 11
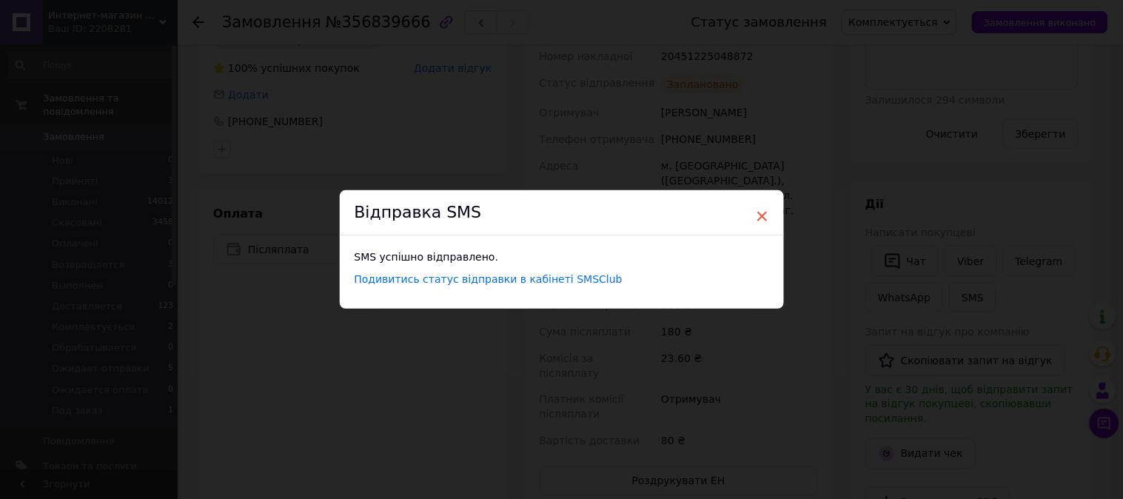
click at [756, 224] on span "×" at bounding box center [762, 216] width 13 height 25
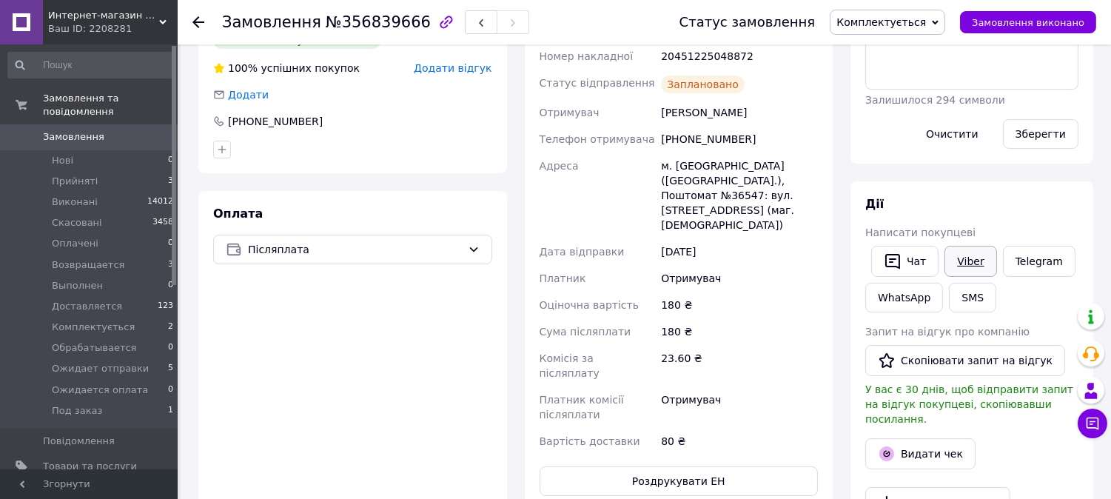
click at [954, 253] on link "Viber" at bounding box center [971, 261] width 52 height 31
click at [1023, 263] on link "Telegram" at bounding box center [1039, 261] width 73 height 31
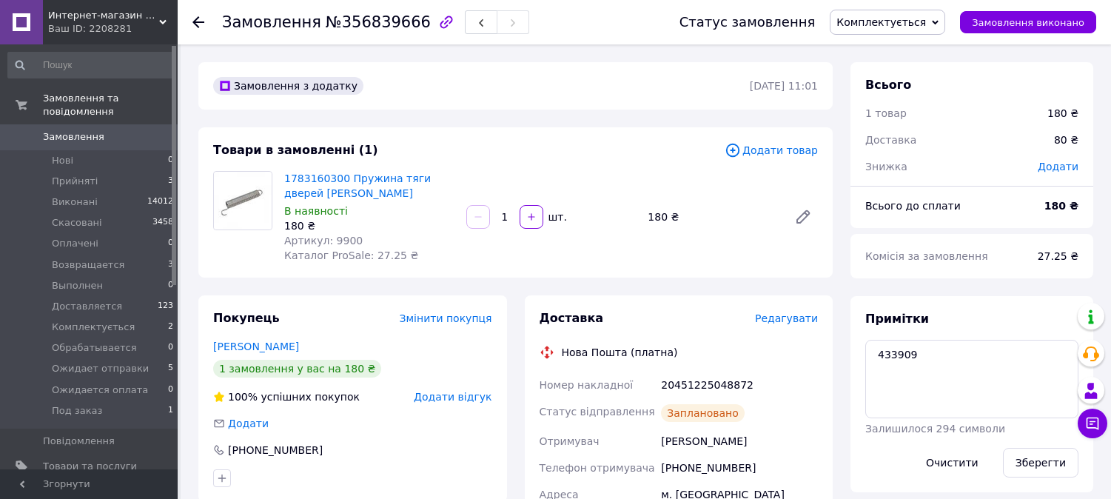
click at [898, 24] on span "Комплектується" at bounding box center [882, 22] width 90 height 12
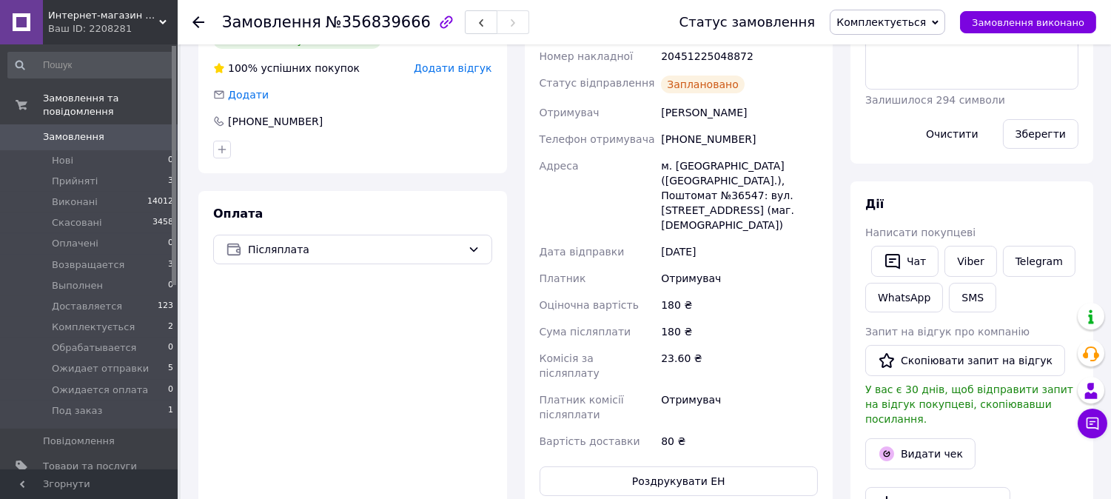
scroll to position [82, 0]
click at [904, 104] on li "Доставляется" at bounding box center [888, 103] width 114 height 22
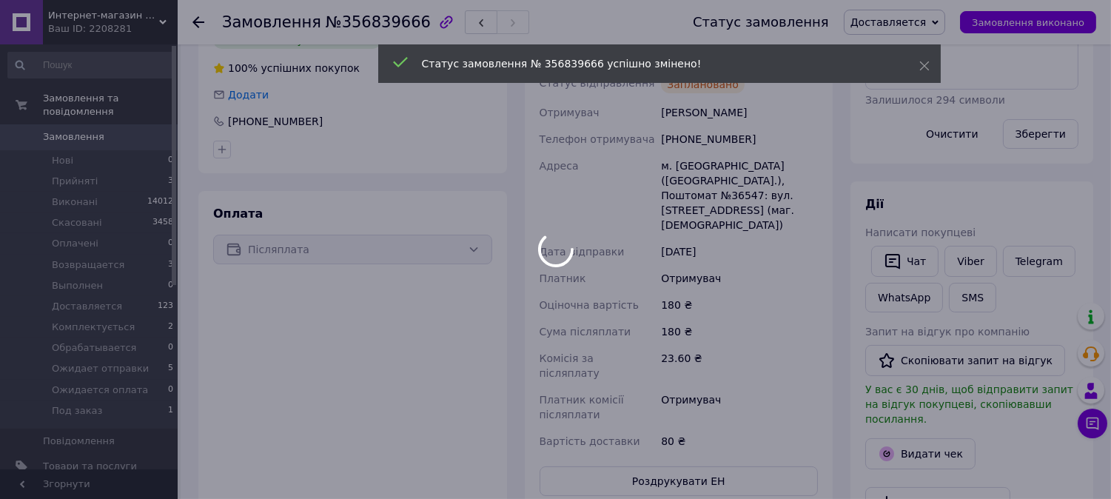
scroll to position [164, 0]
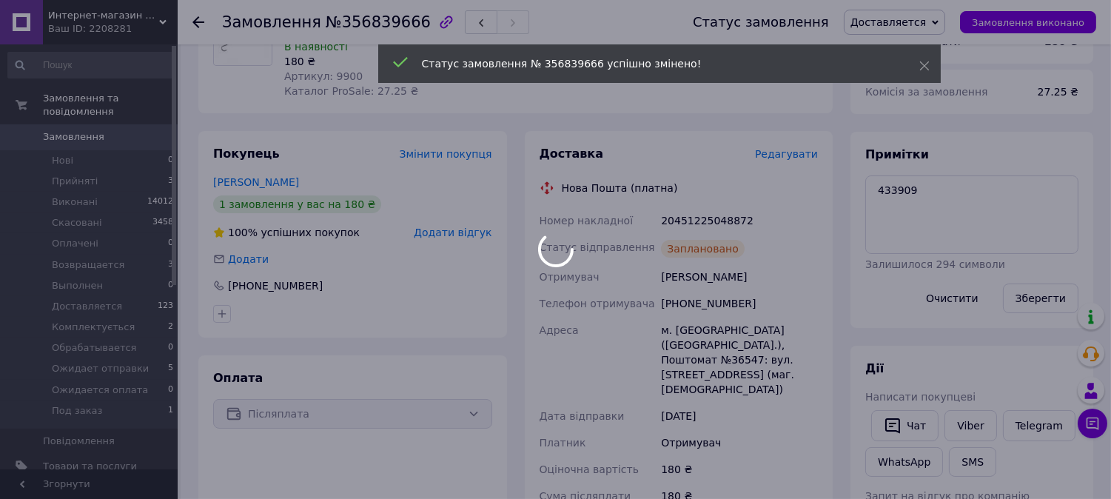
click at [890, 194] on body "Интернет-магазин "Myspares" Ваш ID: 2208281 Сайт Интернет-магазин "Myspares" Ка…" at bounding box center [555, 414] width 1111 height 1156
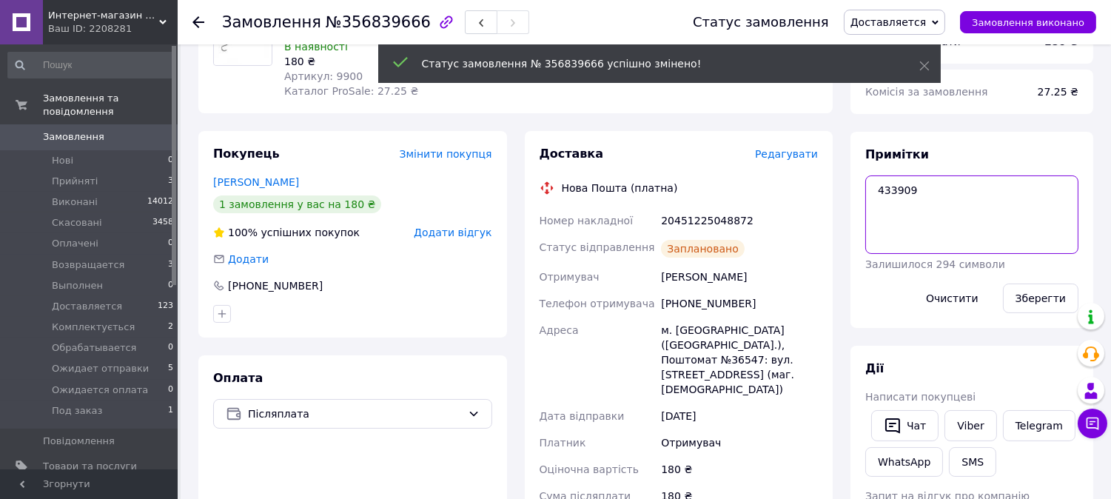
click at [890, 193] on textarea "433909" at bounding box center [972, 214] width 213 height 78
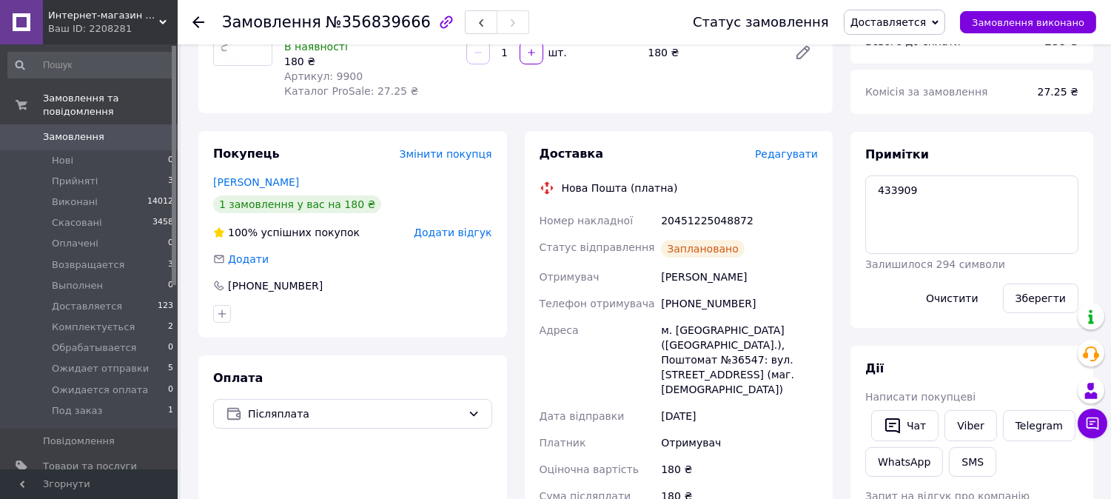
click at [700, 220] on div "20451225048872" at bounding box center [739, 220] width 163 height 27
copy div "20451225048872"
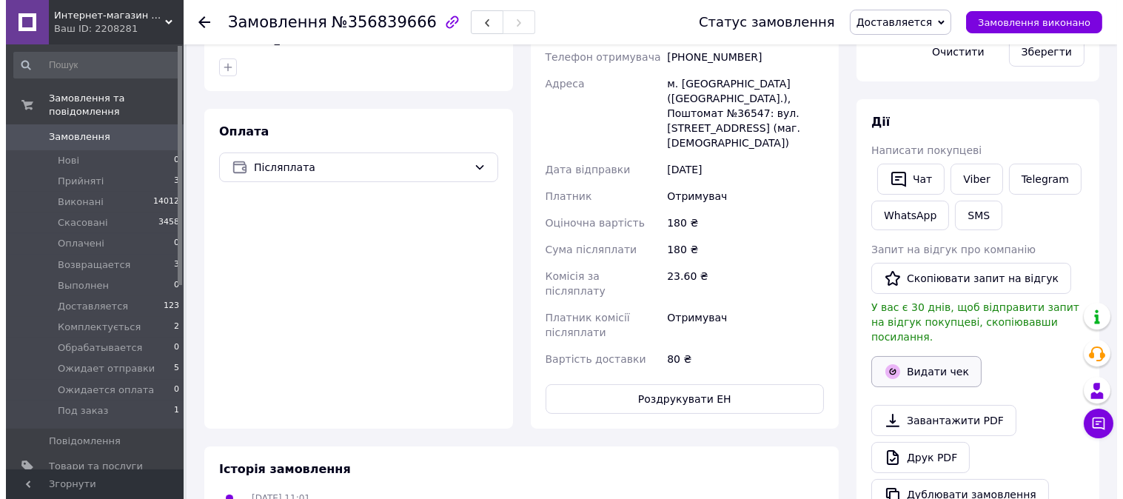
scroll to position [493, 0]
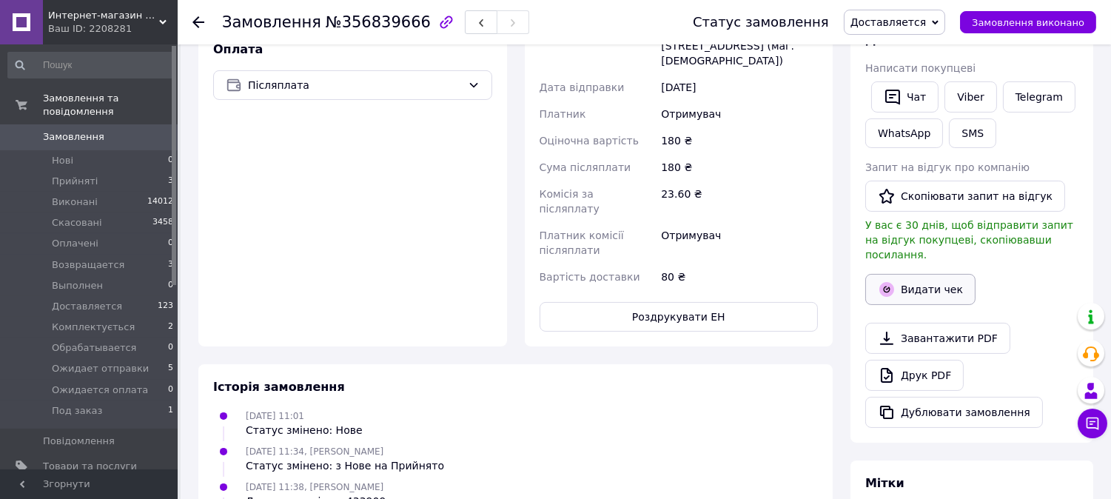
click at [923, 274] on button "Видати чек" at bounding box center [921, 289] width 110 height 31
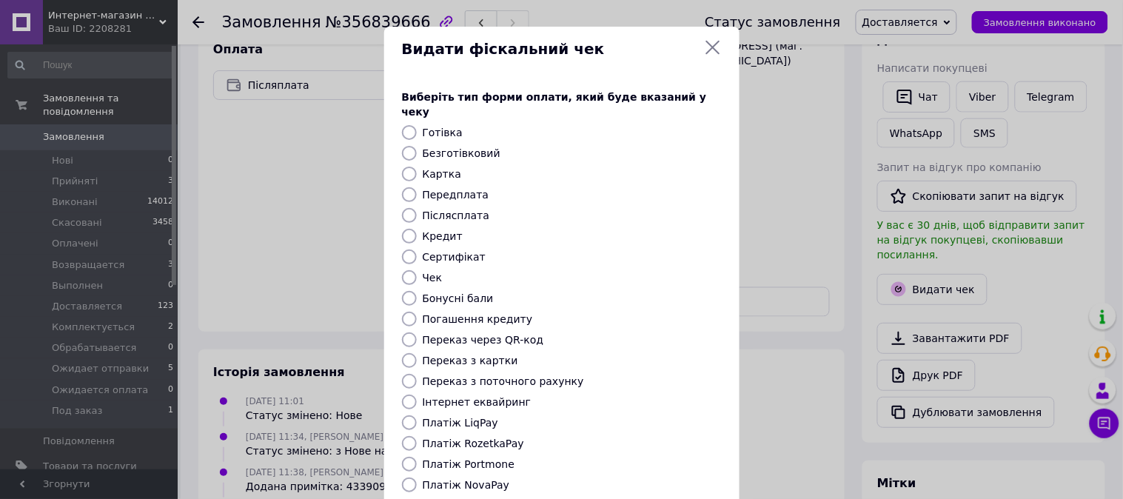
drag, startPoint x: 452, startPoint y: 200, endPoint x: 467, endPoint y: 207, distance: 15.9
click at [453, 210] on label "Післясплата" at bounding box center [456, 216] width 67 height 12
click at [417, 208] on input "Післясплата" at bounding box center [409, 215] width 15 height 15
radio input "true"
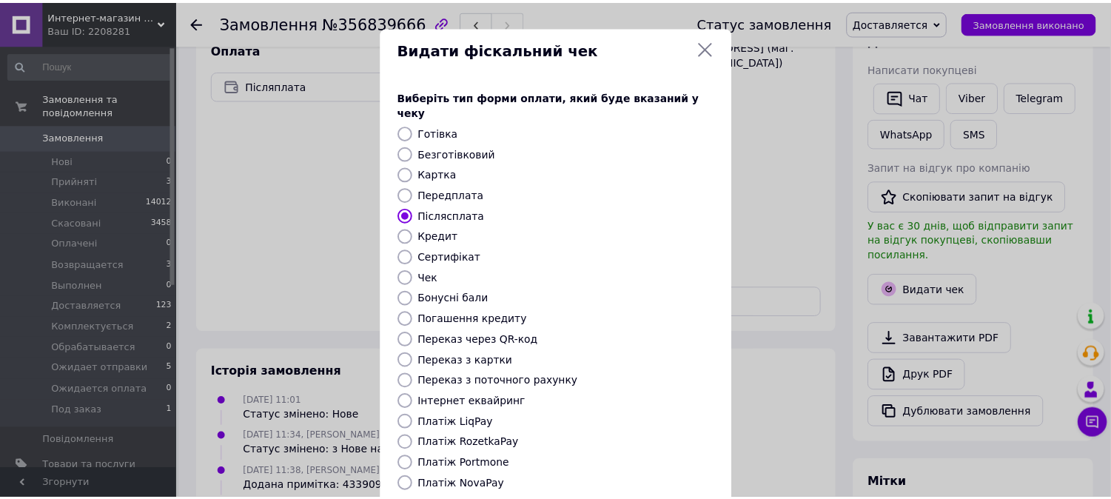
scroll to position [137, 0]
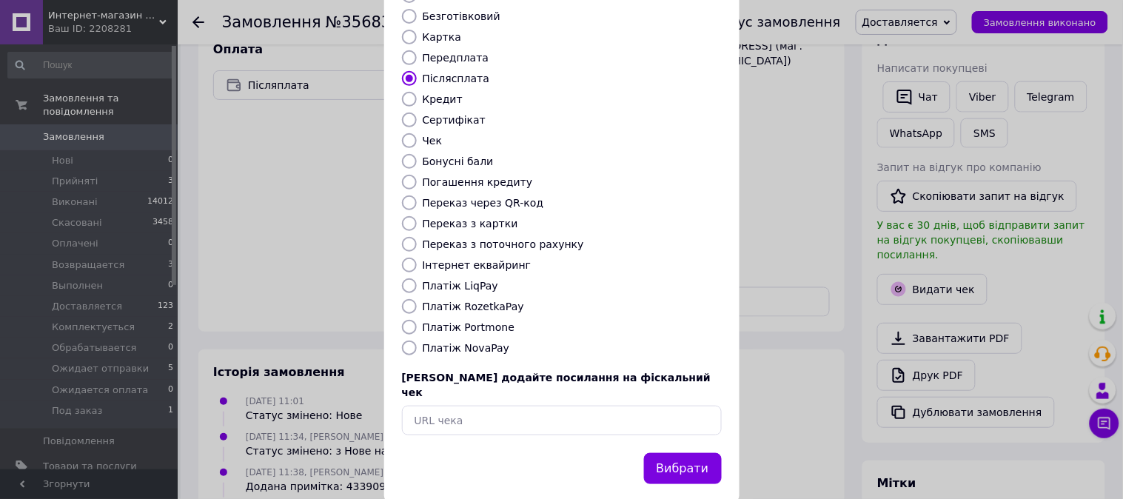
drag, startPoint x: 691, startPoint y: 440, endPoint x: 668, endPoint y: 439, distance: 23.0
click at [691, 453] on button "Вибрати" at bounding box center [683, 469] width 78 height 32
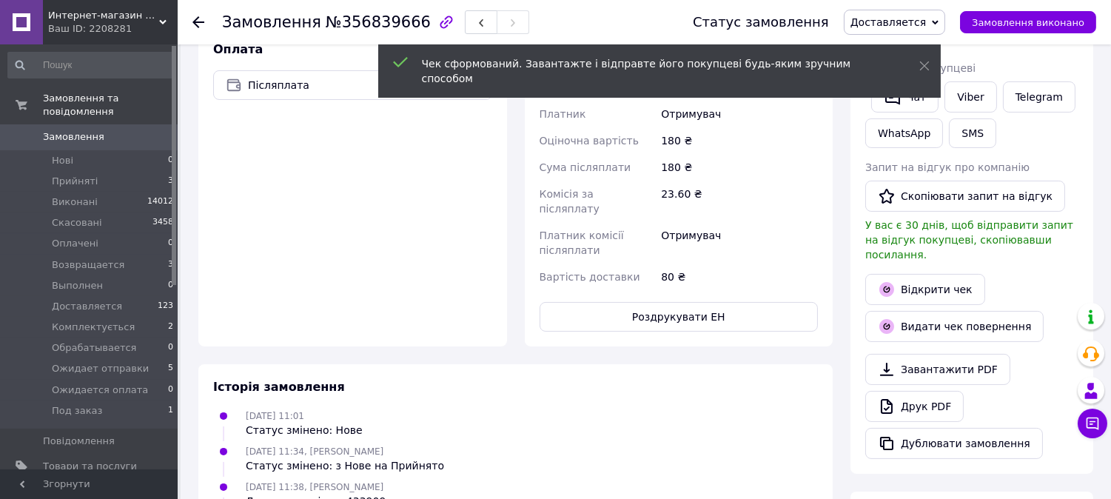
click at [197, 25] on use at bounding box center [199, 22] width 12 height 12
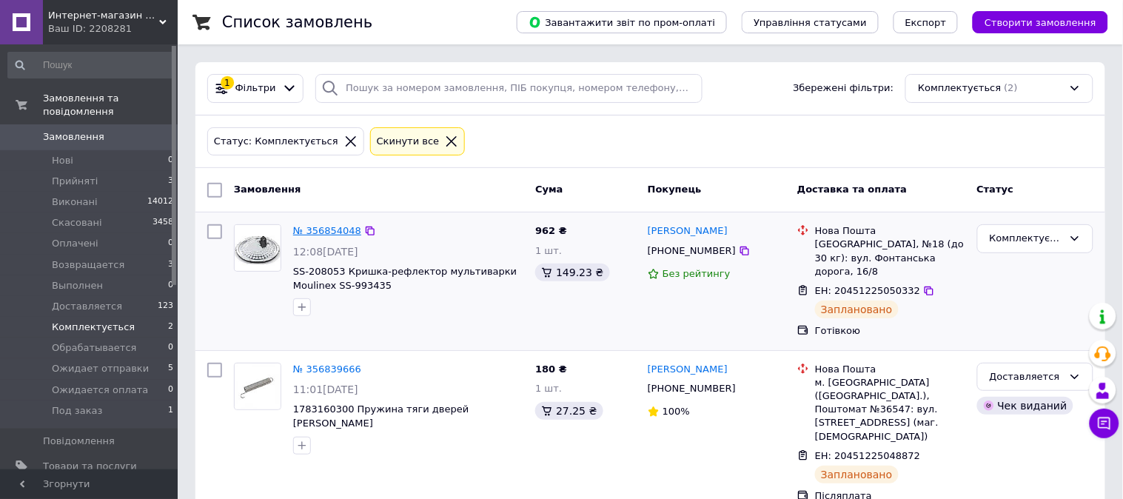
click at [333, 227] on link "№ 356854048" at bounding box center [327, 230] width 68 height 11
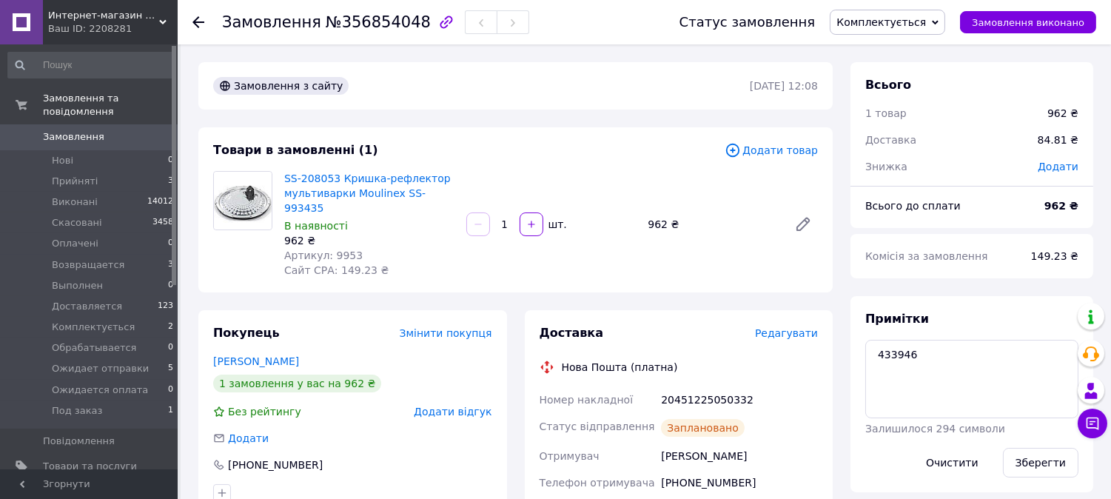
click at [708, 387] on div "20451225050332" at bounding box center [739, 400] width 163 height 27
copy div "20451225050332"
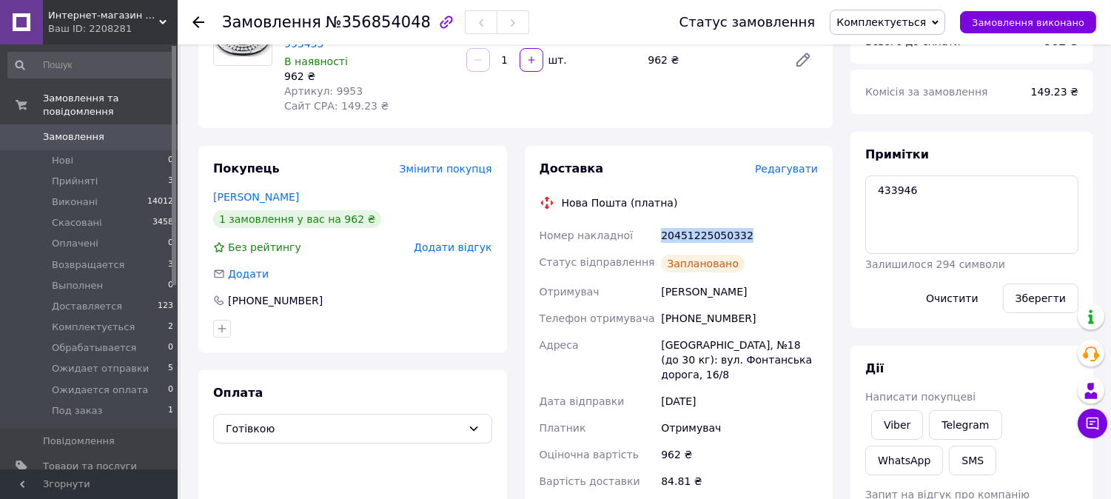
scroll to position [247, 0]
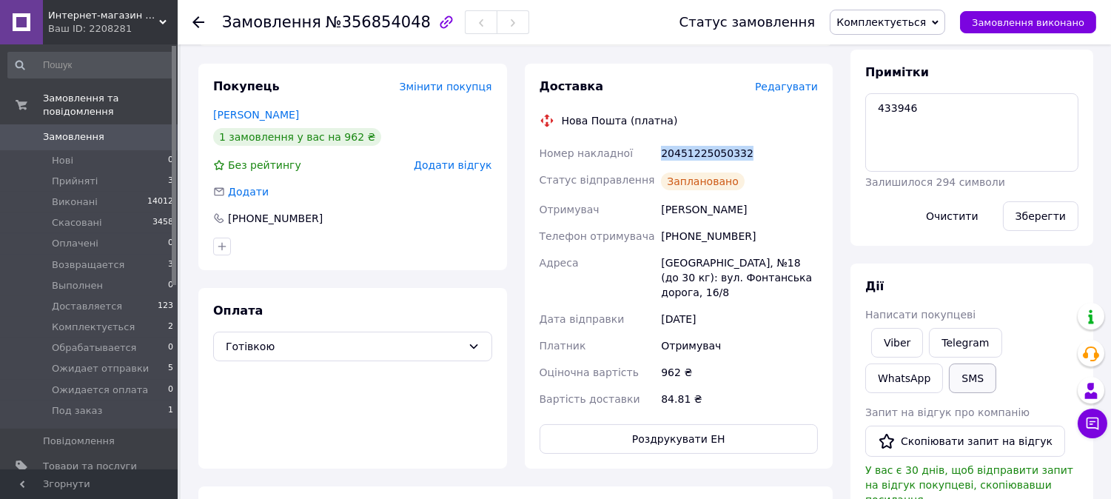
click at [949, 381] on button "SMS" at bounding box center [972, 379] width 47 height 30
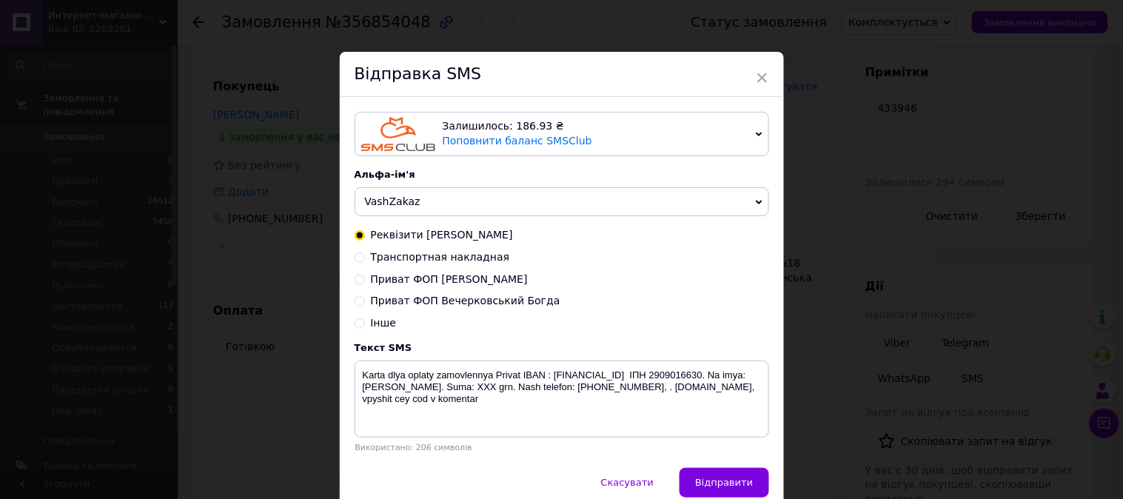
click at [439, 260] on span "Транспортная накладная" at bounding box center [440, 257] width 139 height 12
click at [365, 260] on input "Транспортная накладная" at bounding box center [360, 256] width 10 height 10
radio input "true"
radio input "false"
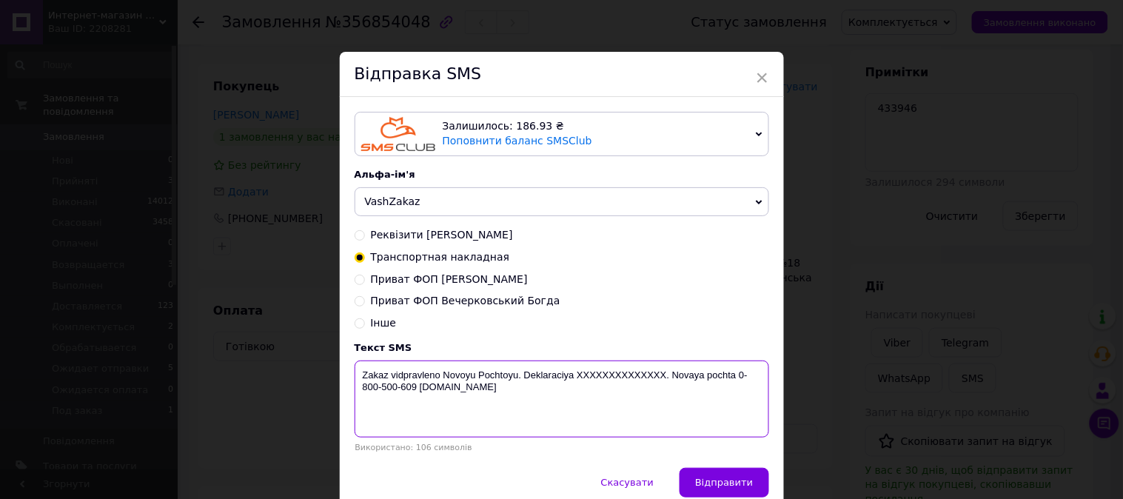
click at [598, 371] on textarea "Zakaz vidpravleno Novoyu Pochtoyu. Deklaraciya XXXXXXXXXXXXXX. Novaya pochta 0-…" at bounding box center [562, 399] width 415 height 77
paste textarea "20451225050332"
drag, startPoint x: 359, startPoint y: 378, endPoint x: 566, endPoint y: 409, distance: 209.7
click at [566, 409] on textarea "Zakaz vidpravleno Novoyu Pochtoyu. Deklaraciya 20451225050332. Novaya pochta 0-…" at bounding box center [562, 399] width 415 height 77
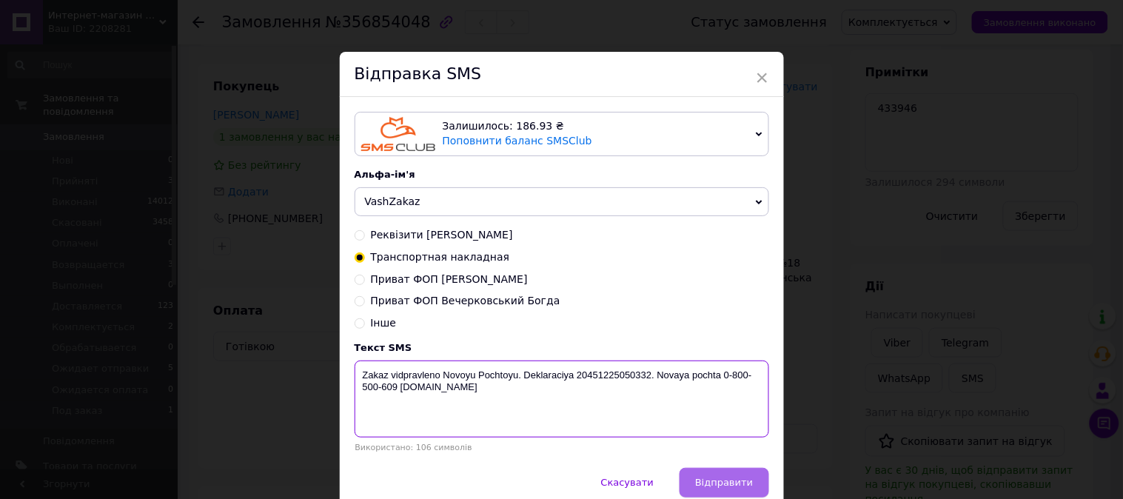
type textarea "Zakaz vidpravleno Novoyu Pochtoyu. Deklaraciya 20451225050332. Novaya pochta 0-…"
click at [723, 483] on span "Відправити" at bounding box center [724, 482] width 58 height 11
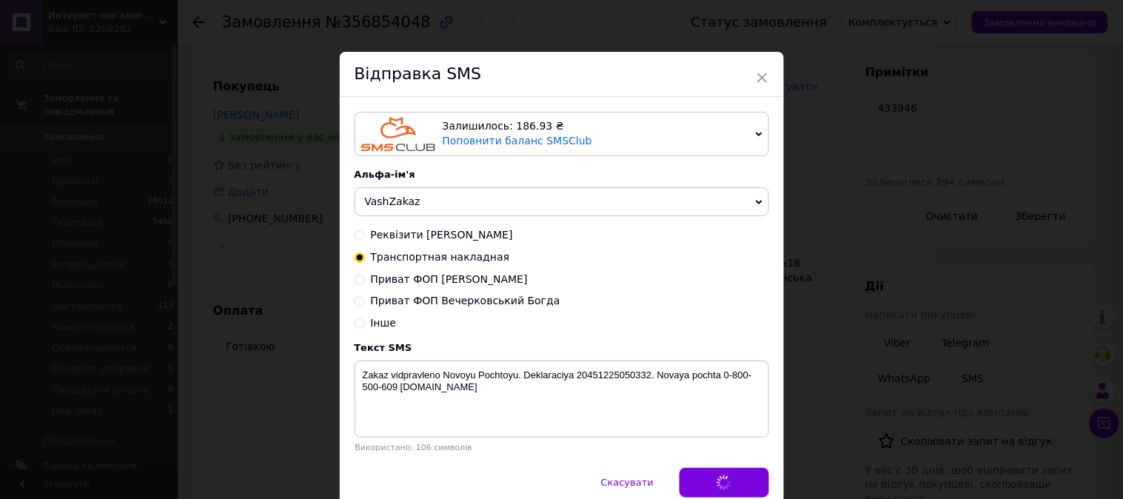
click at [818, 295] on div "× Відправка SMS Залишилось: 186.93 ₴ Поповнити баланс SMSClub Підключити LetsAd…" at bounding box center [561, 249] width 1123 height 499
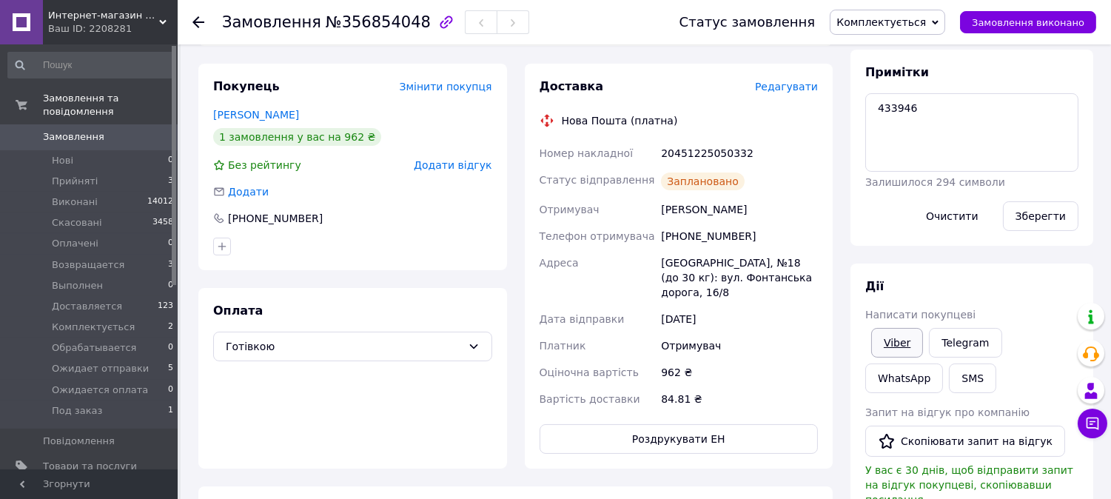
click at [898, 343] on link "Viber" at bounding box center [898, 343] width 52 height 30
click at [950, 336] on link "Telegram" at bounding box center [965, 343] width 73 height 30
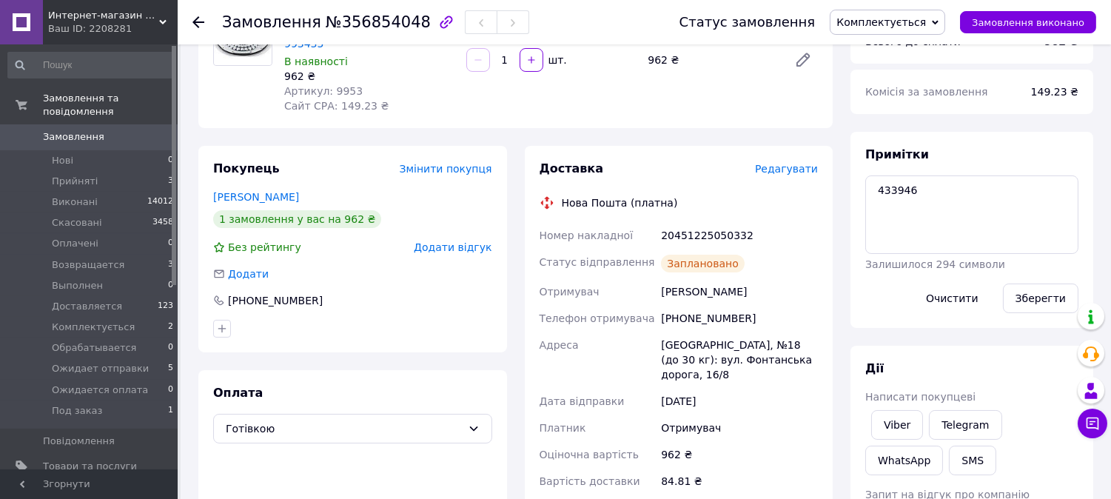
scroll to position [164, 0]
click at [893, 195] on textarea "433946" at bounding box center [972, 214] width 213 height 78
click at [903, 19] on span "Комплектується" at bounding box center [882, 22] width 90 height 12
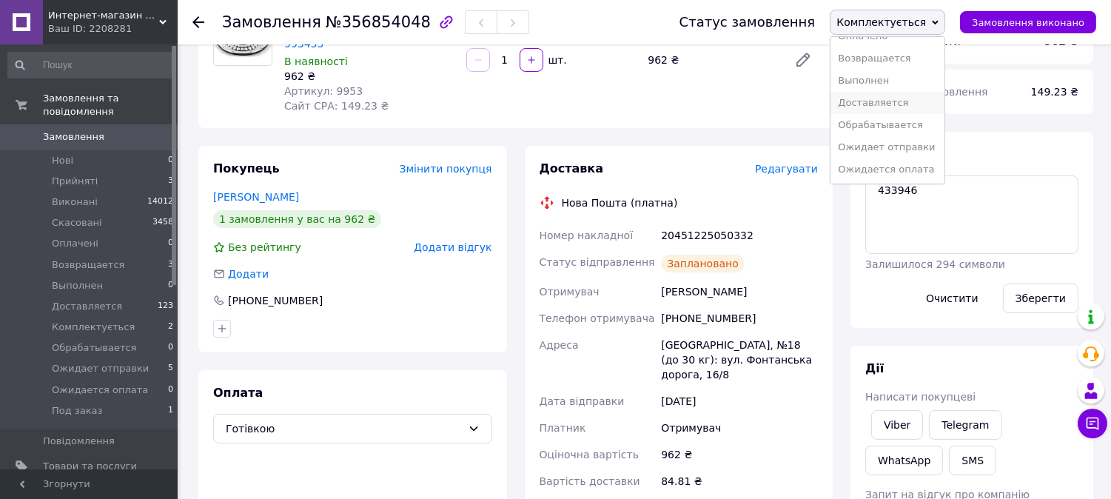
click at [914, 98] on li "Доставляется" at bounding box center [888, 103] width 114 height 22
click at [703, 223] on div "20451225050332" at bounding box center [739, 235] width 163 height 27
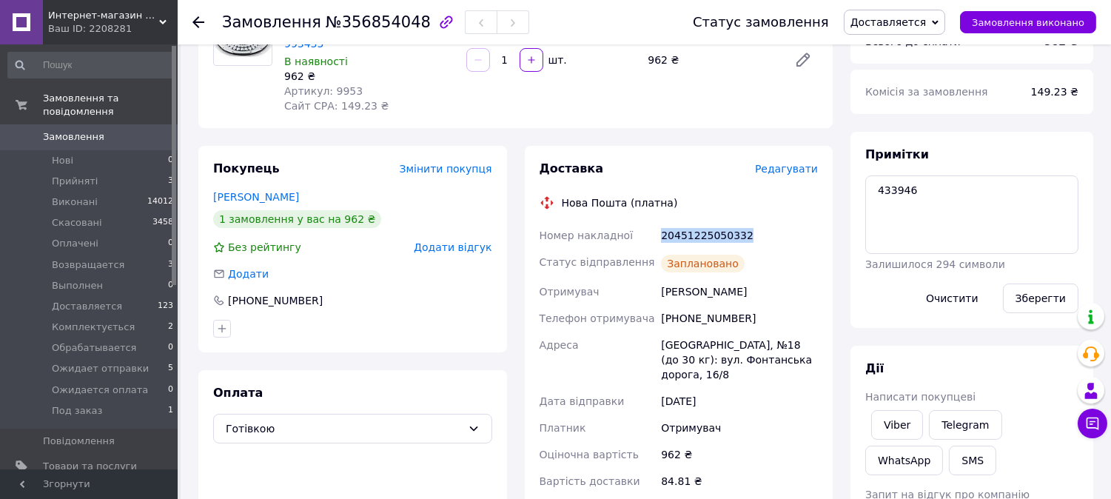
click at [703, 223] on div "20451225050332" at bounding box center [739, 235] width 163 height 27
copy div "20451225050332"
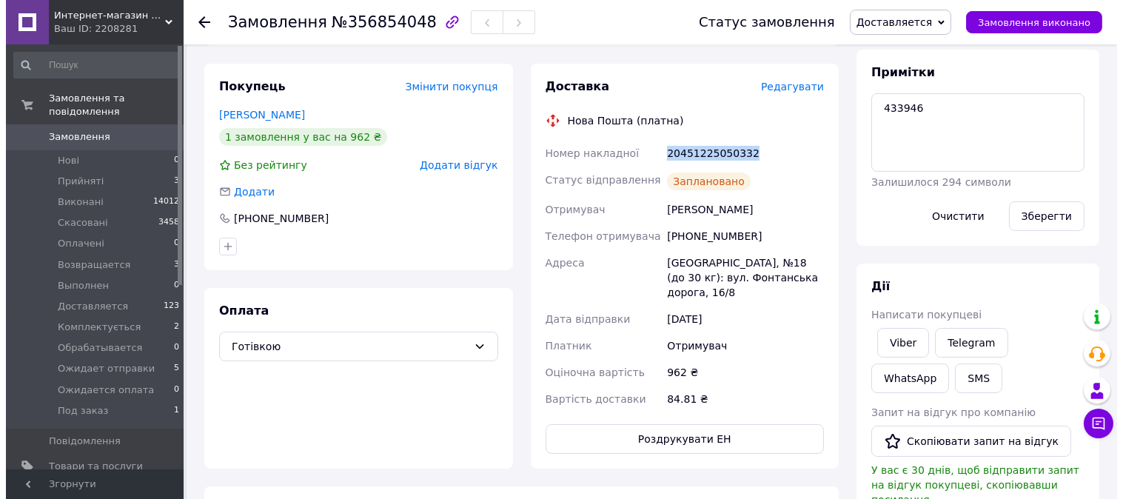
scroll to position [411, 0]
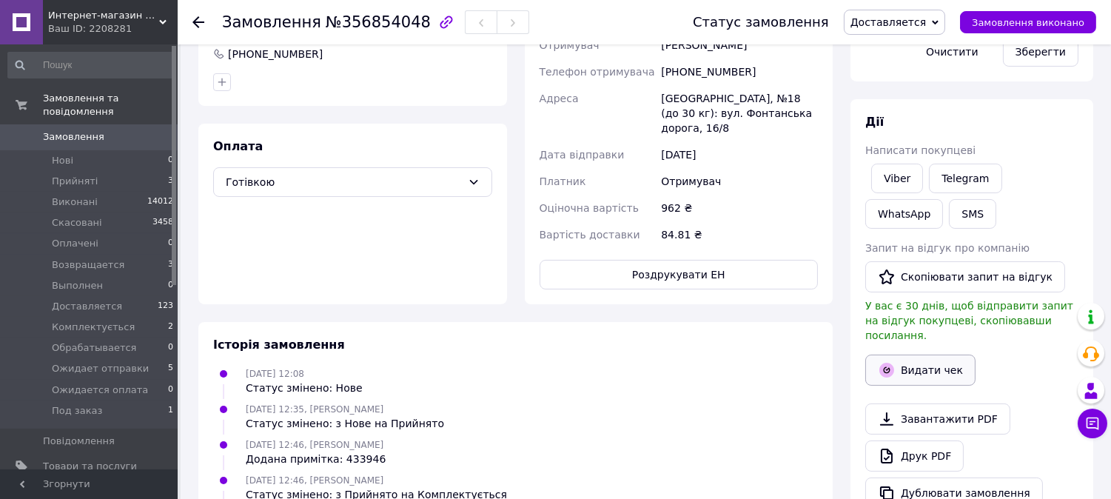
click at [929, 356] on button "Видати чек" at bounding box center [921, 370] width 110 height 31
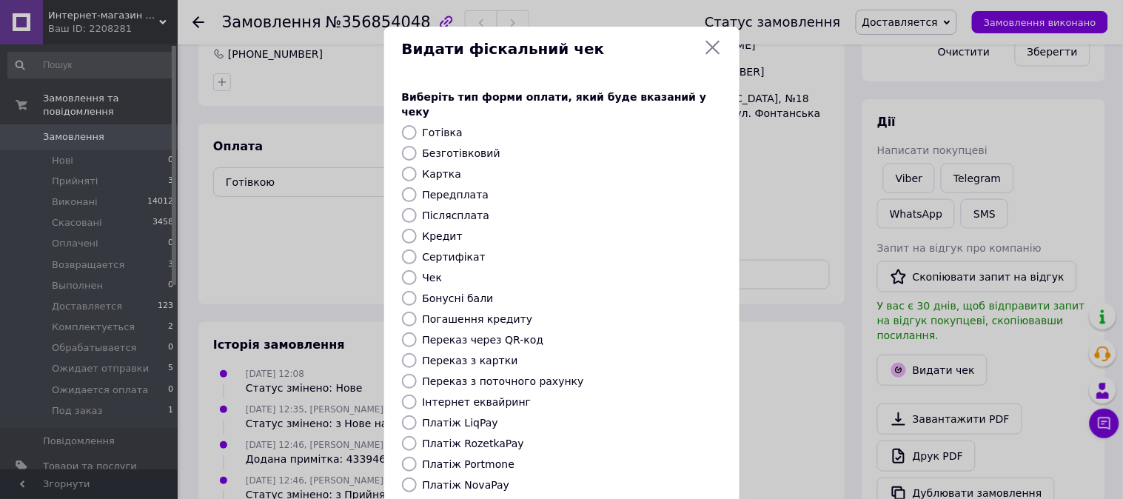
click at [460, 210] on label "Післясплата" at bounding box center [456, 216] width 67 height 12
click at [417, 208] on input "Післясплата" at bounding box center [409, 215] width 15 height 15
radio input "true"
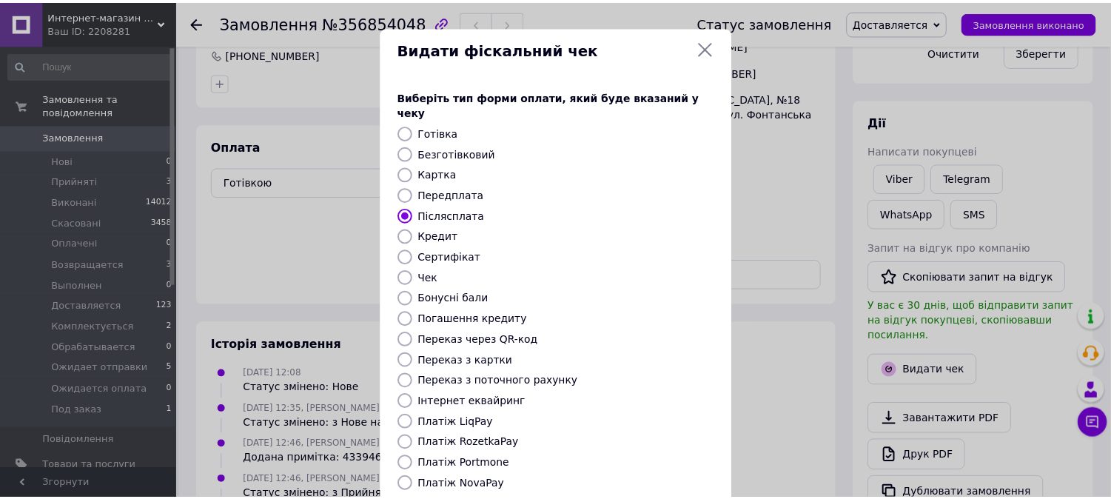
scroll to position [82, 0]
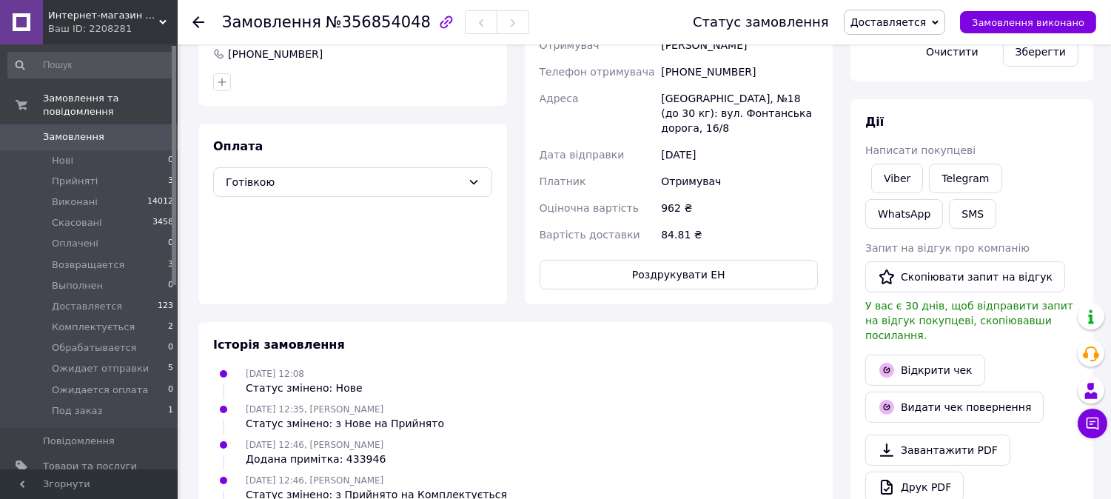
click at [195, 22] on use at bounding box center [199, 22] width 12 height 12
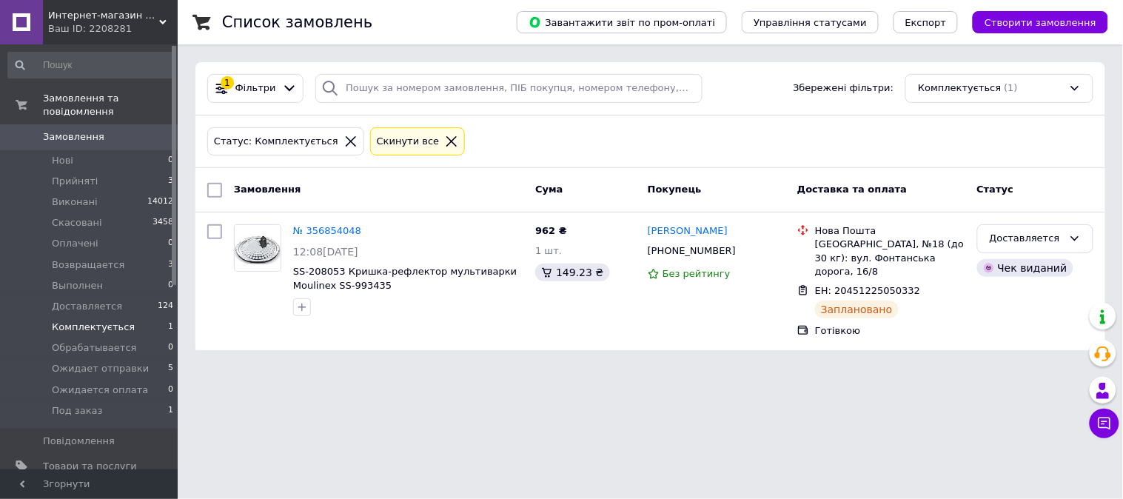
click at [445, 138] on icon at bounding box center [451, 141] width 13 height 13
